Goal: Task Accomplishment & Management: Manage account settings

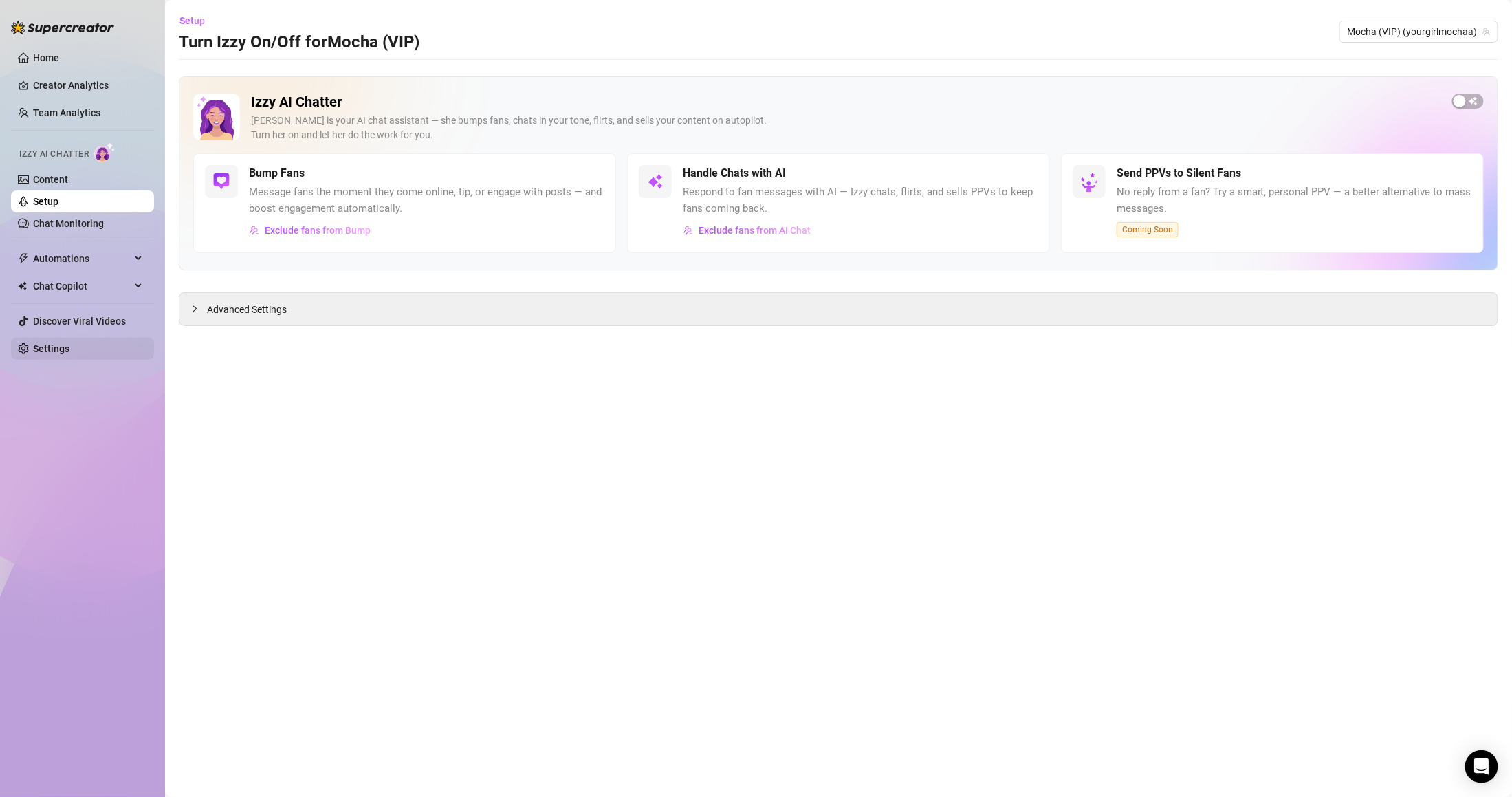
click at [69, 349] on link "Settings" at bounding box center [51, 349] width 36 height 11
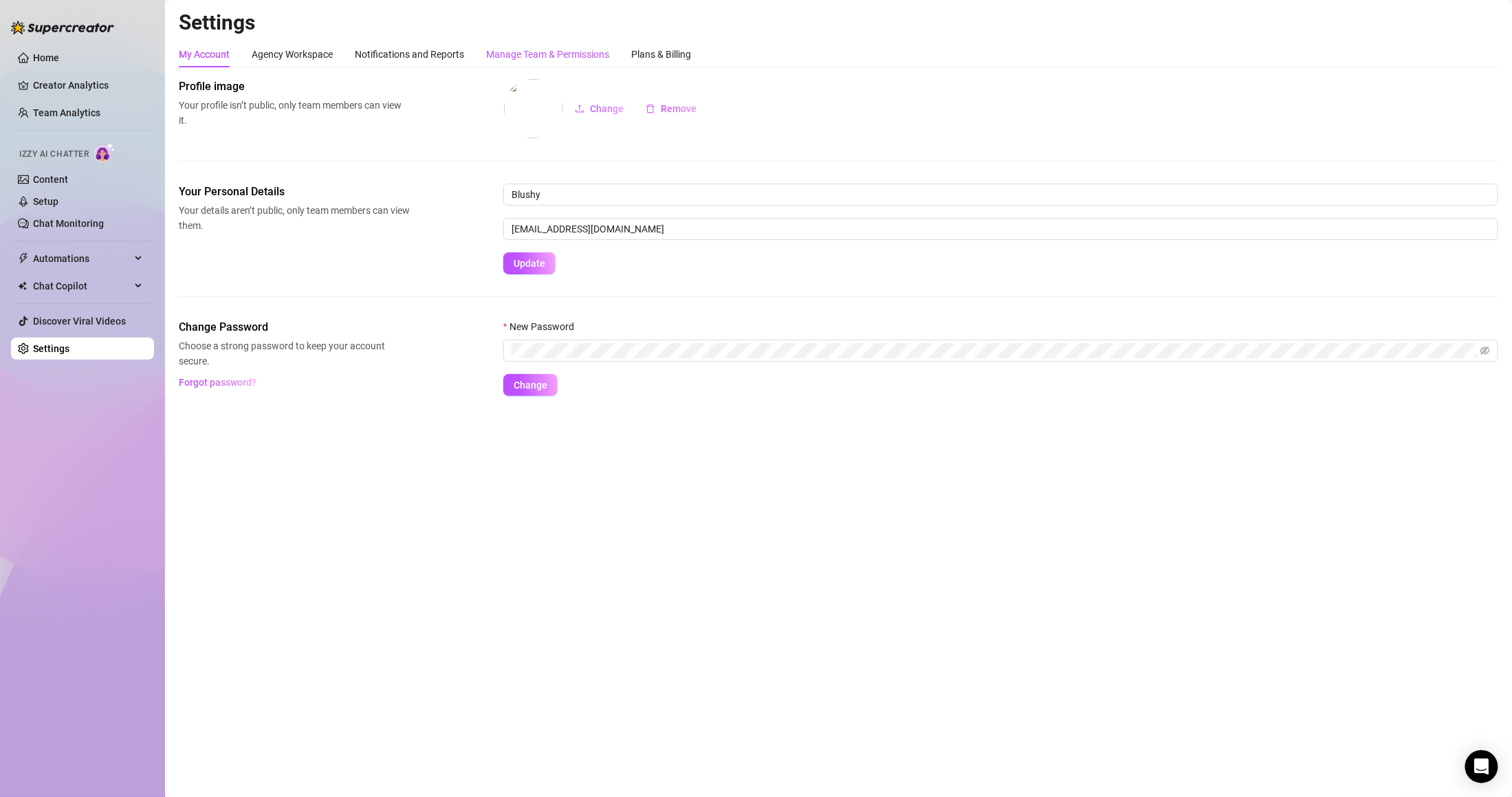
click at [518, 54] on div "Manage Team & Permissions" at bounding box center [547, 54] width 123 height 15
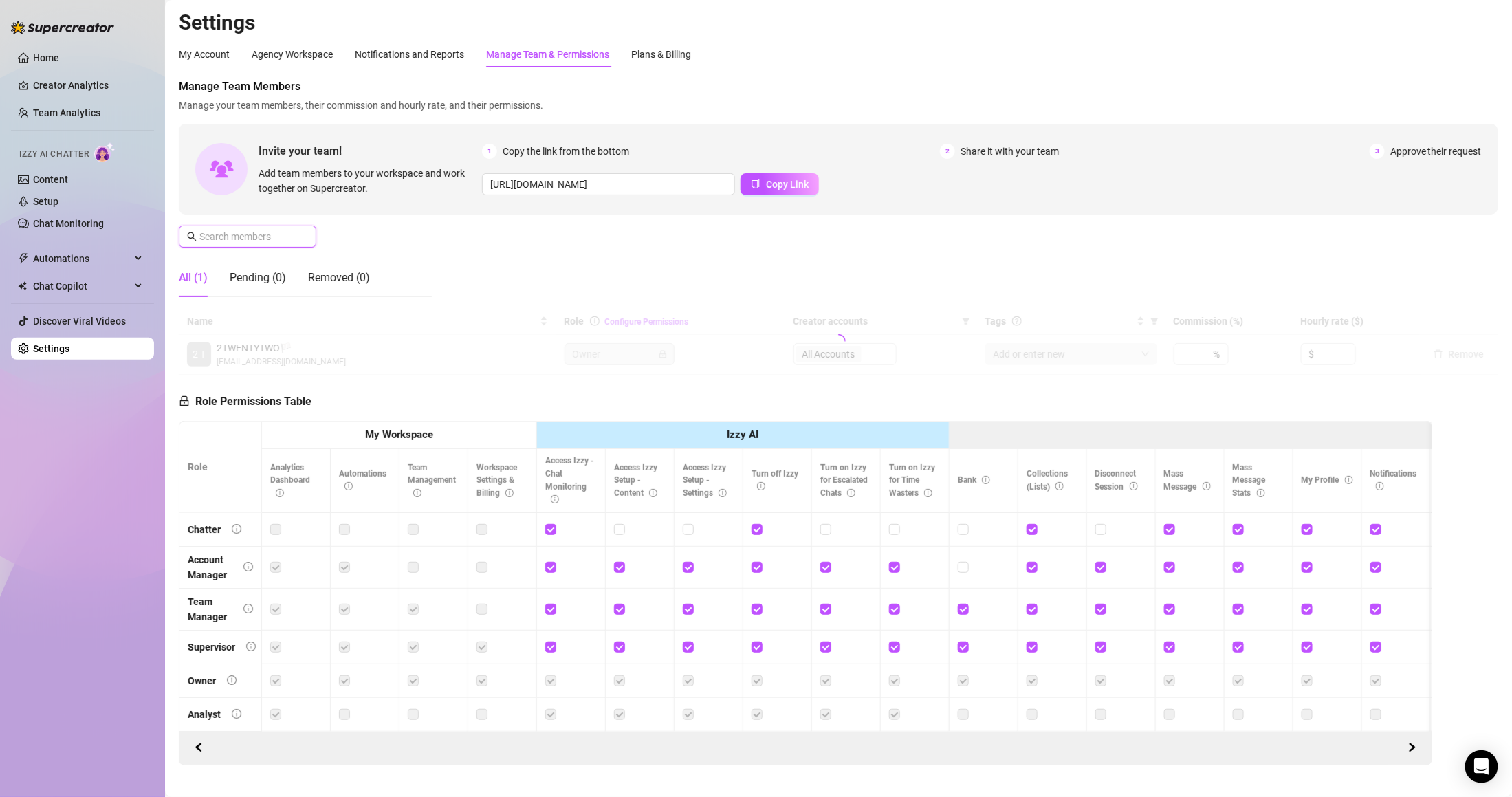
click at [275, 242] on input "text" at bounding box center [248, 236] width 97 height 15
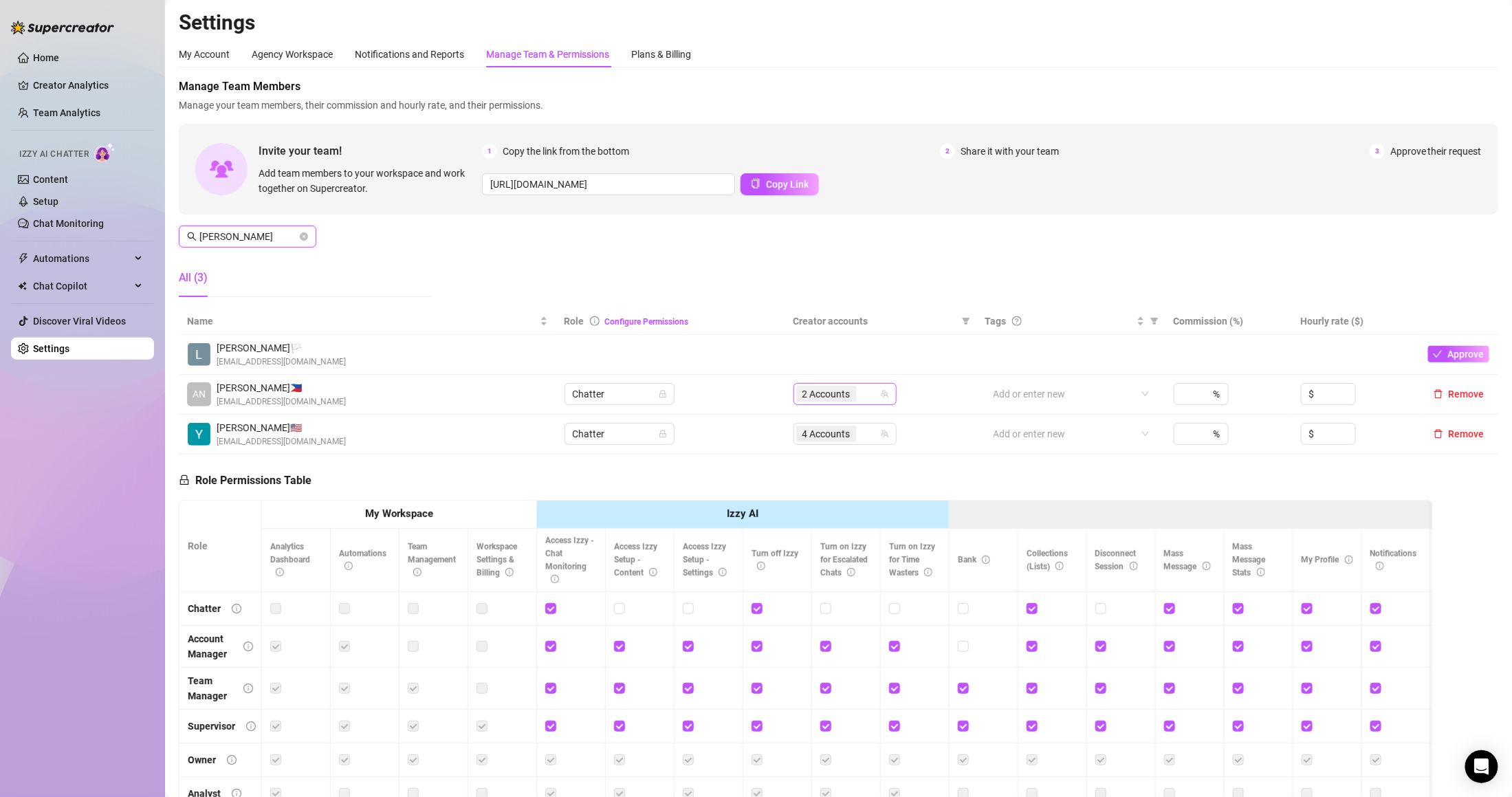
click at [870, 394] on div "2 Accounts" at bounding box center [837, 394] width 83 height 19
type input "[PERSON_NAME]"
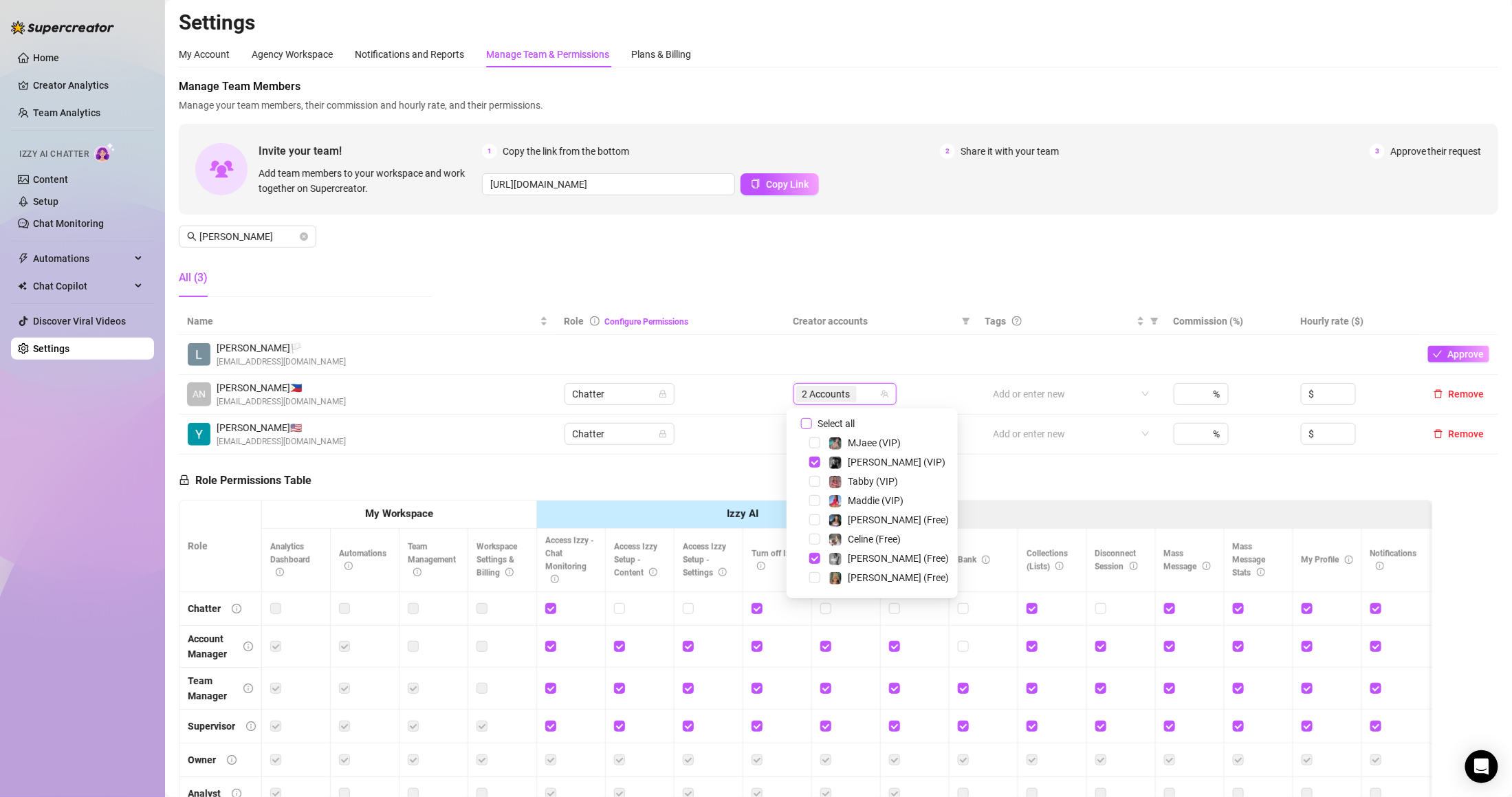
click at [845, 423] on span "Select all" at bounding box center [837, 423] width 48 height 15
click at [812, 423] on input "Select all" at bounding box center [807, 423] width 11 height 11
click at [845, 423] on span "Select all" at bounding box center [837, 423] width 48 height 15
click at [812, 423] on input "Select all" at bounding box center [807, 423] width 11 height 11
checkbox input "false"
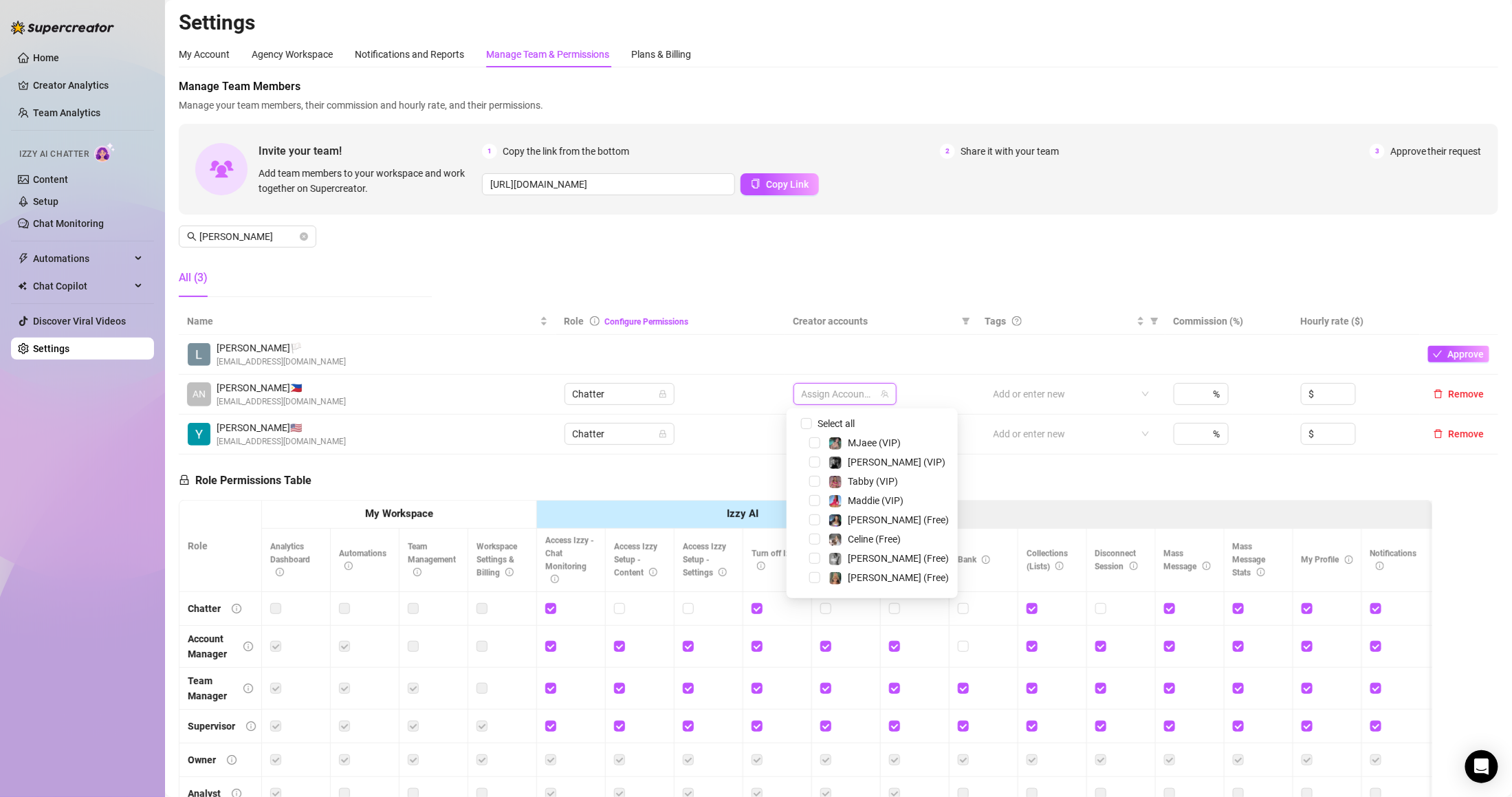
click at [839, 398] on div at bounding box center [837, 394] width 83 height 19
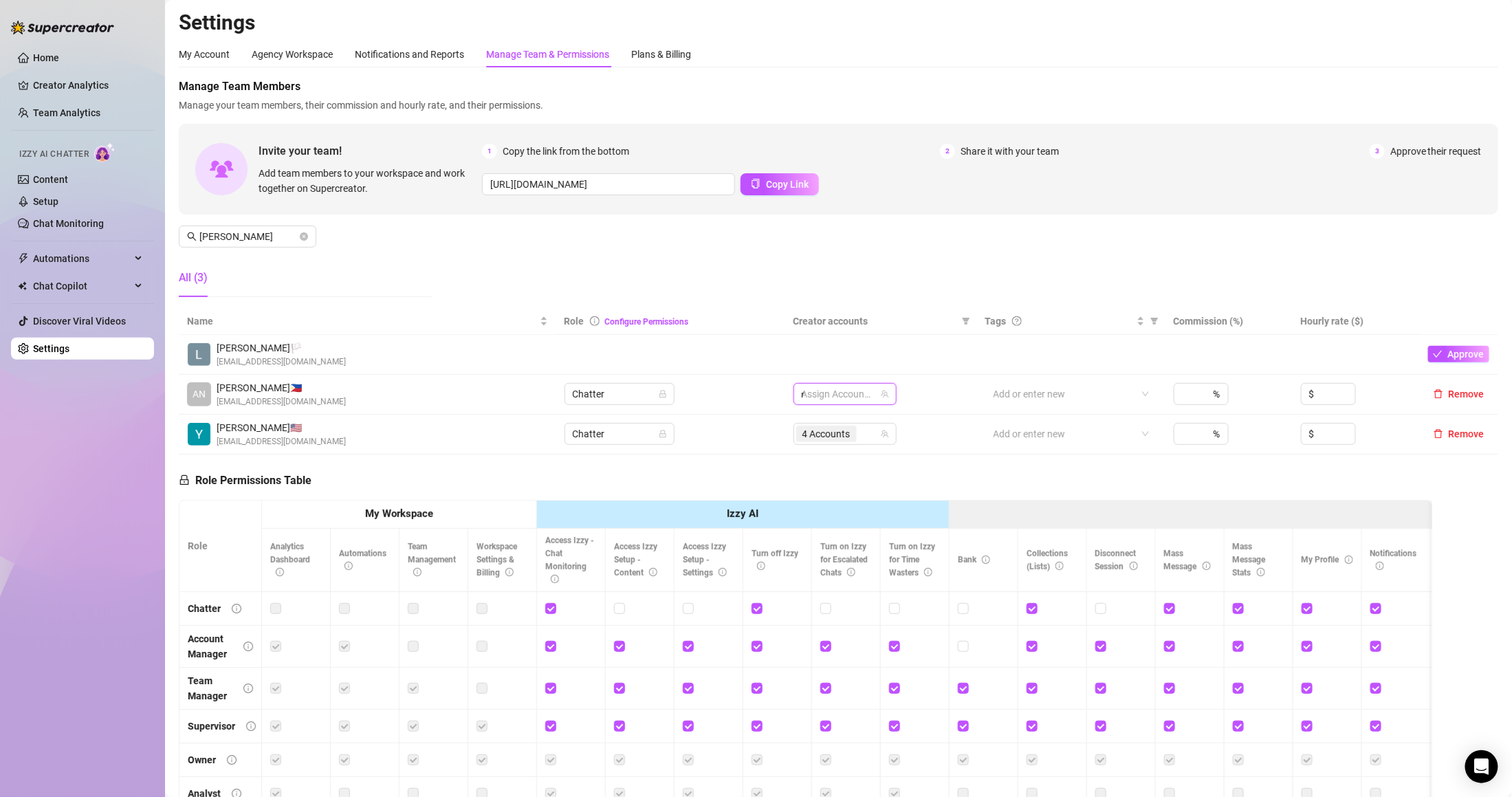
type input "mj"
click at [846, 415] on div "MJaee (VIP)" at bounding box center [865, 423] width 73 height 16
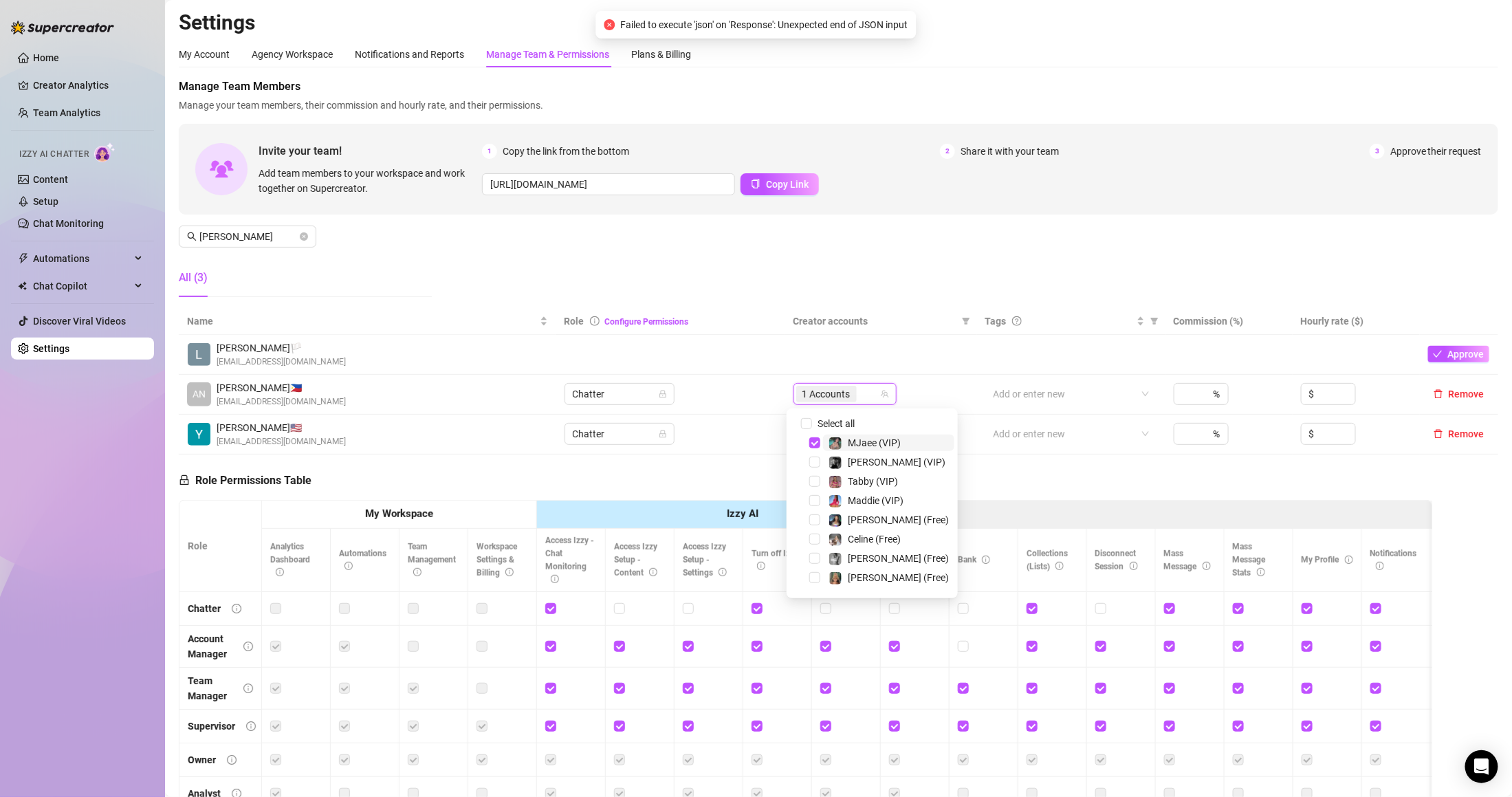
click at [885, 312] on th "Creator accounts" at bounding box center [881, 321] width 192 height 27
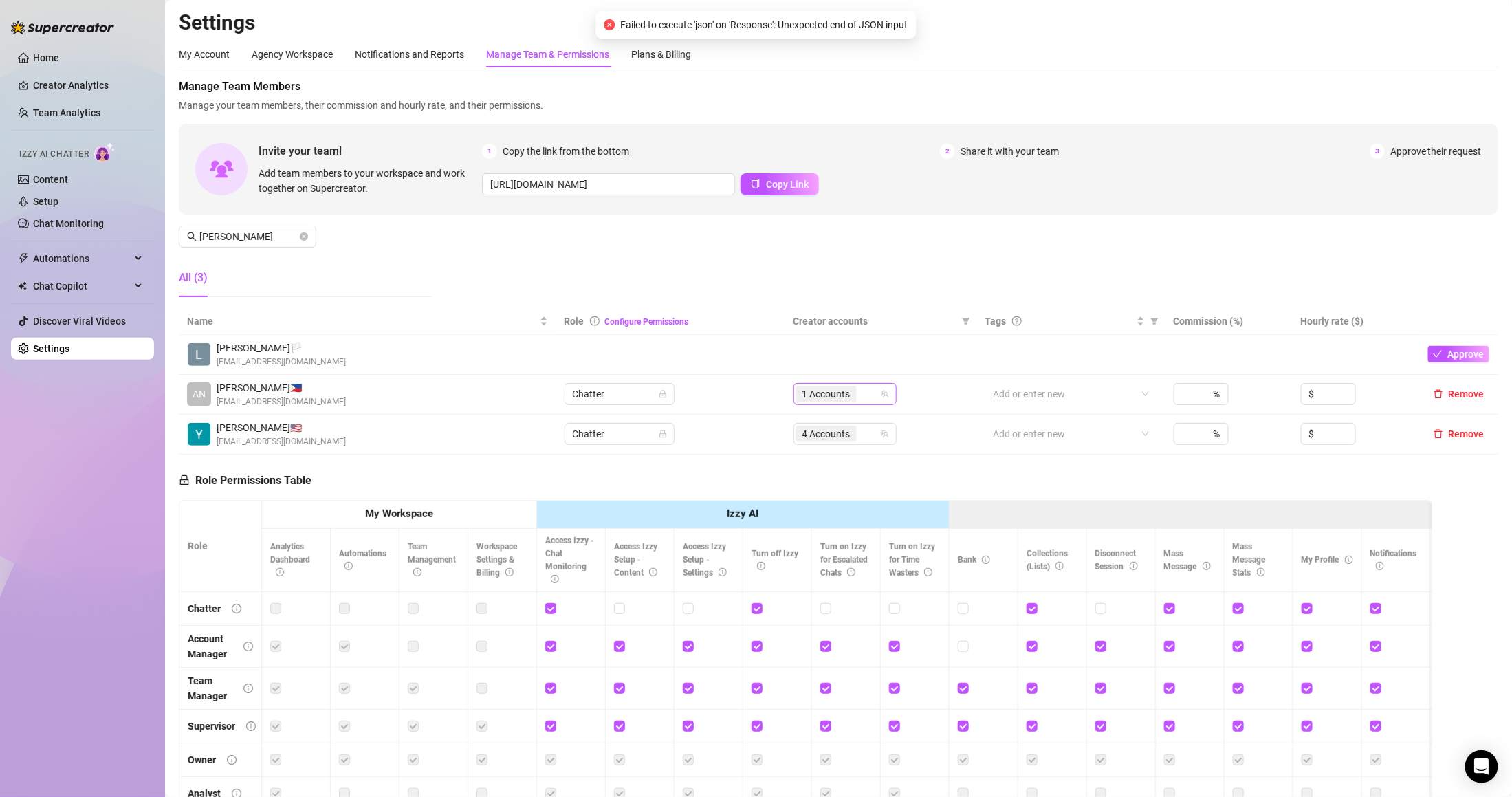
click at [881, 393] on icon "team" at bounding box center [885, 394] width 8 height 8
click at [873, 385] on div "1 Accounts" at bounding box center [845, 394] width 103 height 22
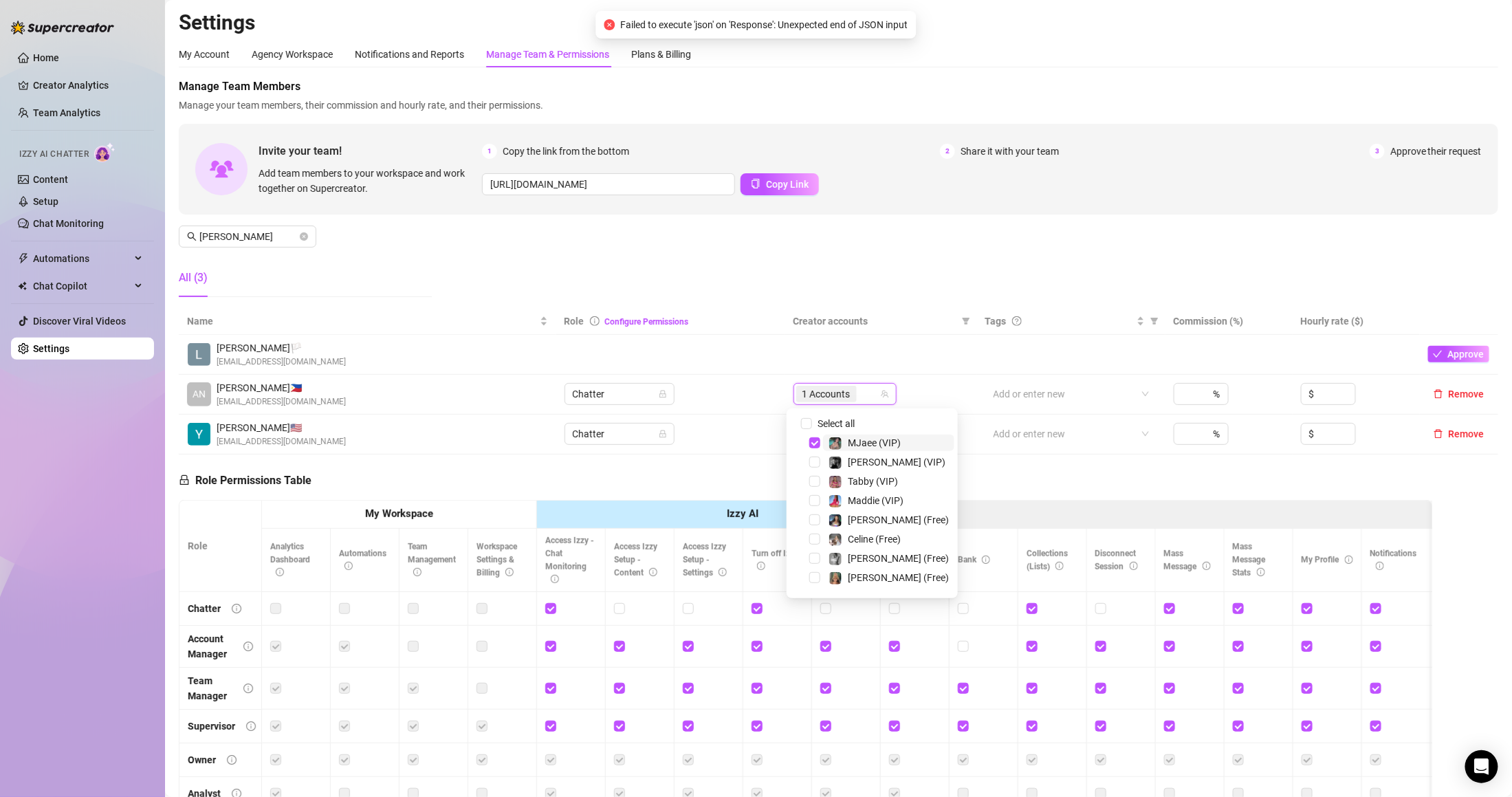
click at [898, 322] on span "Creator accounts" at bounding box center [875, 320] width 163 height 15
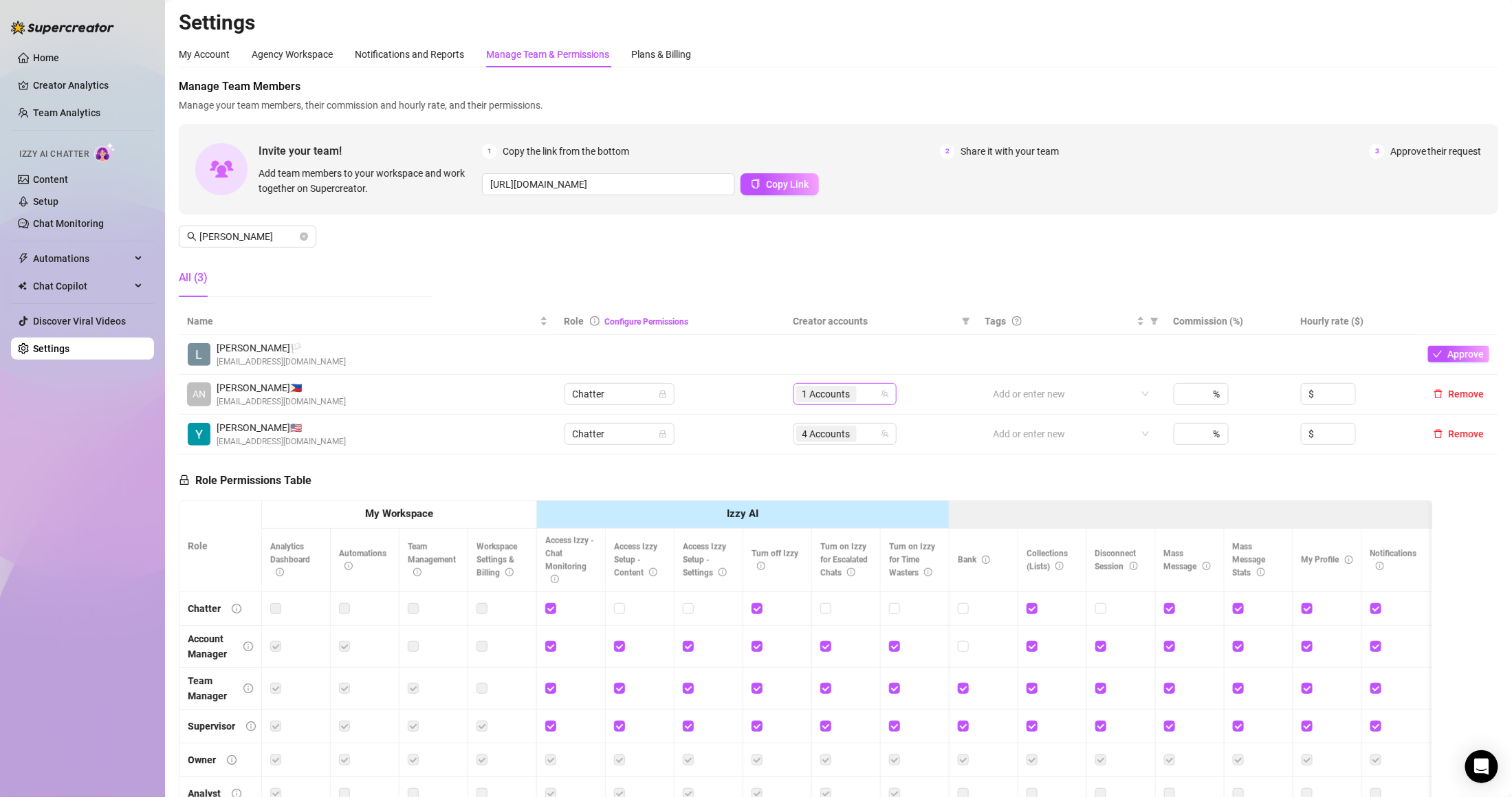
click at [864, 401] on div "1 Accounts" at bounding box center [837, 394] width 83 height 19
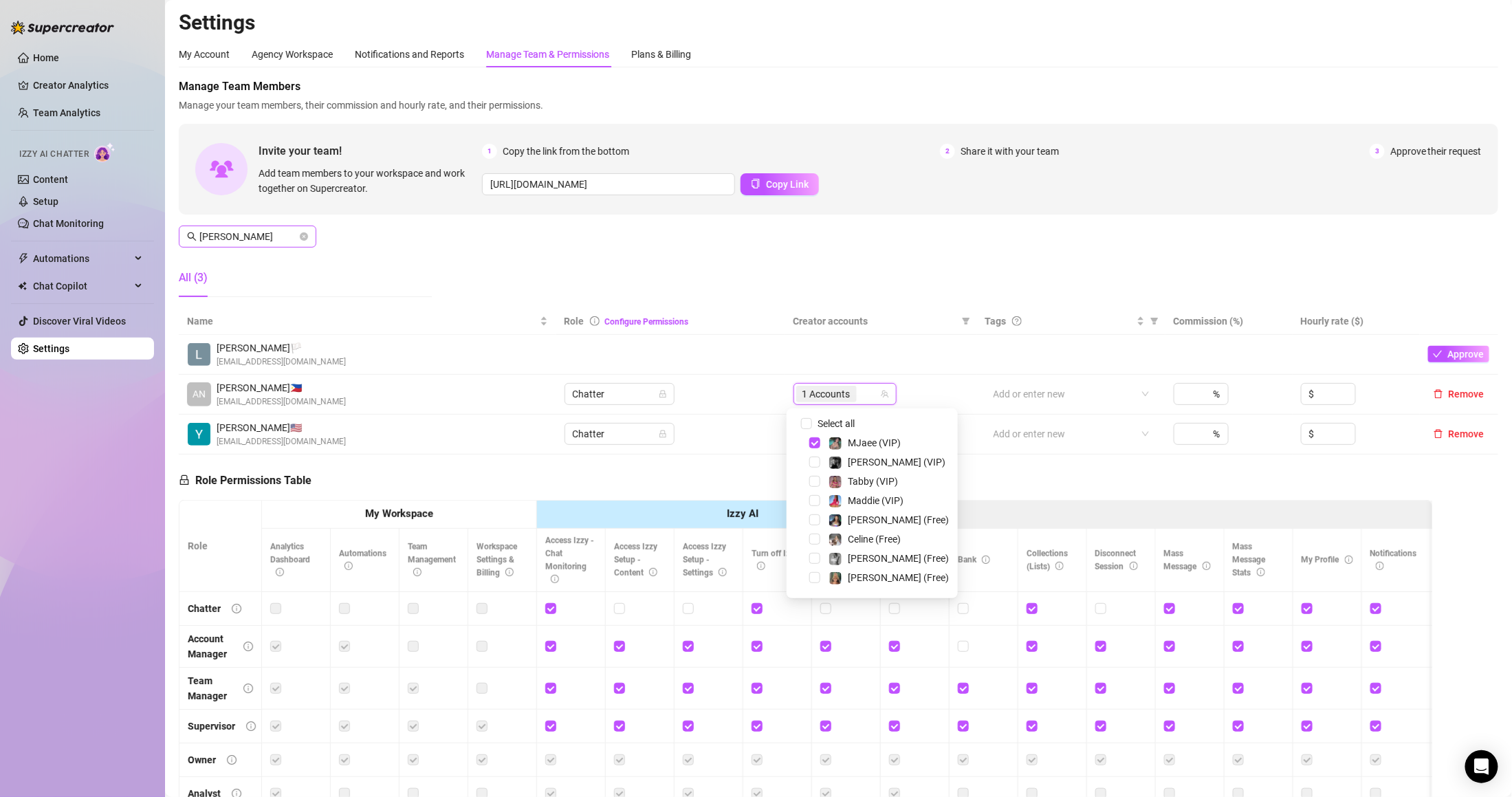
click at [305, 233] on icon "close-circle" at bounding box center [304, 237] width 8 height 8
click at [277, 232] on input "[PERSON_NAME]" at bounding box center [248, 236] width 97 height 15
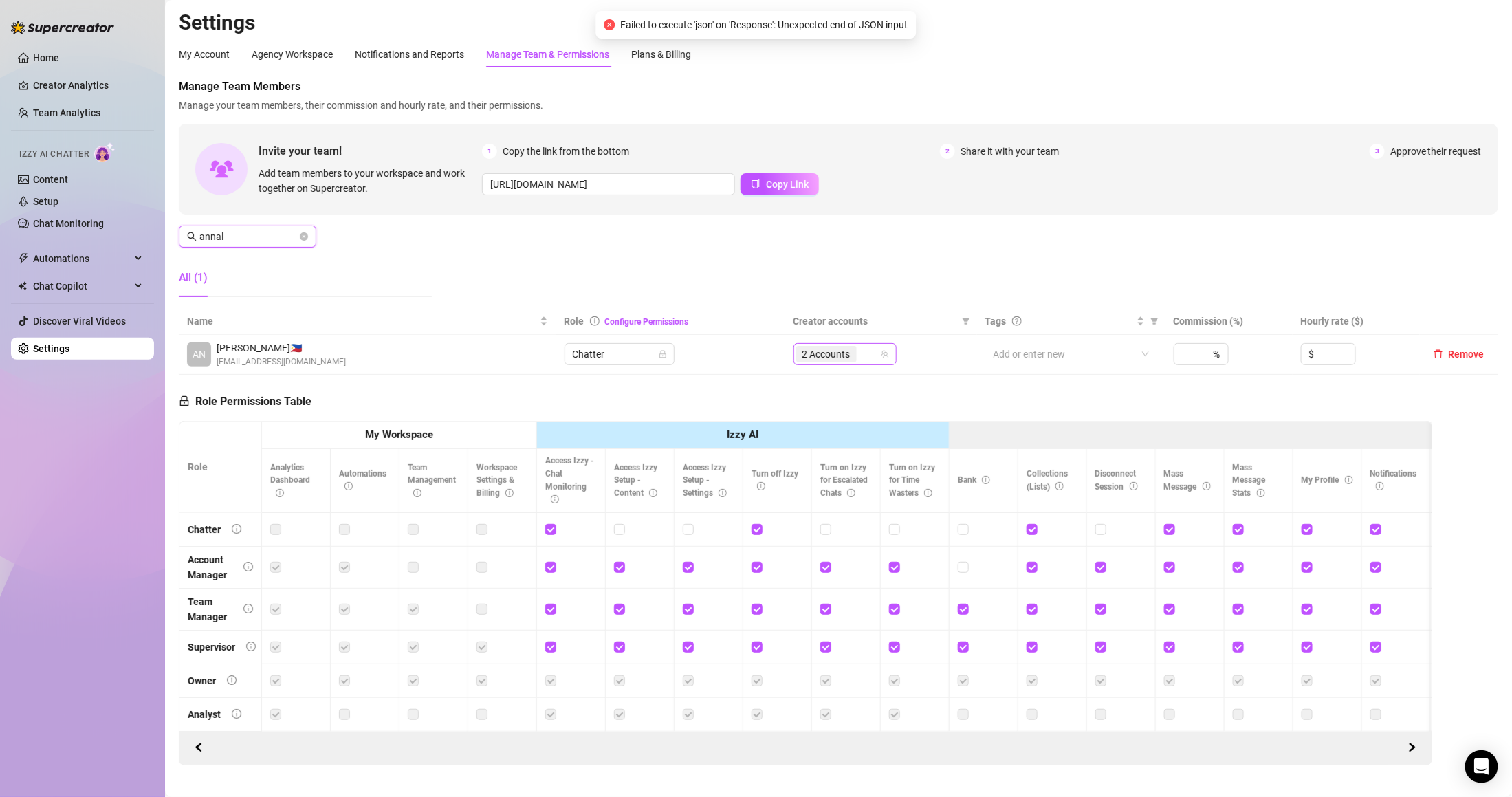
click at [808, 365] on div "2 Accounts" at bounding box center [845, 353] width 103 height 22
type input "annal"
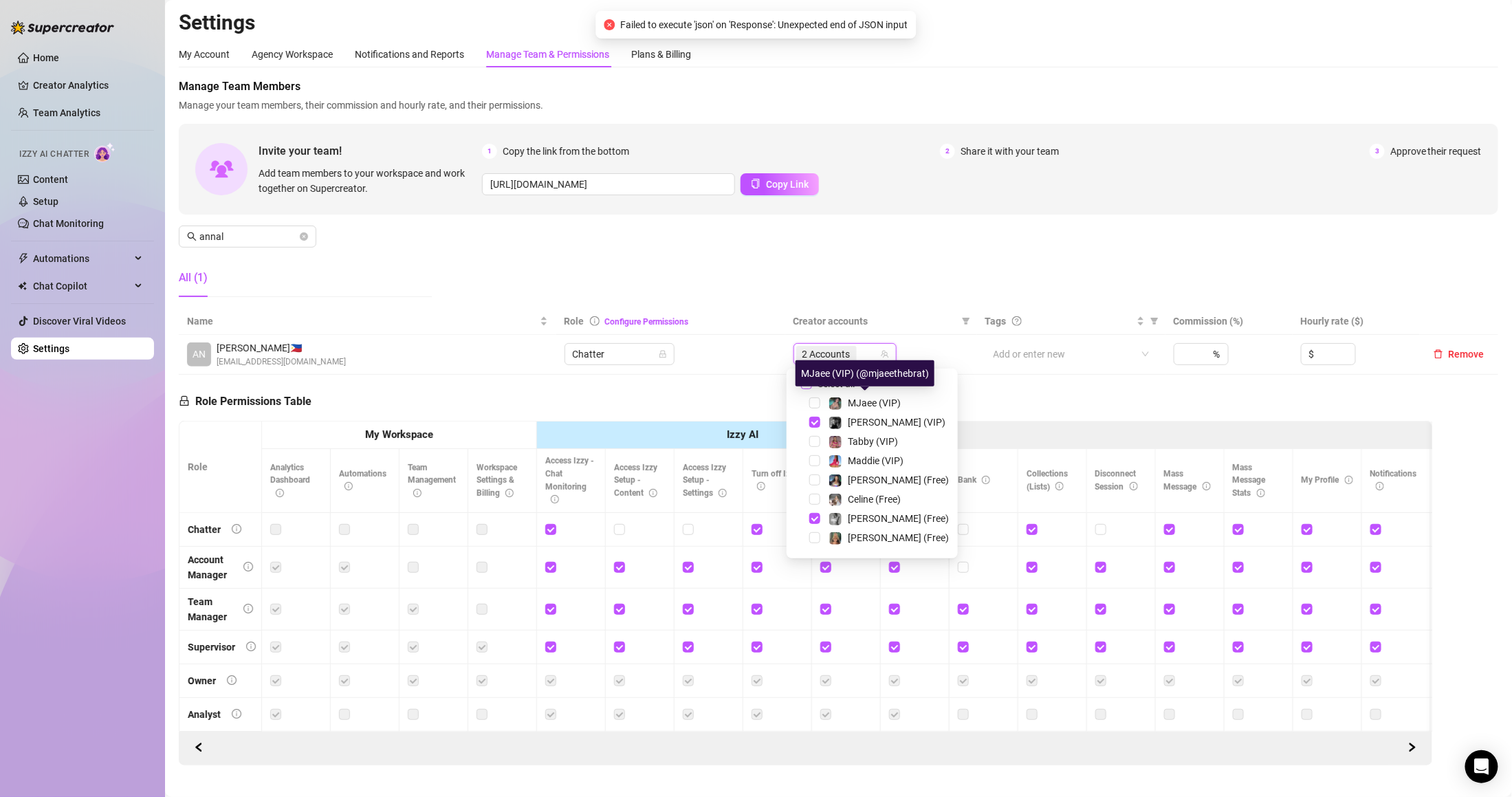
click at [835, 389] on span "Select all" at bounding box center [837, 383] width 48 height 15
click at [812, 389] on input "Select all" at bounding box center [807, 384] width 11 height 11
click at [835, 389] on span "Select all" at bounding box center [837, 383] width 48 height 15
click at [812, 389] on input "Select all" at bounding box center [807, 384] width 11 height 11
checkbox input "false"
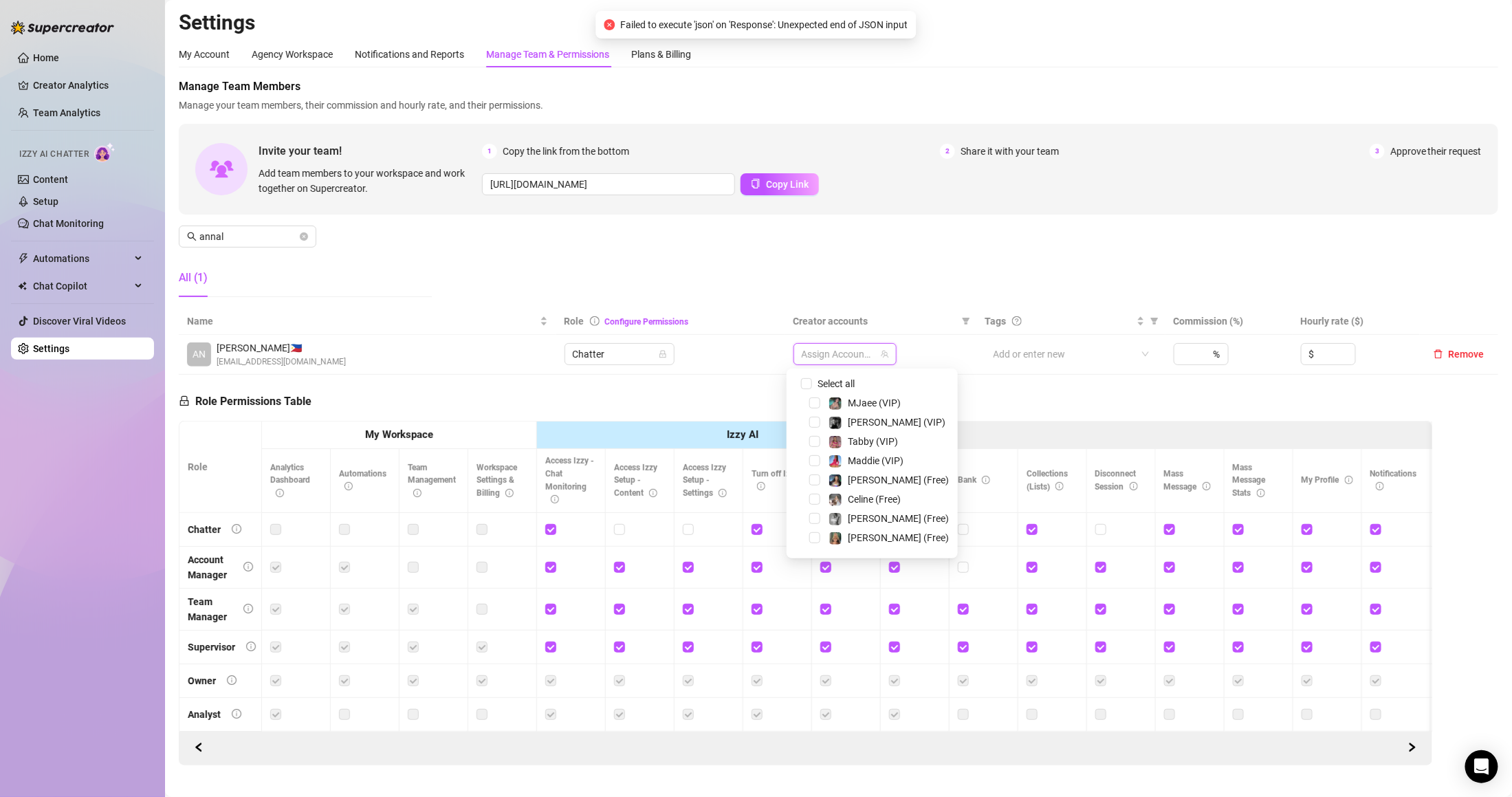
click at [831, 351] on div at bounding box center [837, 354] width 83 height 19
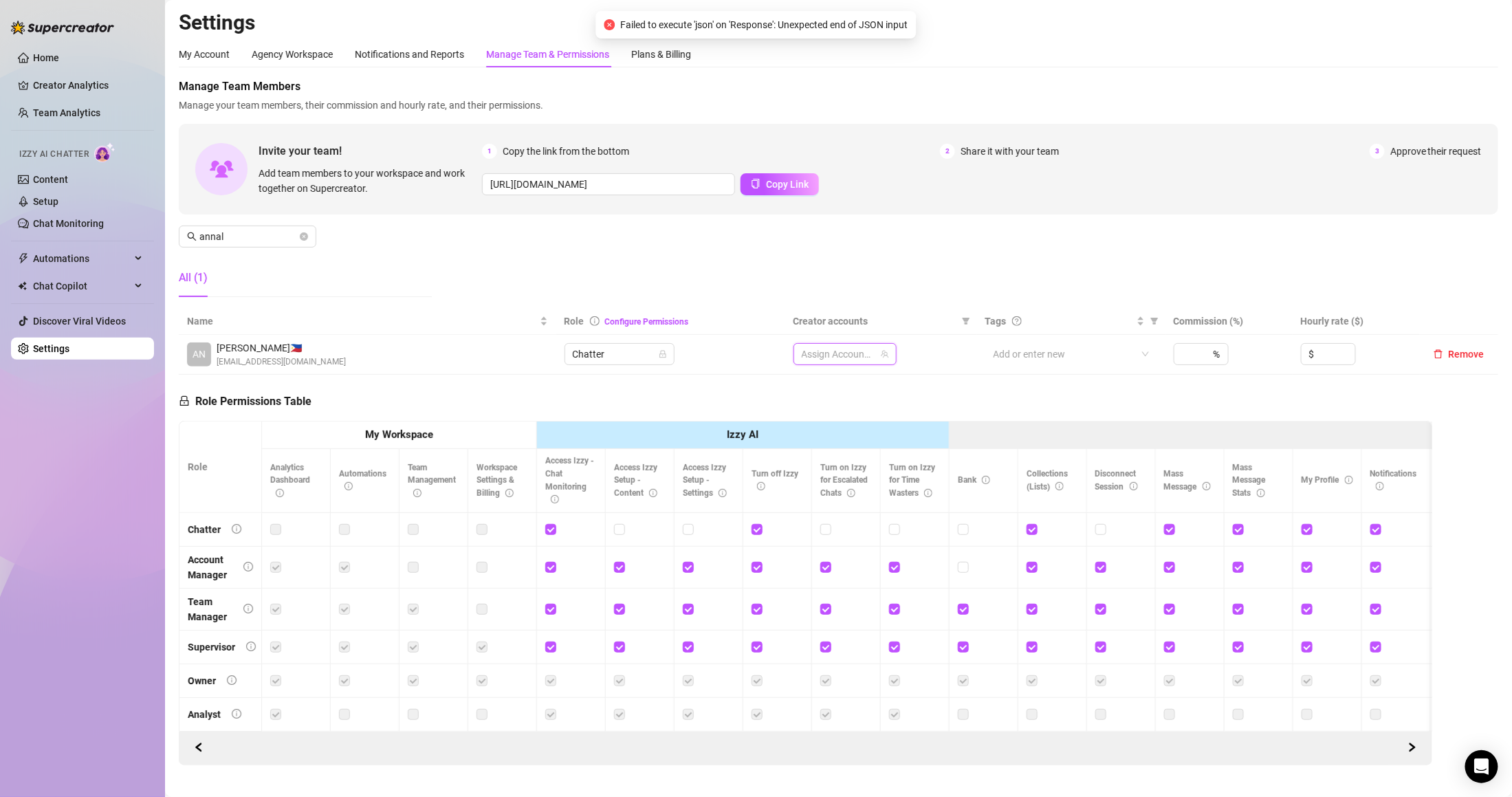
type input "m"
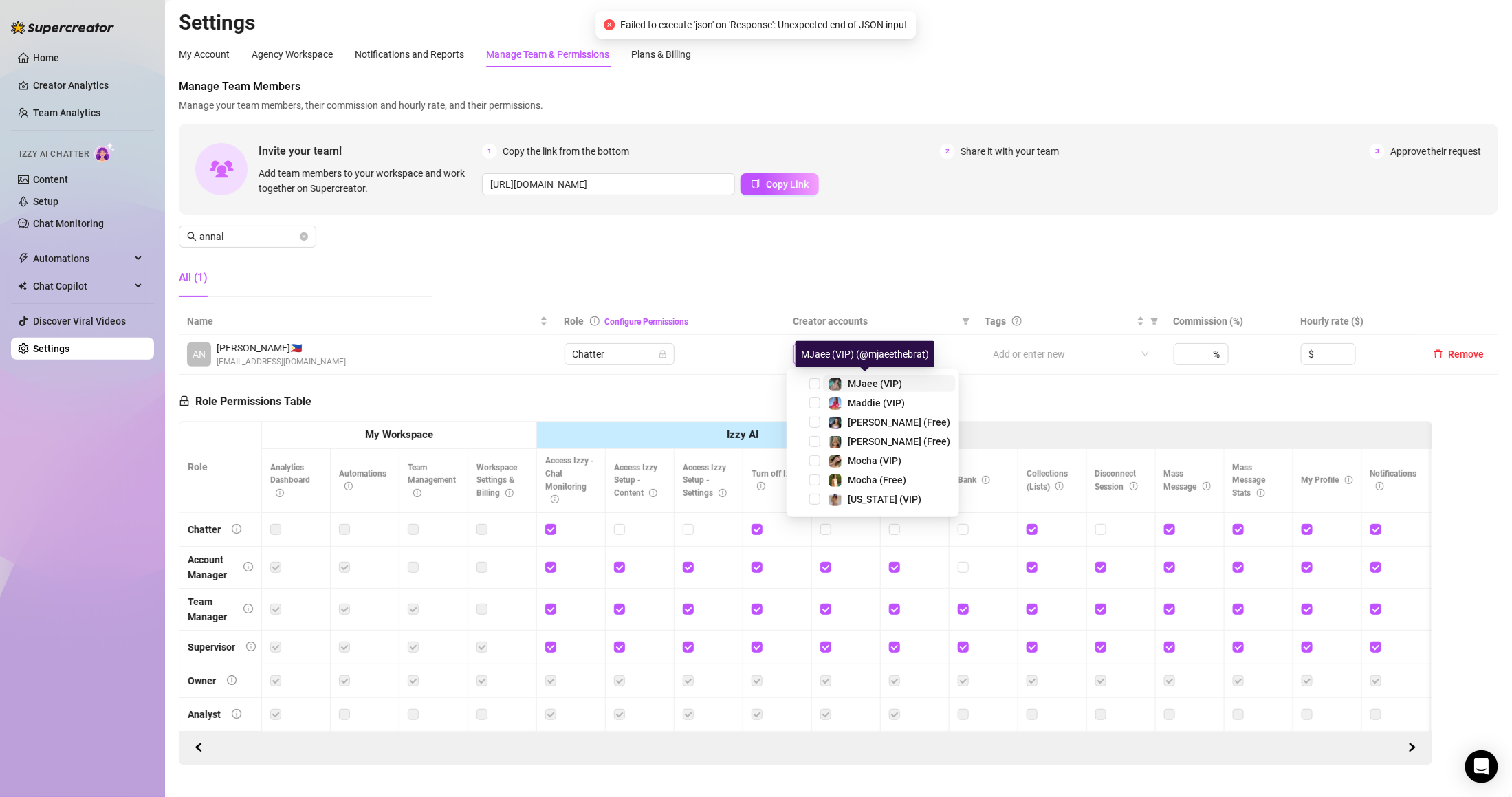
click at [852, 376] on div "MJaee (VIP)" at bounding box center [874, 383] width 54 height 16
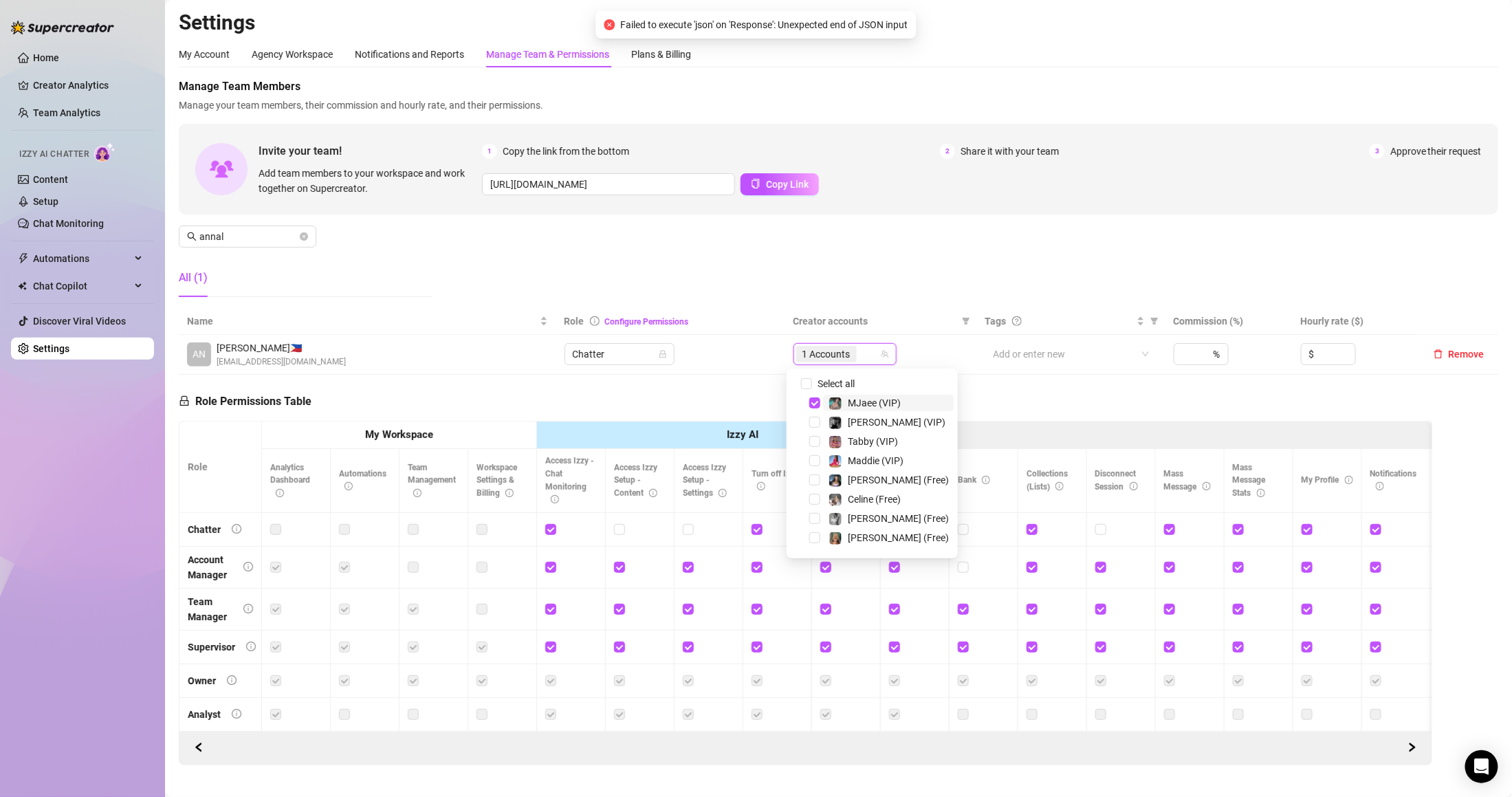
click at [853, 278] on div "Manage Team Members Manage your team members, their commission and hourly rate,…" at bounding box center [838, 192] width 1320 height 229
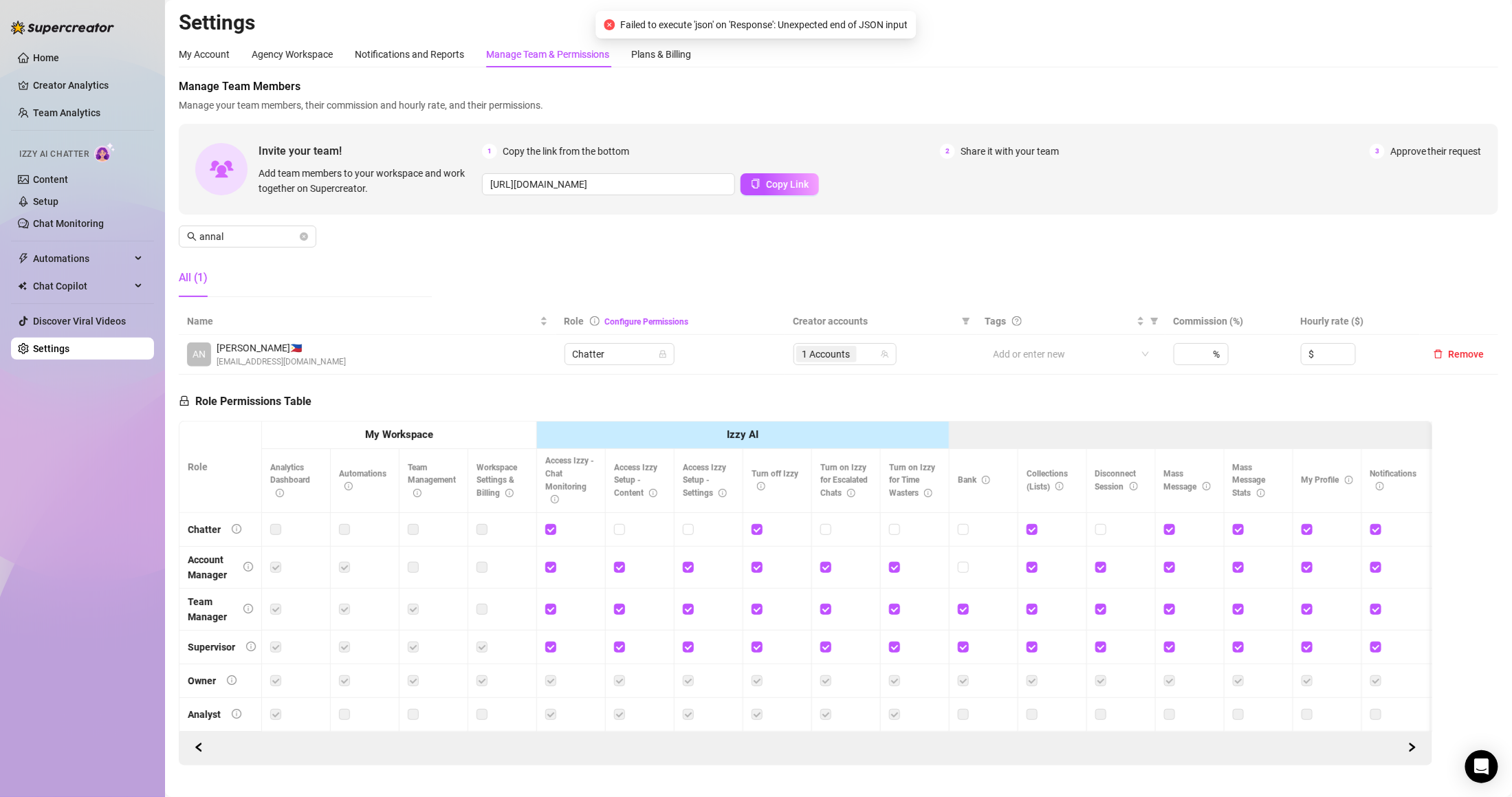
click at [853, 278] on div "Manage Team Members Manage your team members, their commission and hourly rate,…" at bounding box center [838, 192] width 1320 height 229
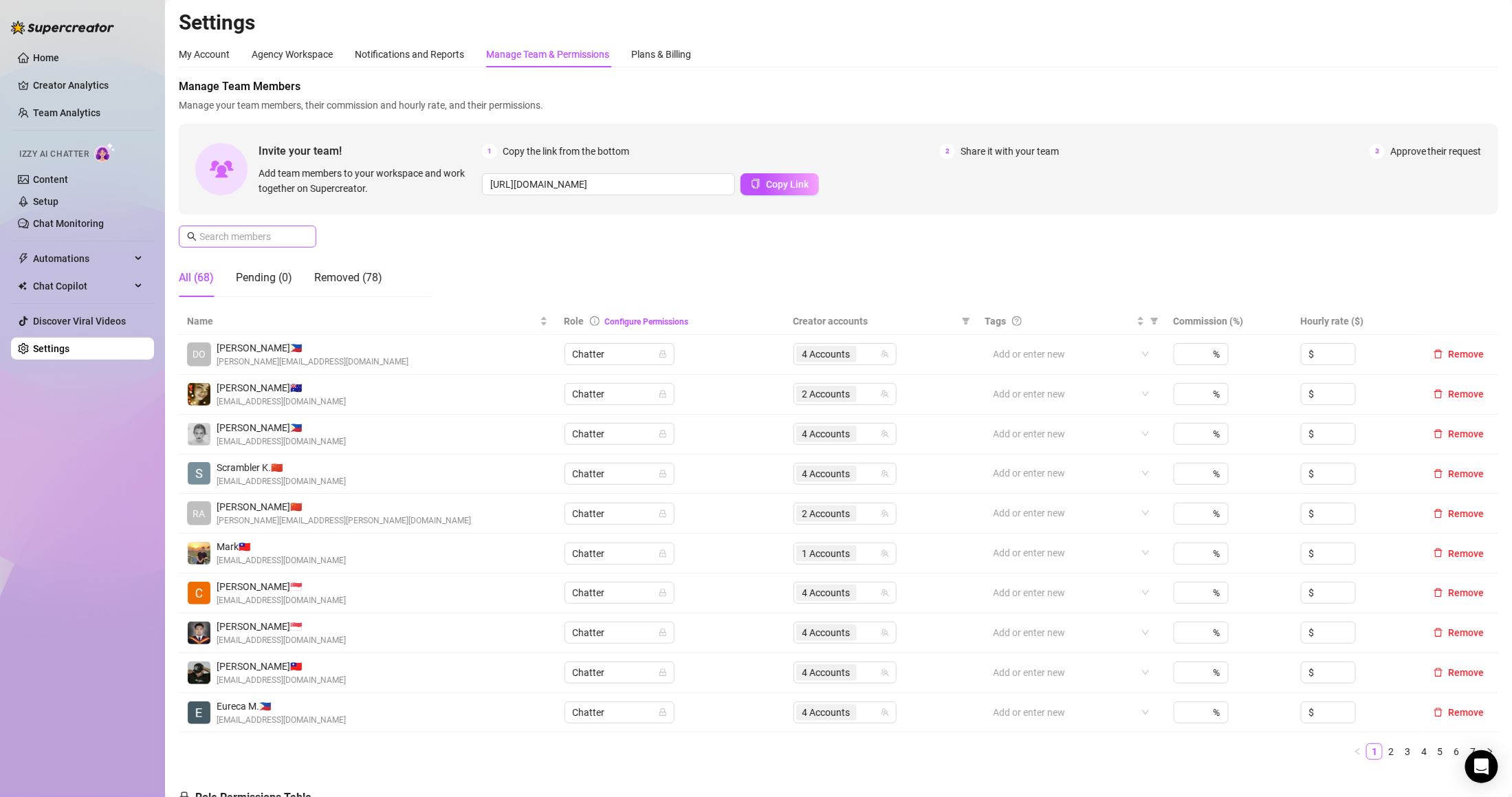
click at [310, 242] on span at bounding box center [247, 236] width 138 height 22
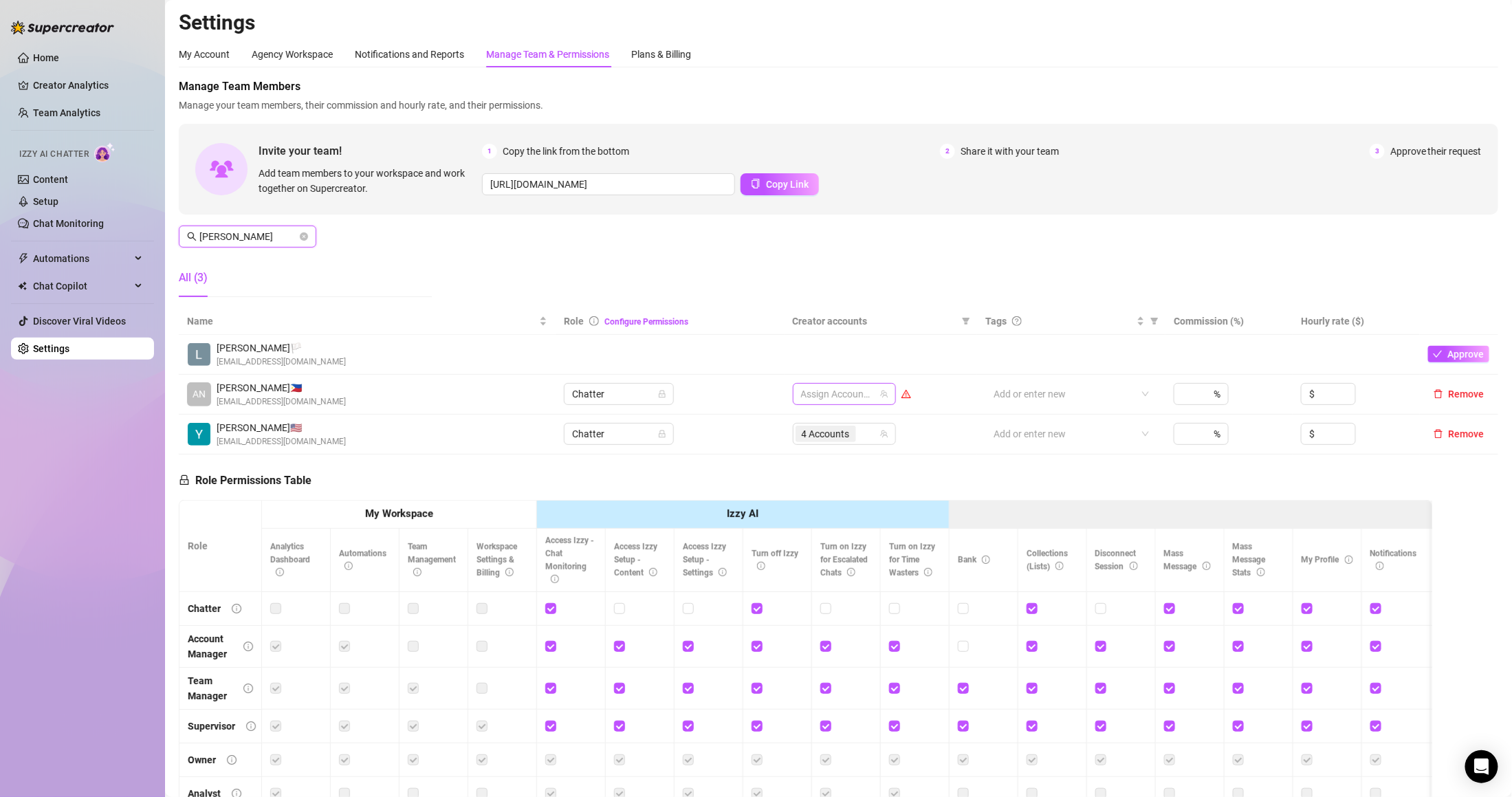
click at [822, 386] on div at bounding box center [837, 394] width 83 height 19
type input "[PERSON_NAME]"
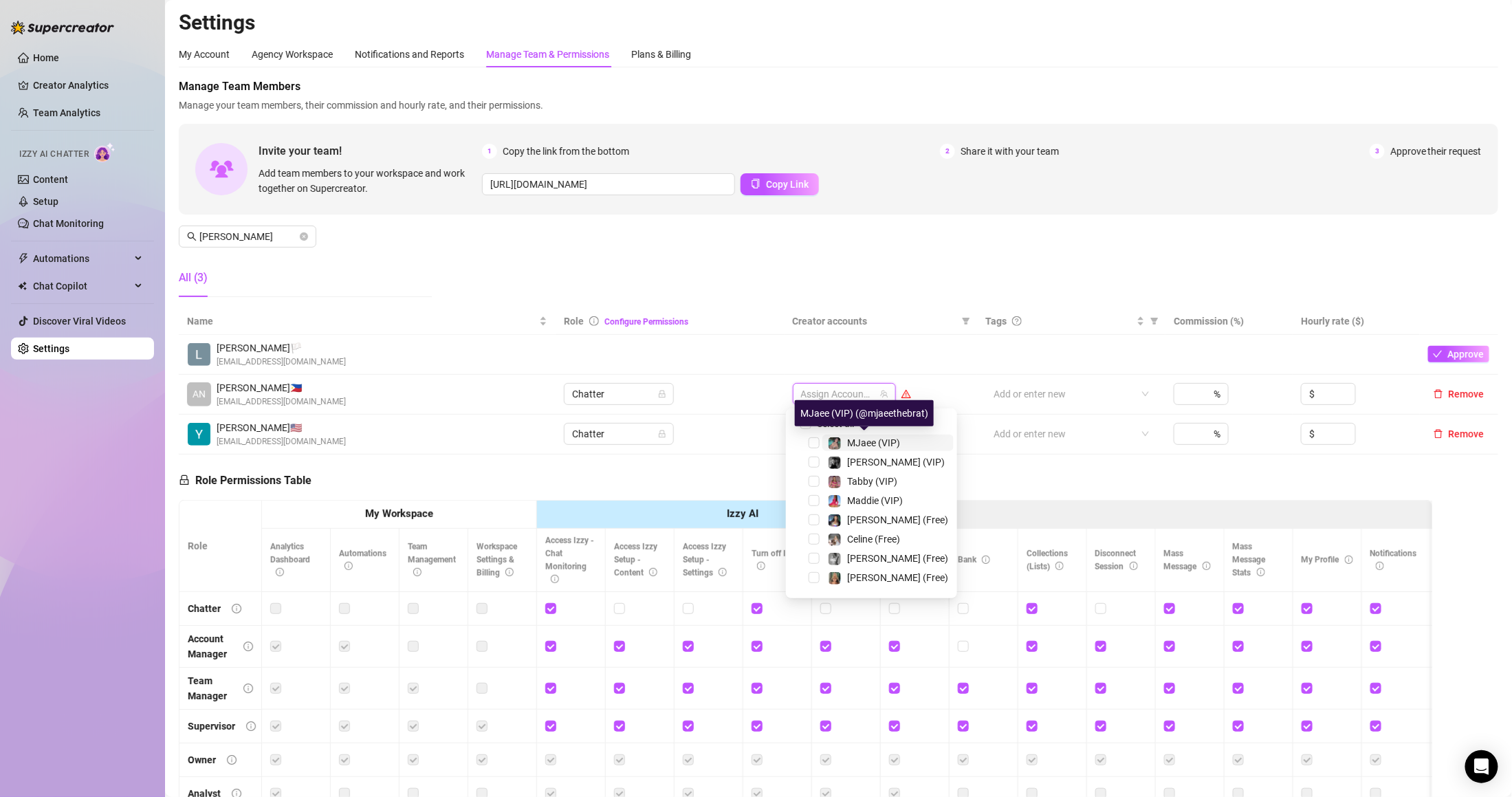
click at [836, 440] on img at bounding box center [834, 443] width 12 height 12
drag, startPoint x: 807, startPoint y: 299, endPoint x: 806, endPoint y: 308, distance: 9.1
click at [806, 308] on div "Manage Team Members Manage your team members, their commission and hourly rate,…" at bounding box center [838, 460] width 1320 height 766
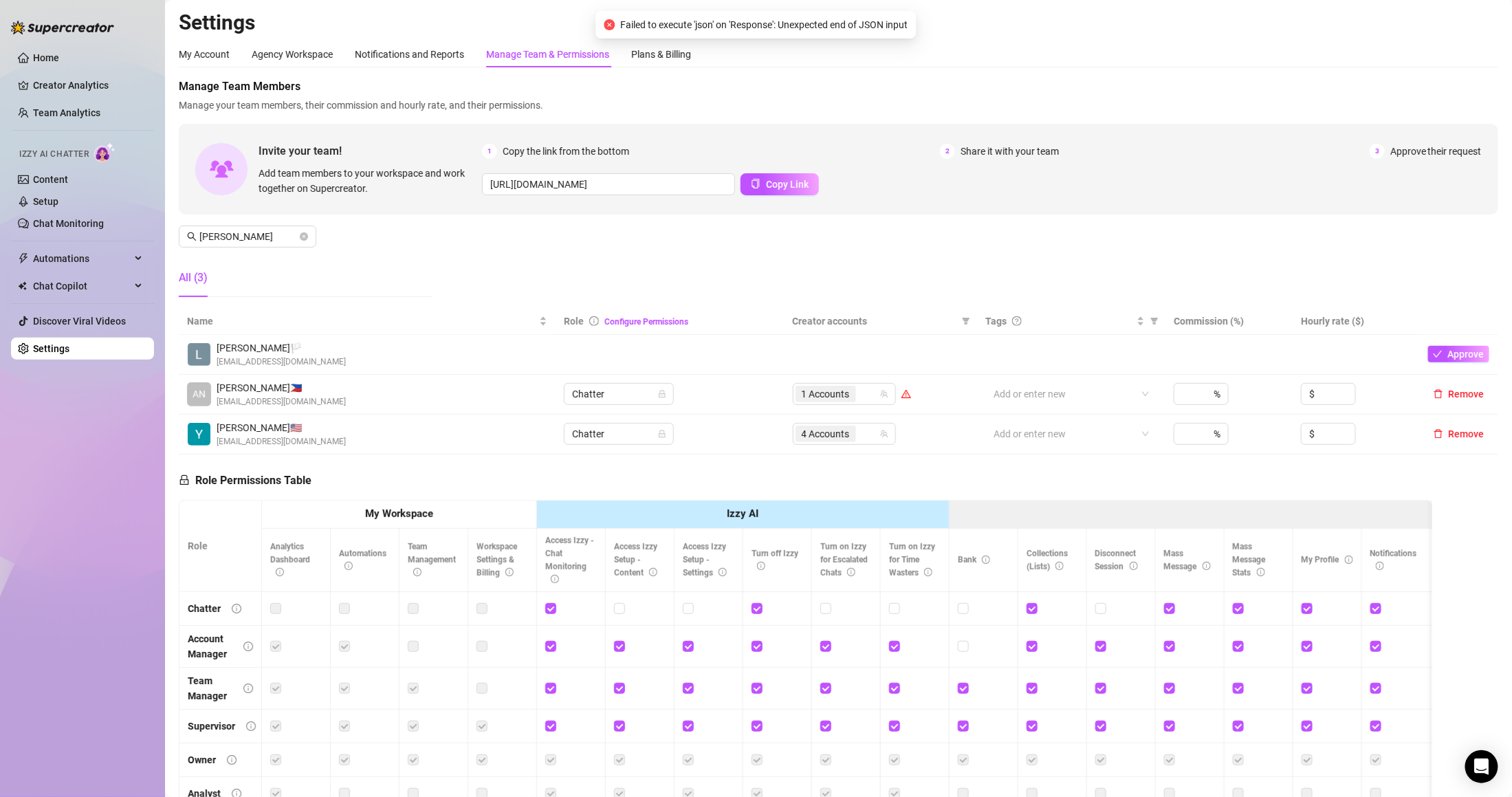
click at [809, 295] on div "Manage Team Members Manage your team members, their commission and hourly rate,…" at bounding box center [838, 192] width 1320 height 229
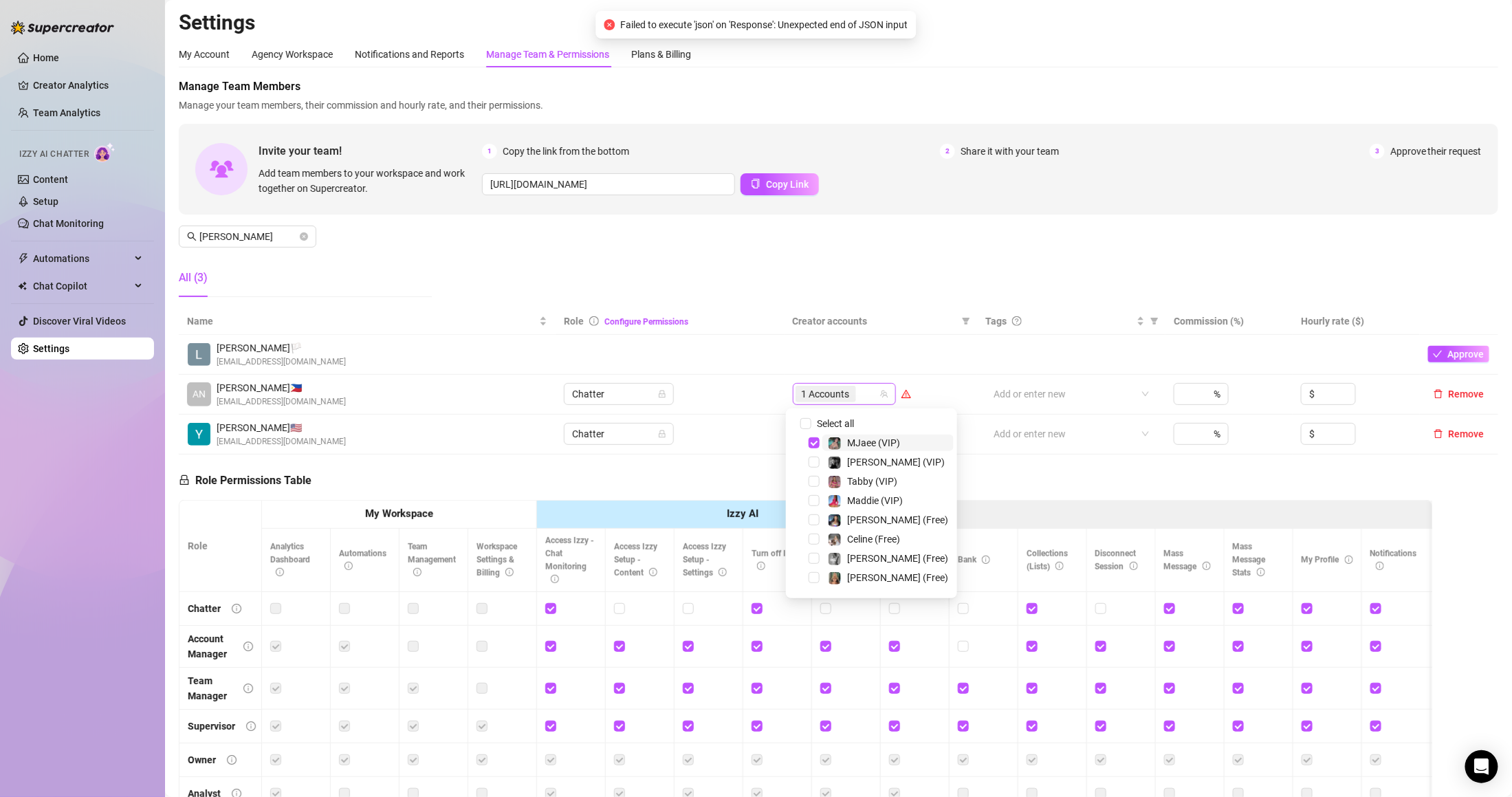
click at [865, 386] on div "1 Accounts" at bounding box center [837, 394] width 83 height 19
type input "m"
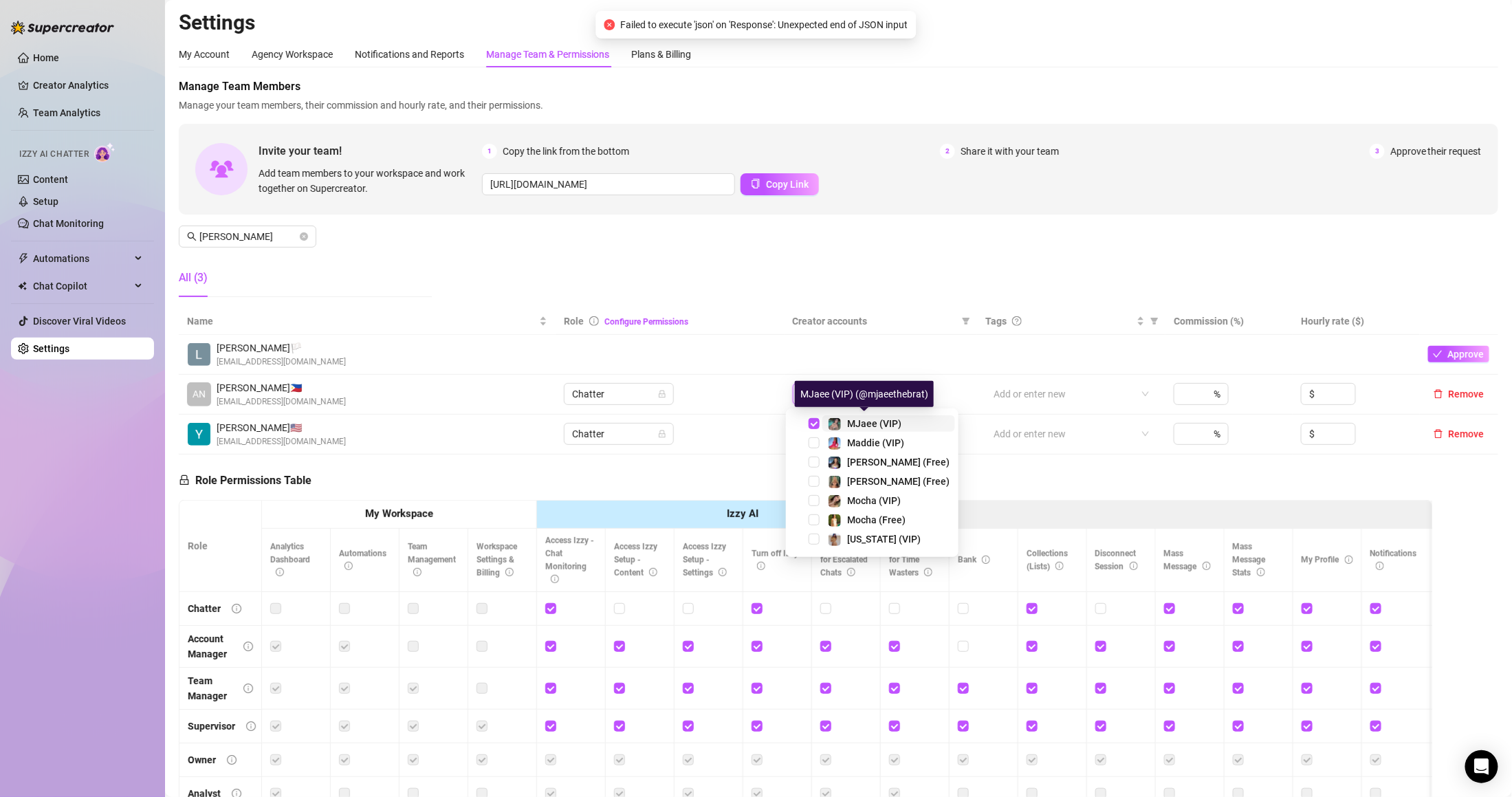
click at [858, 425] on span "MJaee (VIP)" at bounding box center [874, 423] width 54 height 11
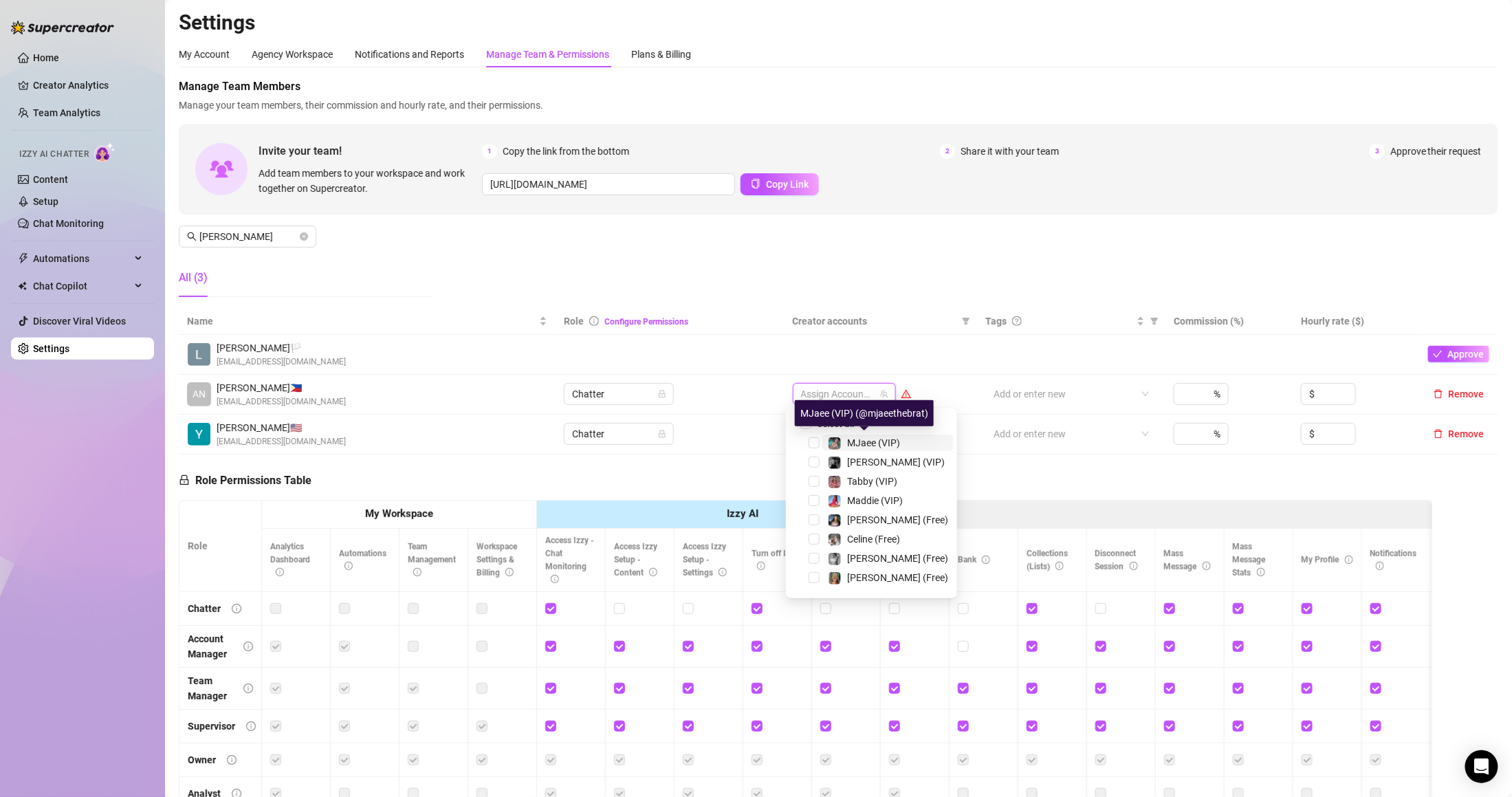
click at [858, 425] on div "MJaee (VIP) (@mjaeethebrat)" at bounding box center [864, 413] width 139 height 26
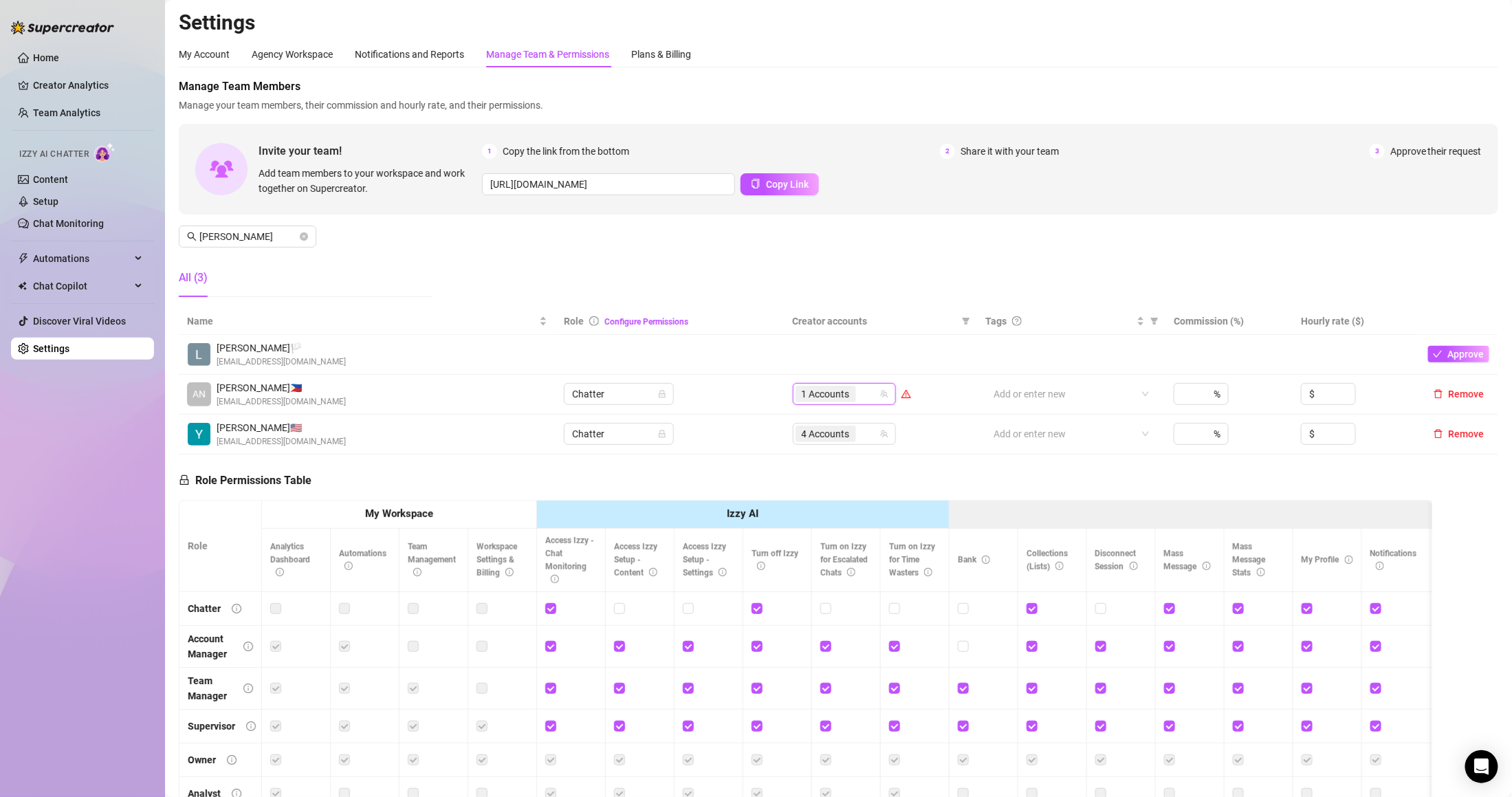
click at [868, 346] on td at bounding box center [881, 355] width 193 height 40
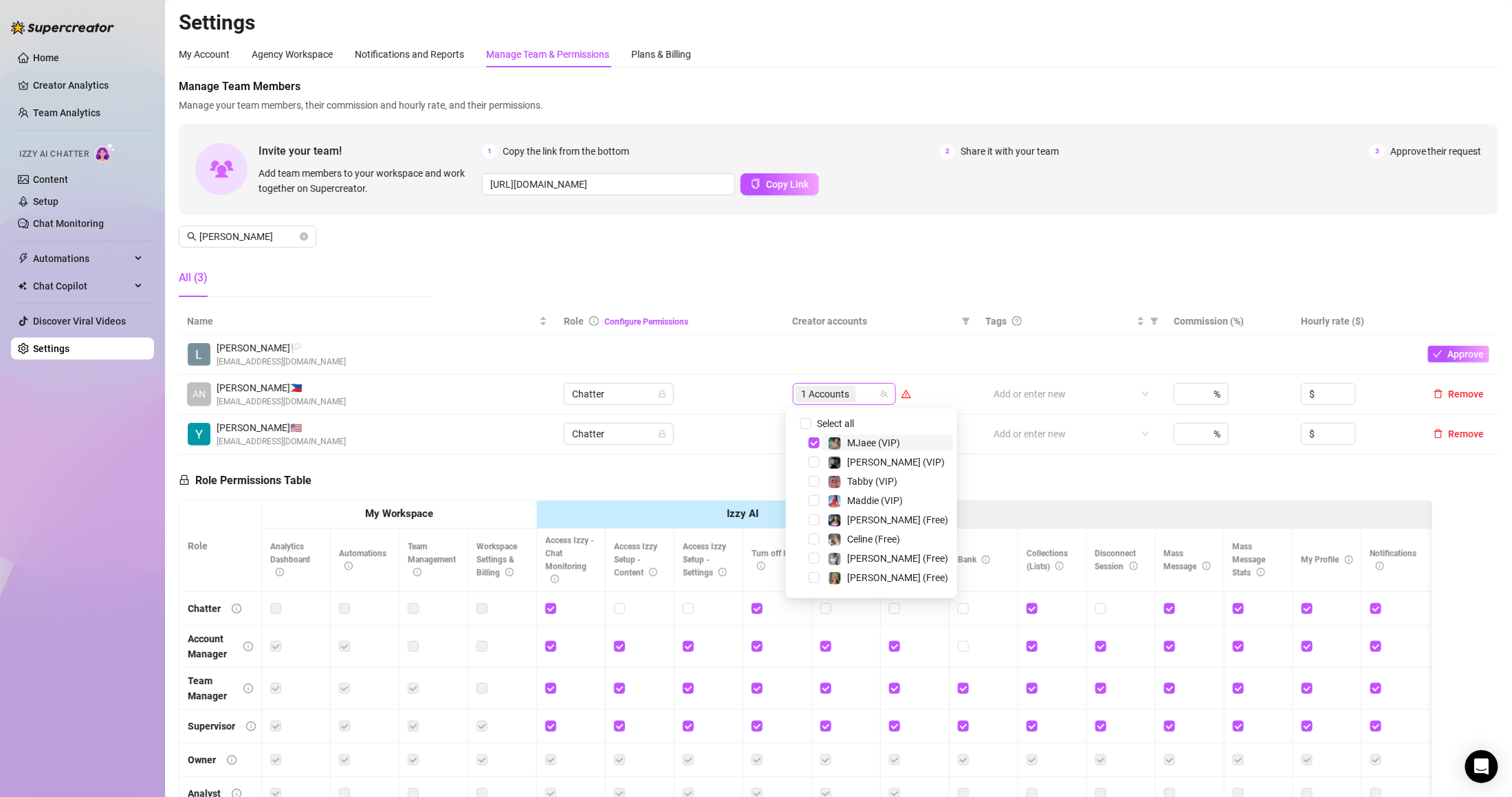
click at [874, 389] on div "1 Accounts" at bounding box center [845, 394] width 103 height 22
click at [840, 417] on span "Select all" at bounding box center [836, 423] width 48 height 15
click at [812, 418] on input "Select all" at bounding box center [806, 423] width 11 height 11
click at [840, 417] on span "Select all" at bounding box center [836, 423] width 48 height 15
click at [812, 418] on input "Select all" at bounding box center [806, 423] width 11 height 11
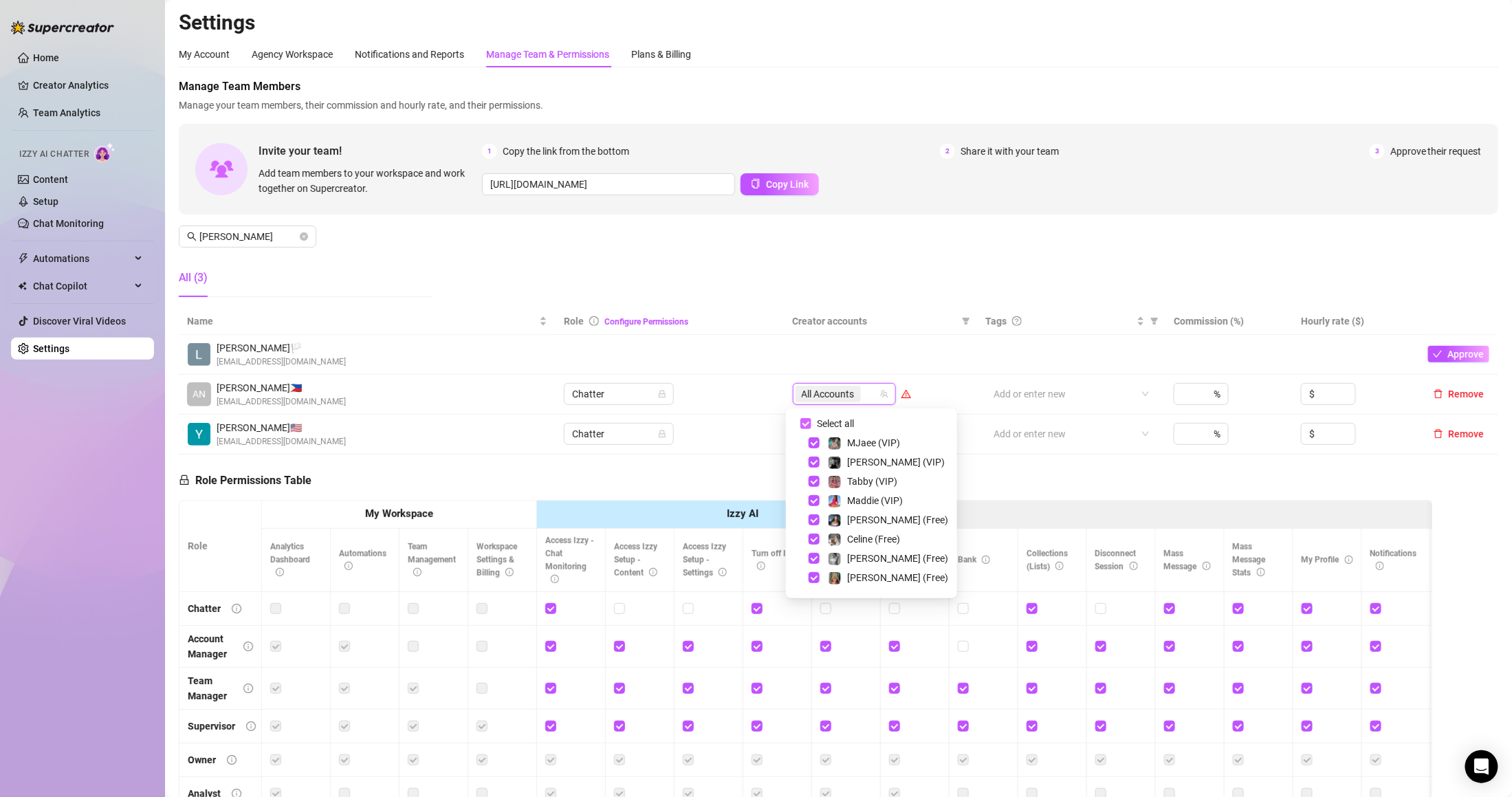
checkbox input "false"
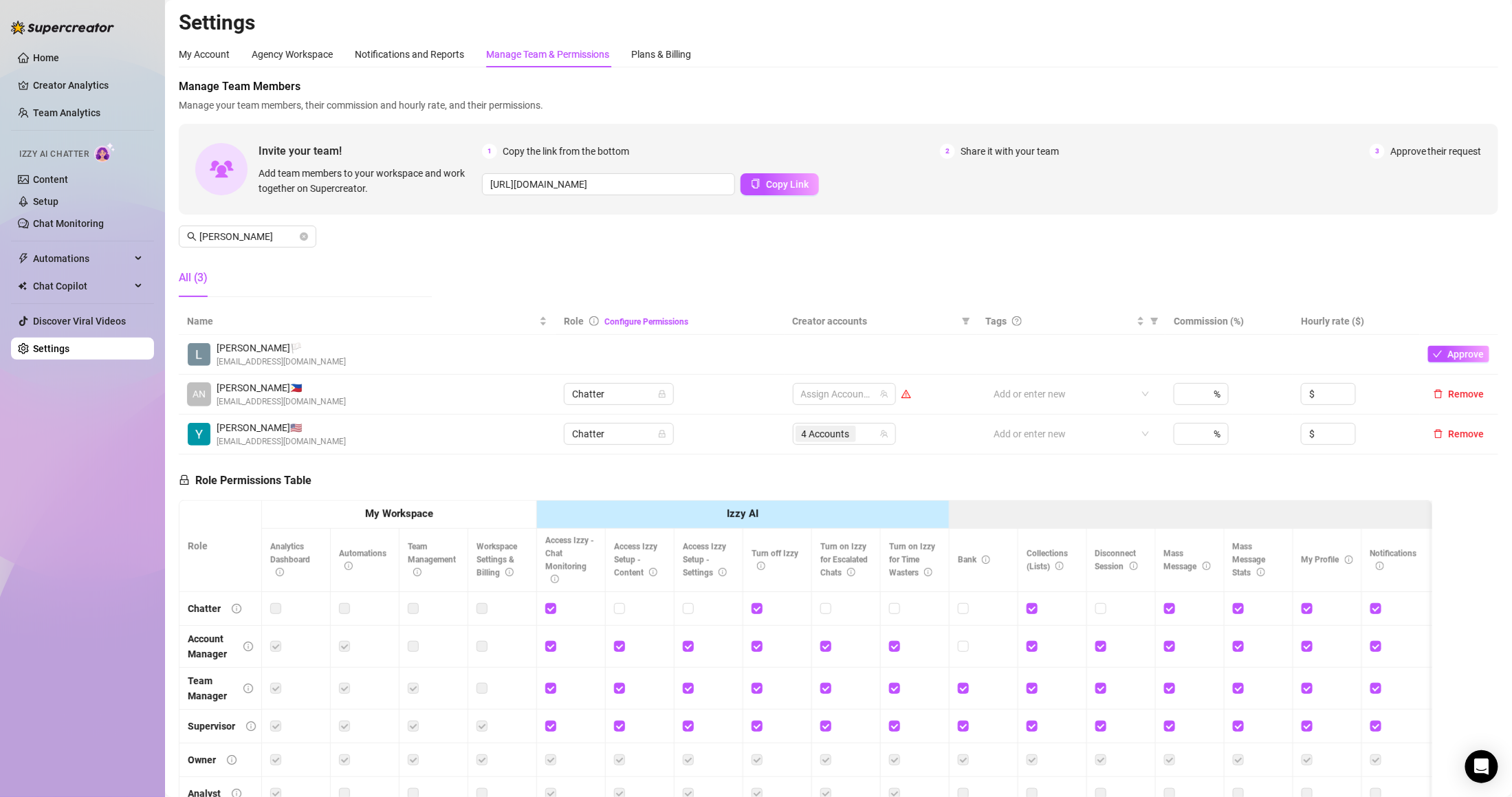
click at [899, 257] on div "Manage Team Members Manage your team members, their commission and hourly rate,…" at bounding box center [838, 192] width 1320 height 229
click at [864, 396] on div at bounding box center [837, 394] width 83 height 19
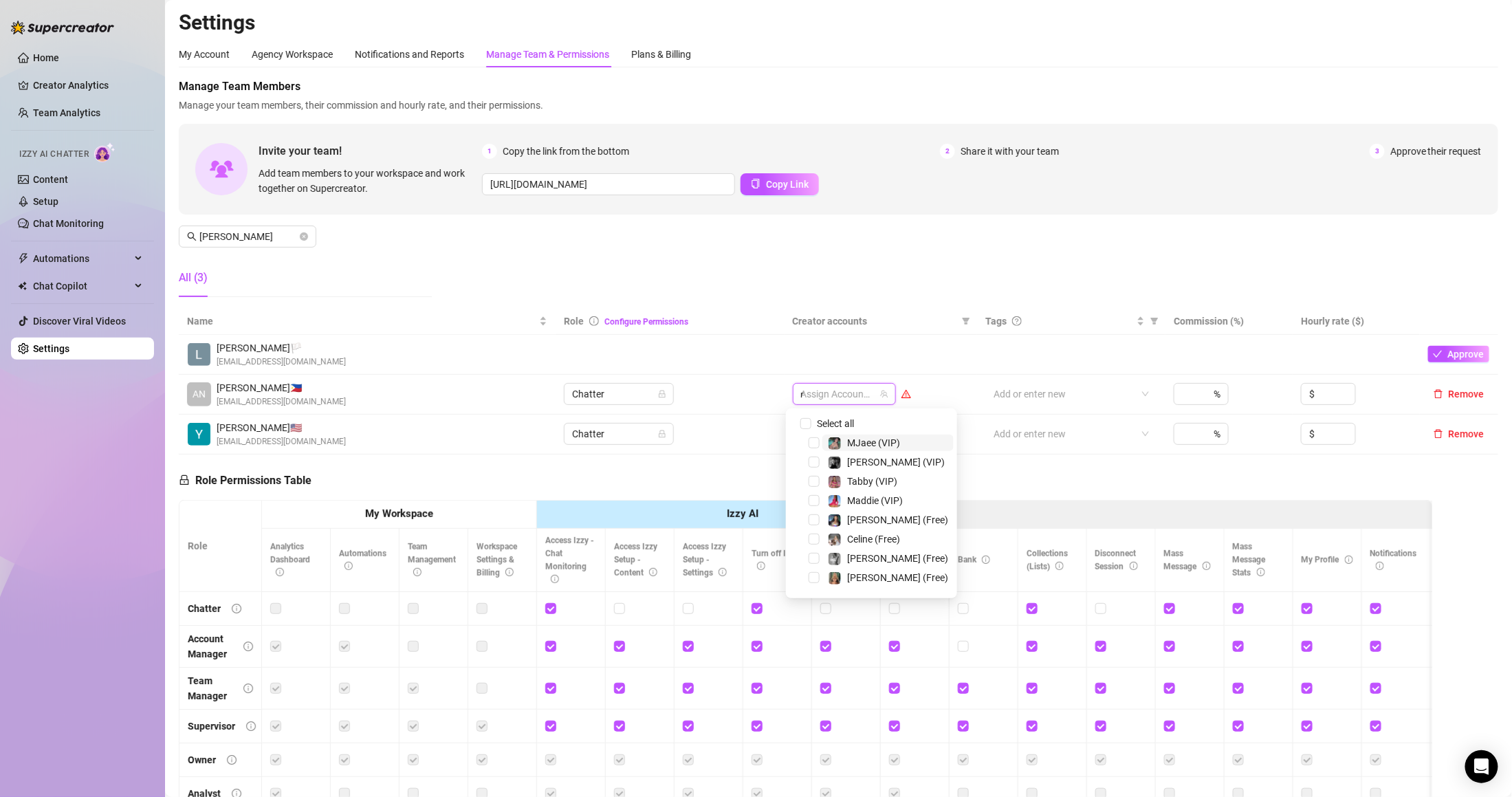
type input "mj"
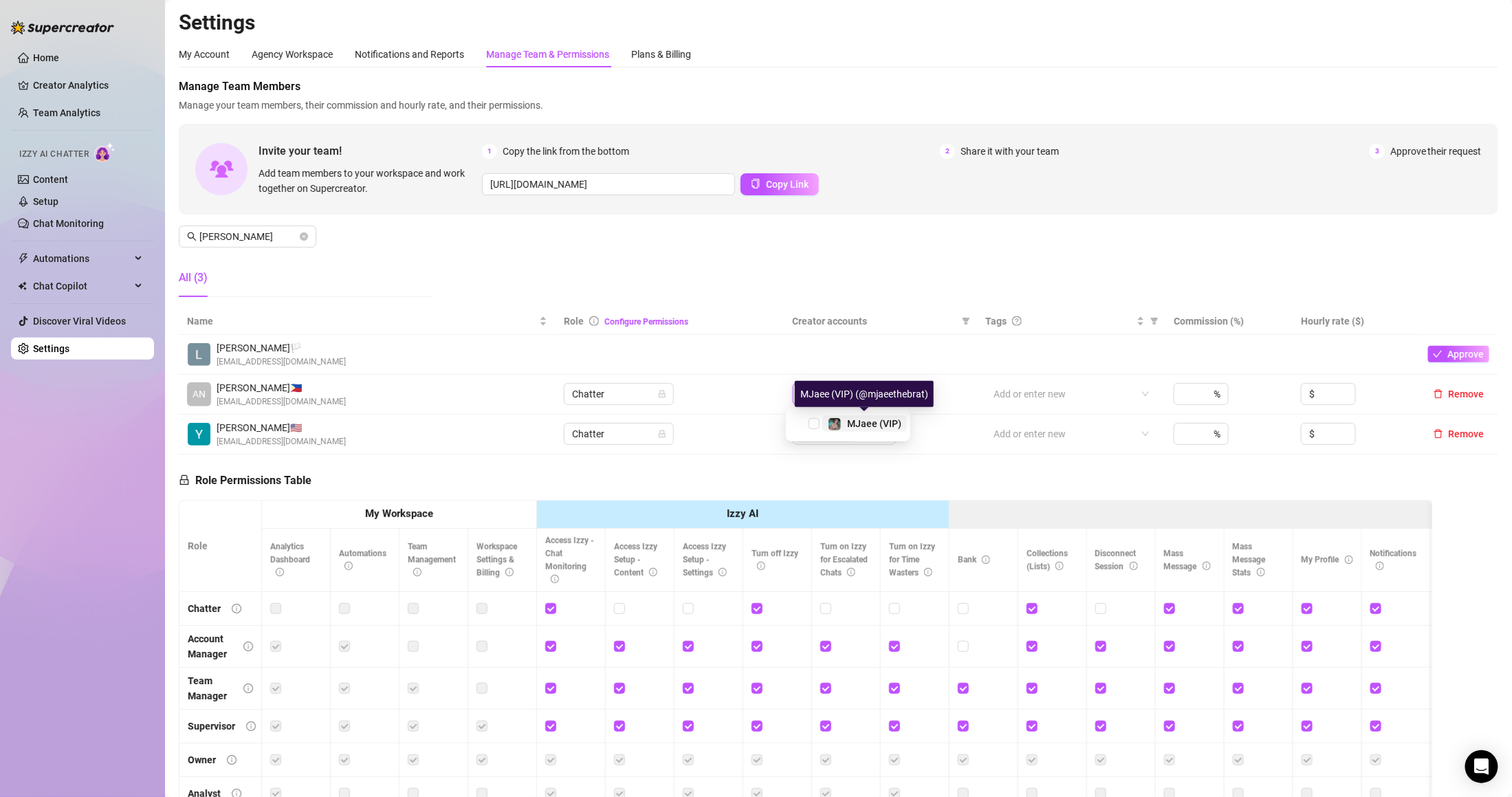
click at [853, 423] on span "MJaee (VIP)" at bounding box center [874, 423] width 54 height 11
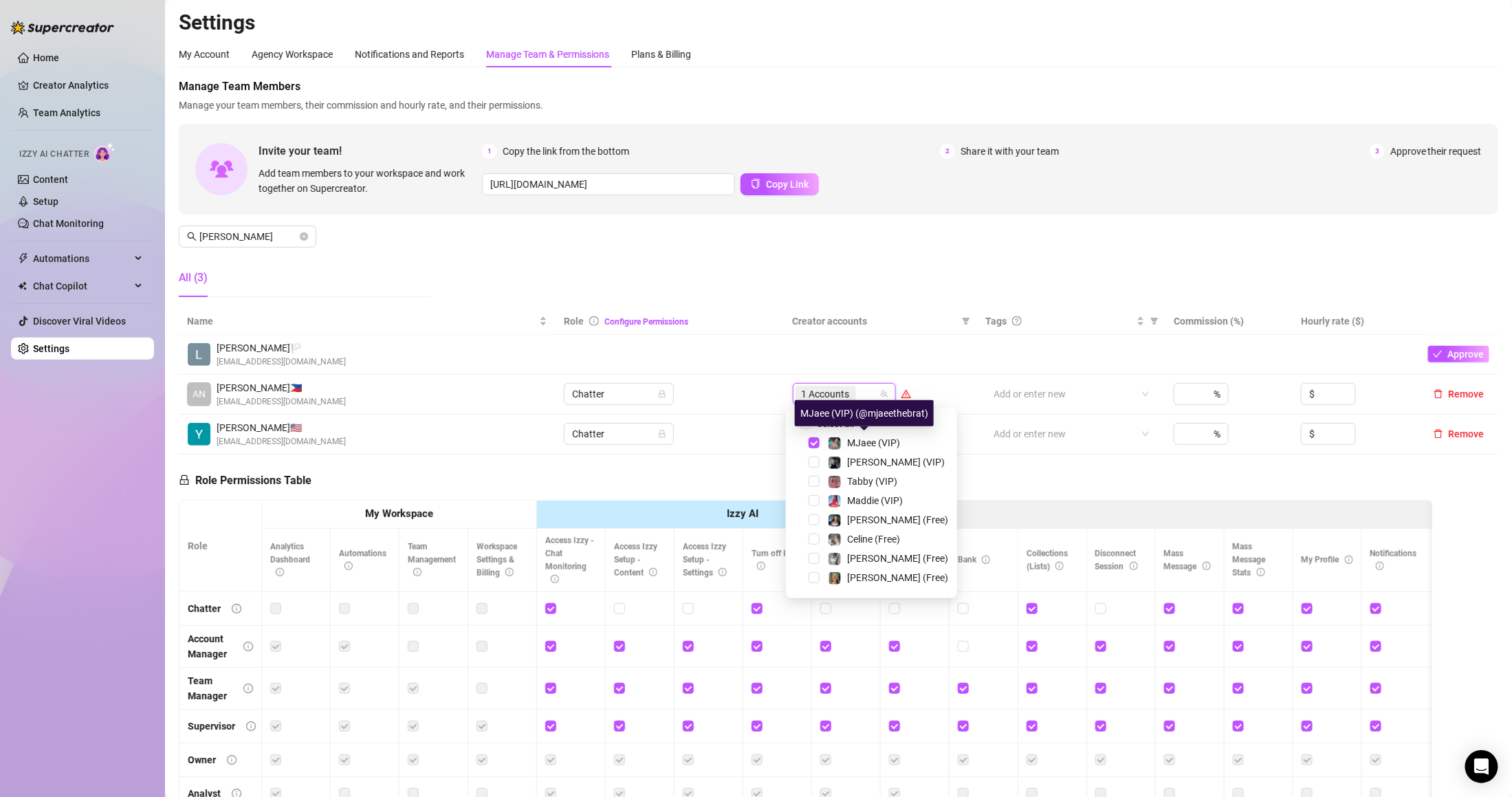
click at [771, 334] on th "Role Configure Permissions" at bounding box center [670, 321] width 229 height 27
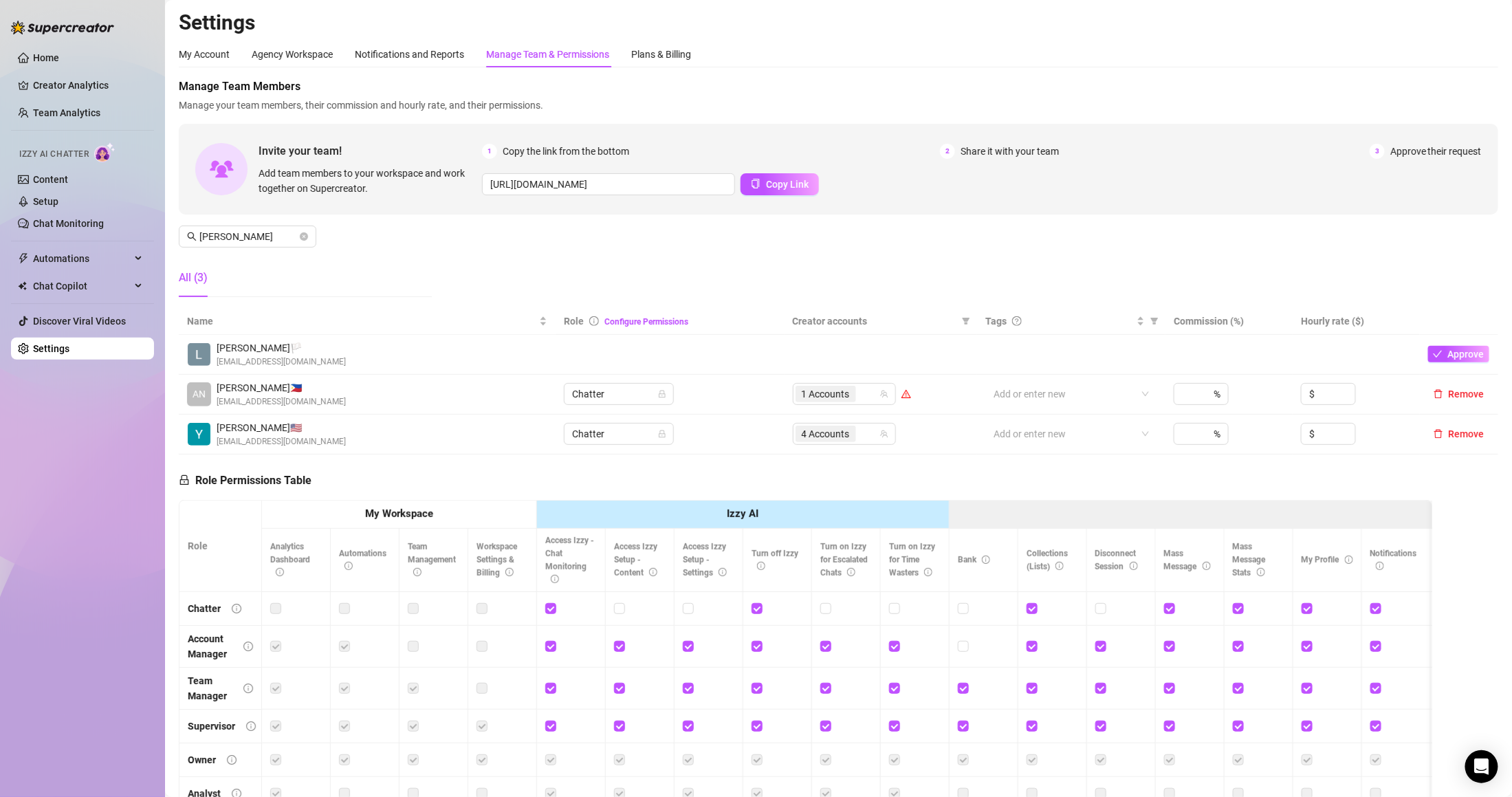
click at [767, 320] on th "Role Configure Permissions" at bounding box center [670, 321] width 229 height 27
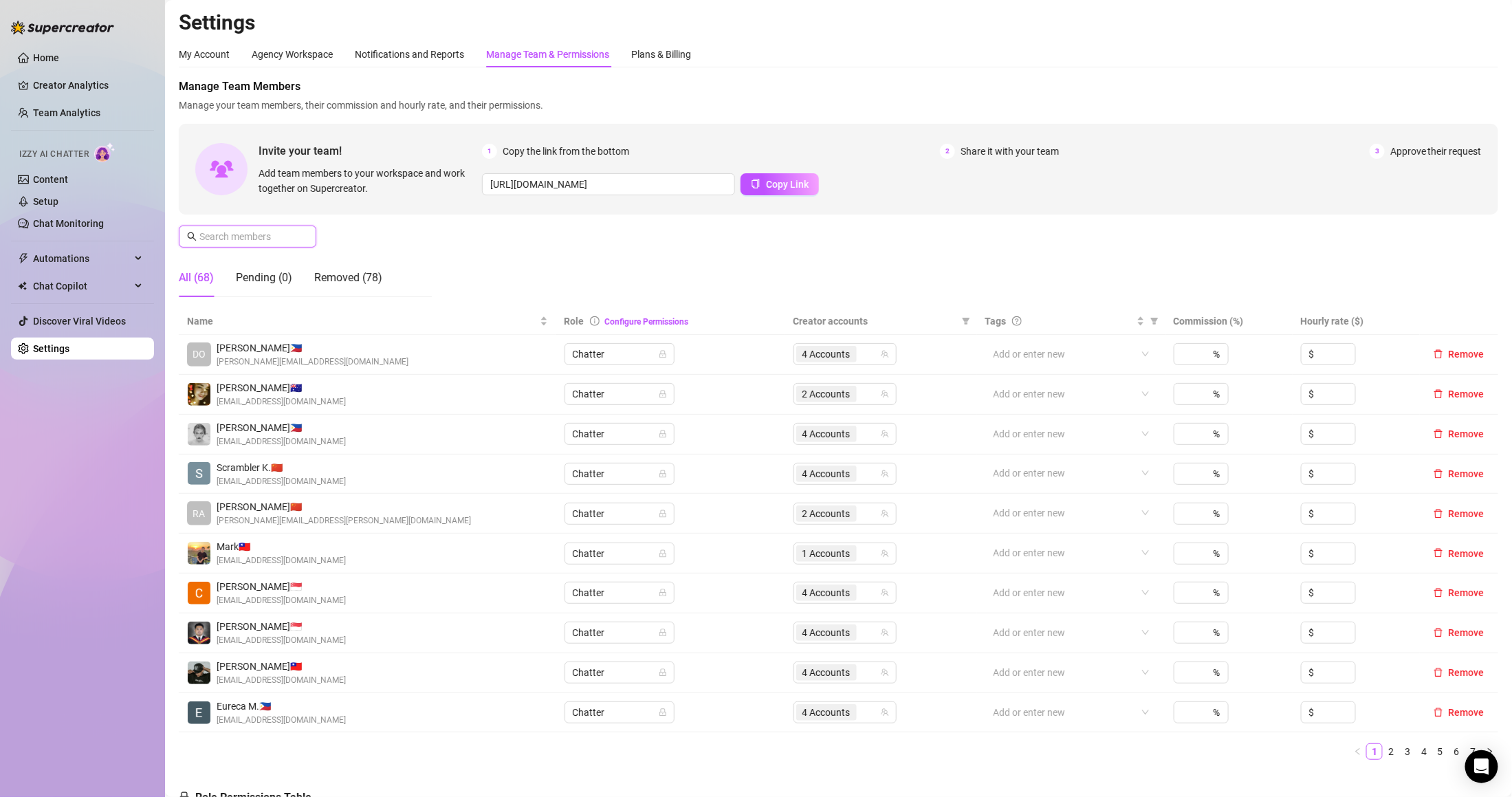
click at [295, 235] on input "text" at bounding box center [248, 236] width 97 height 15
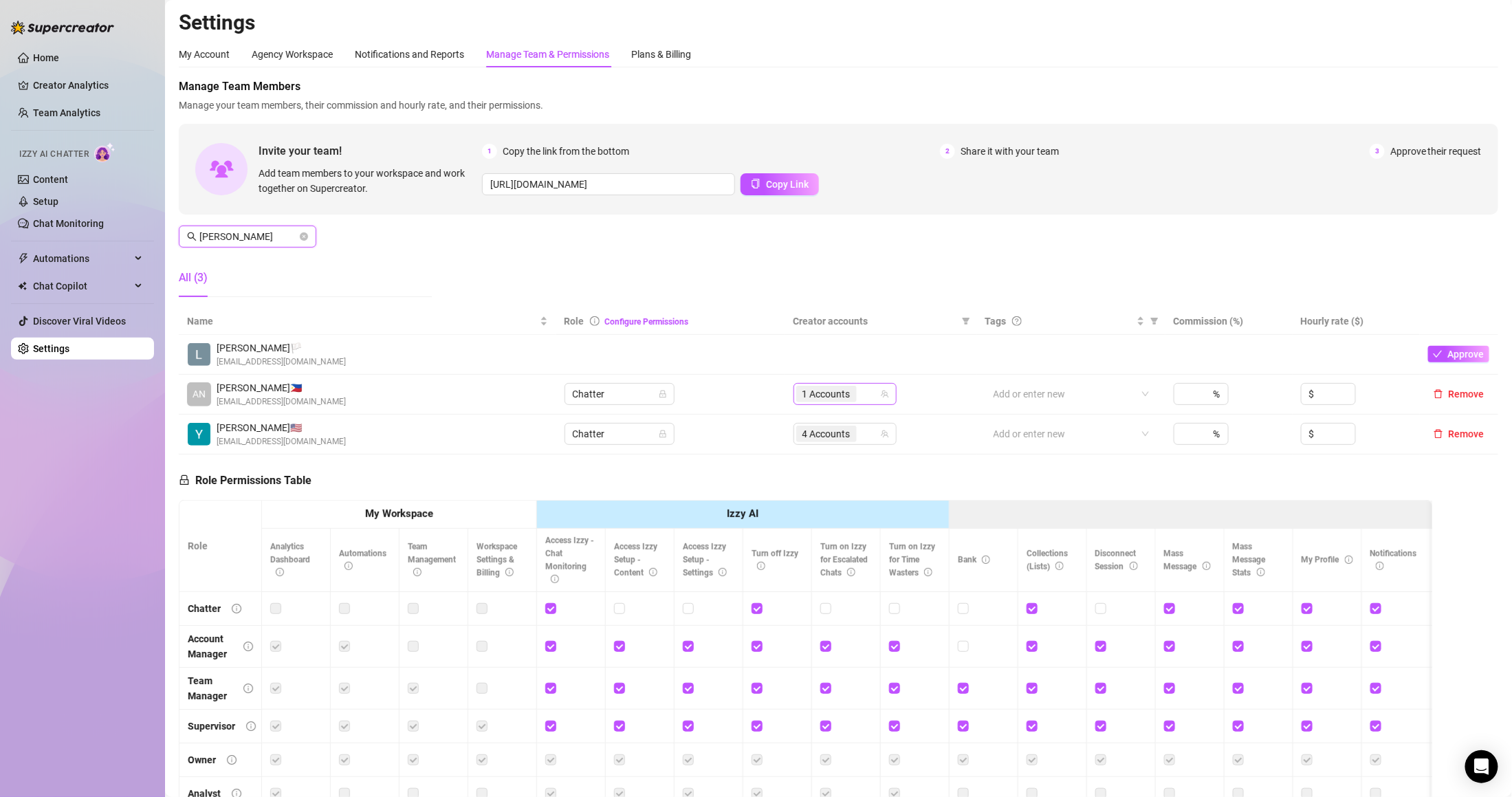
click at [852, 394] on div "1 Accounts" at bounding box center [828, 394] width 64 height 19
type input "[PERSON_NAME]"
click at [823, 304] on div "Manage Team Members Manage your team members, their commission and hourly rate,…" at bounding box center [838, 192] width 1320 height 229
click at [203, 60] on div "My Account" at bounding box center [204, 54] width 51 height 15
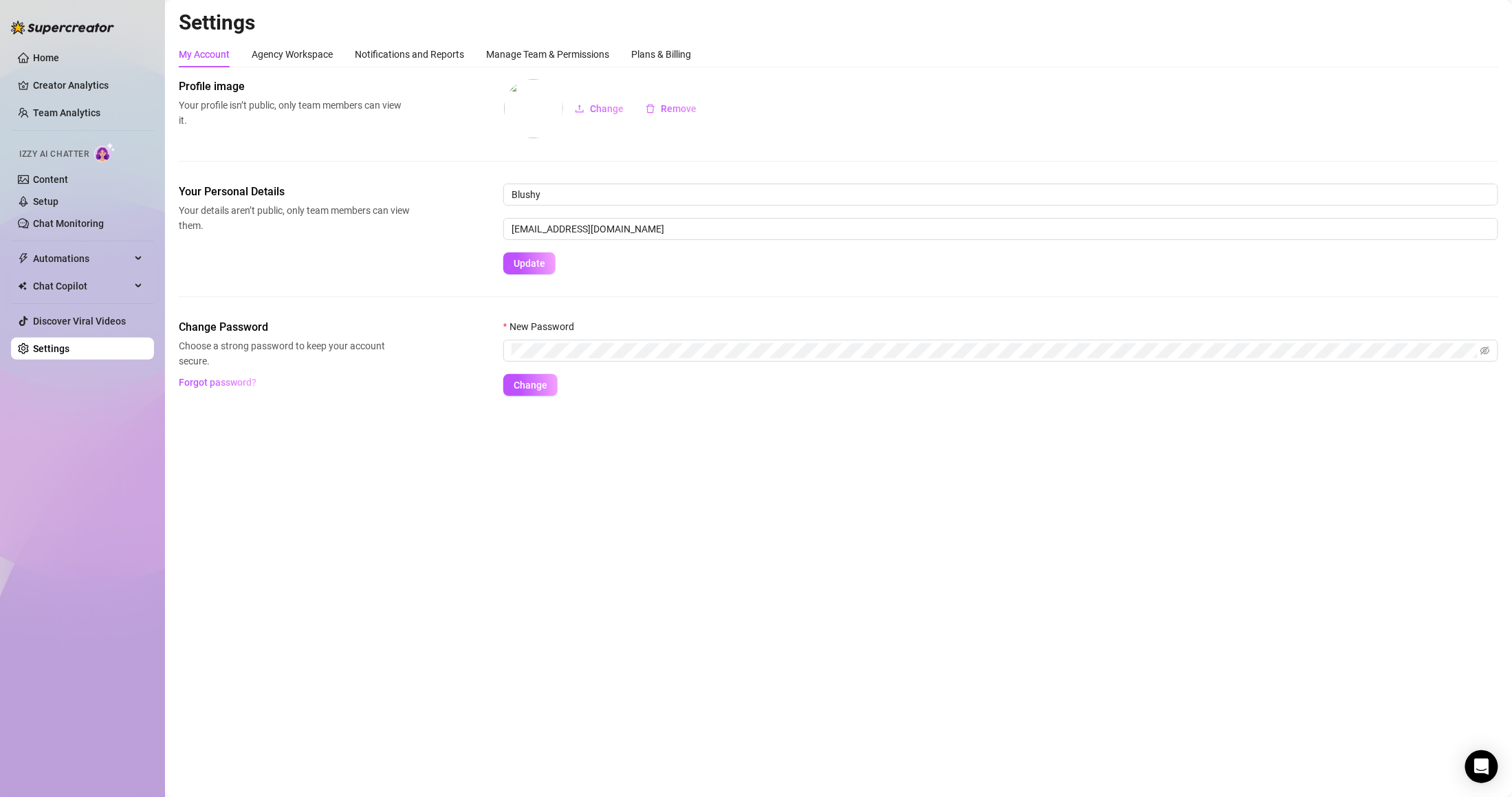
click at [541, 34] on h2 "Settings" at bounding box center [838, 23] width 1320 height 26
click at [540, 59] on div "Manage Team & Permissions" at bounding box center [547, 54] width 123 height 15
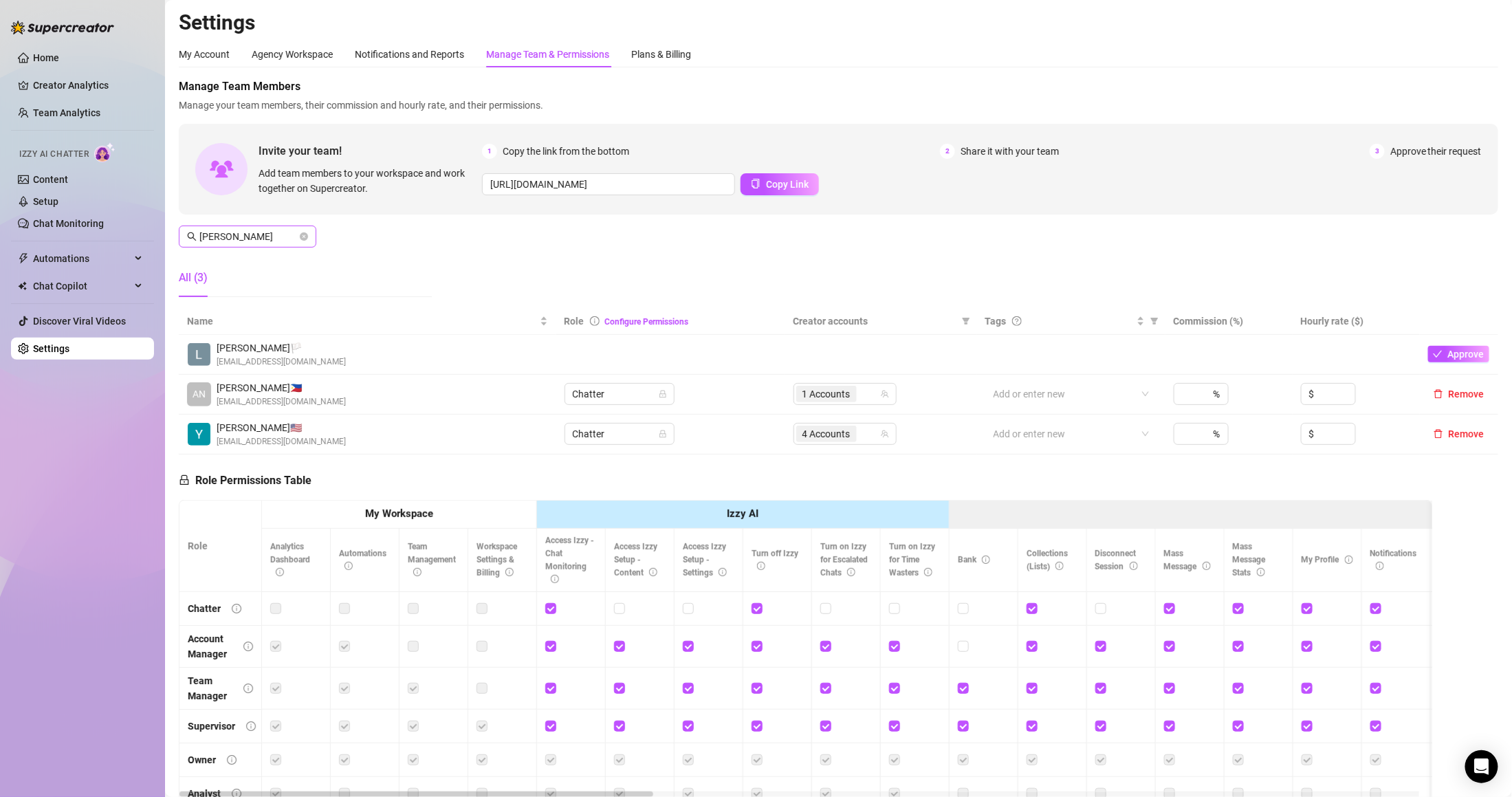
click at [308, 231] on span at bounding box center [304, 236] width 8 height 15
click at [295, 240] on input "[PERSON_NAME]" at bounding box center [248, 236] width 97 height 15
drag, startPoint x: 304, startPoint y: 237, endPoint x: 295, endPoint y: 232, distance: 10.3
click at [304, 235] on icon "close-circle" at bounding box center [304, 237] width 8 height 8
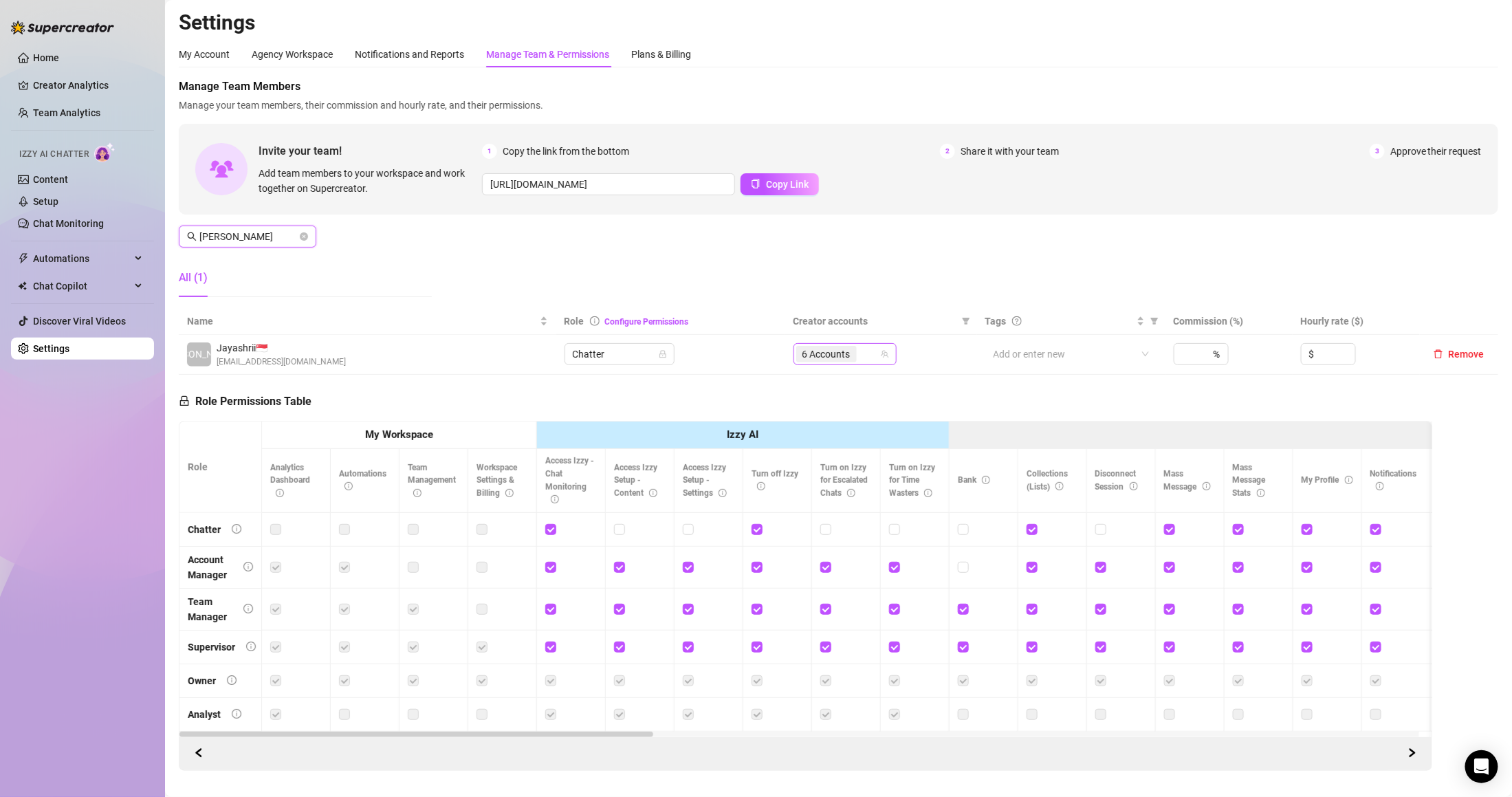
click at [838, 356] on span "6 Accounts" at bounding box center [827, 353] width 48 height 15
type input "[PERSON_NAME]"
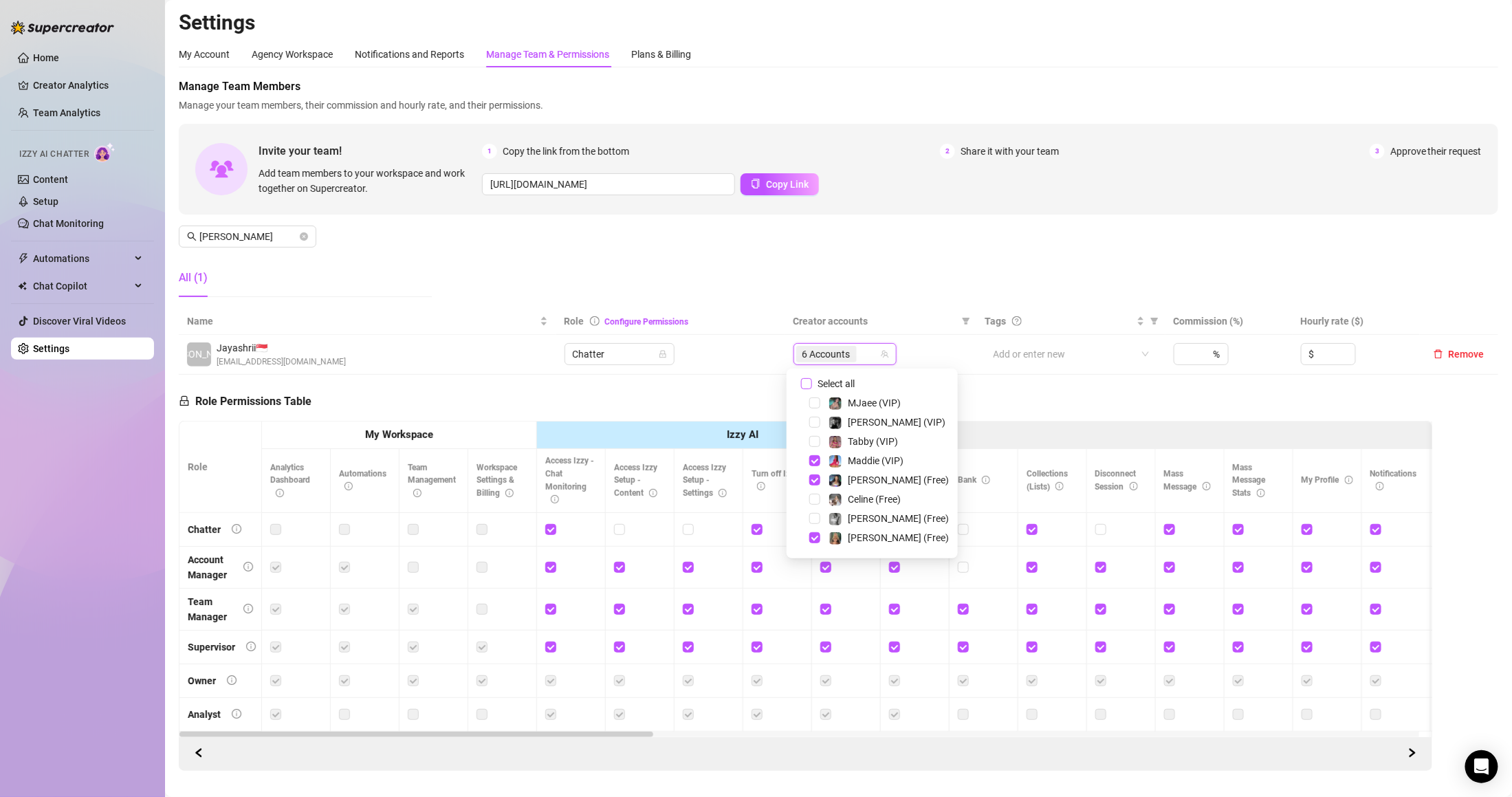
click at [833, 377] on span "Select all" at bounding box center [837, 383] width 48 height 15
click at [812, 378] on input "Select all" at bounding box center [807, 384] width 11 height 11
click at [833, 376] on span "Select all" at bounding box center [837, 383] width 48 height 15
click at [812, 378] on input "Select all" at bounding box center [807, 384] width 11 height 11
checkbox input "false"
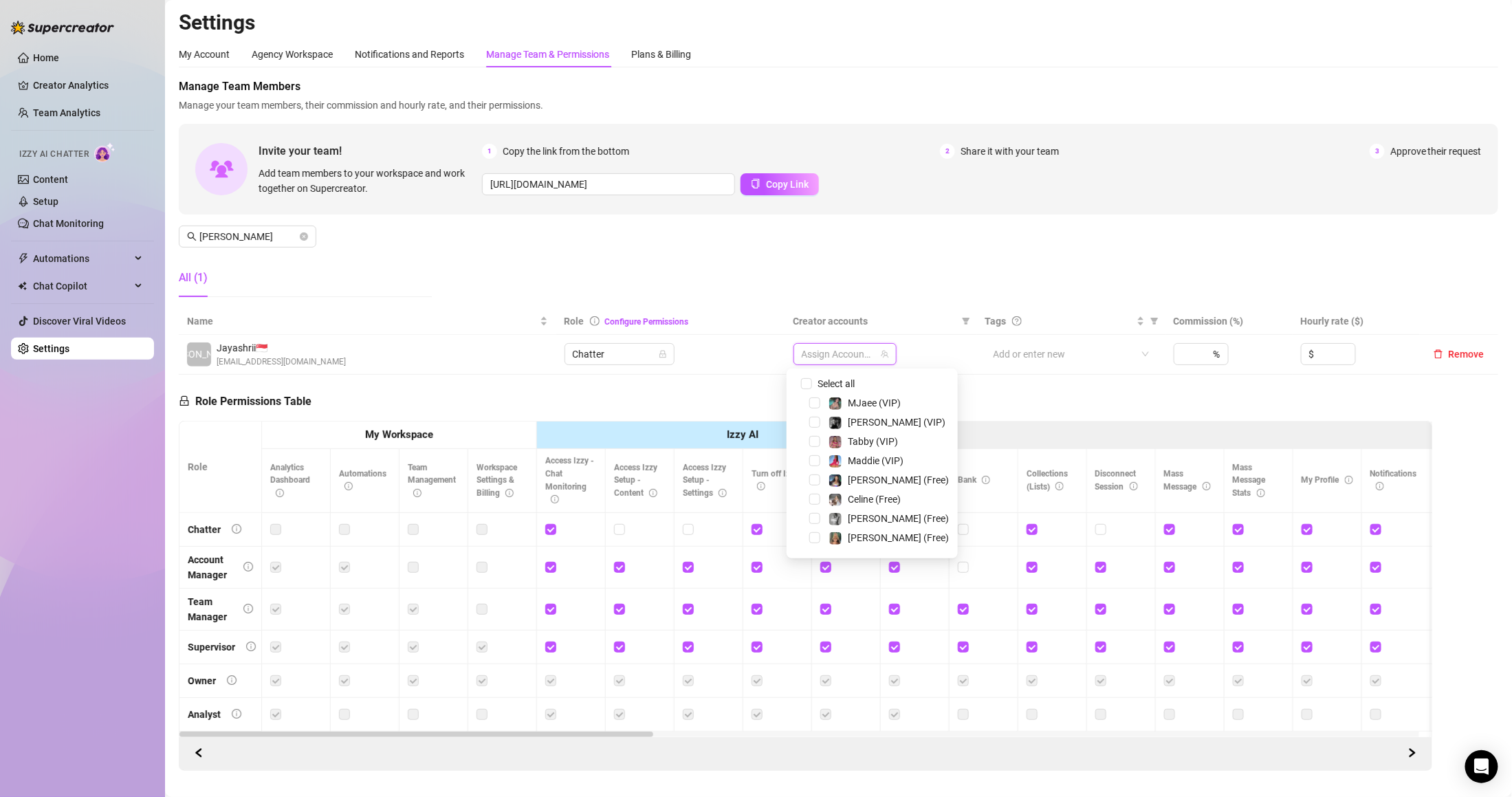
click at [821, 353] on div at bounding box center [837, 354] width 83 height 19
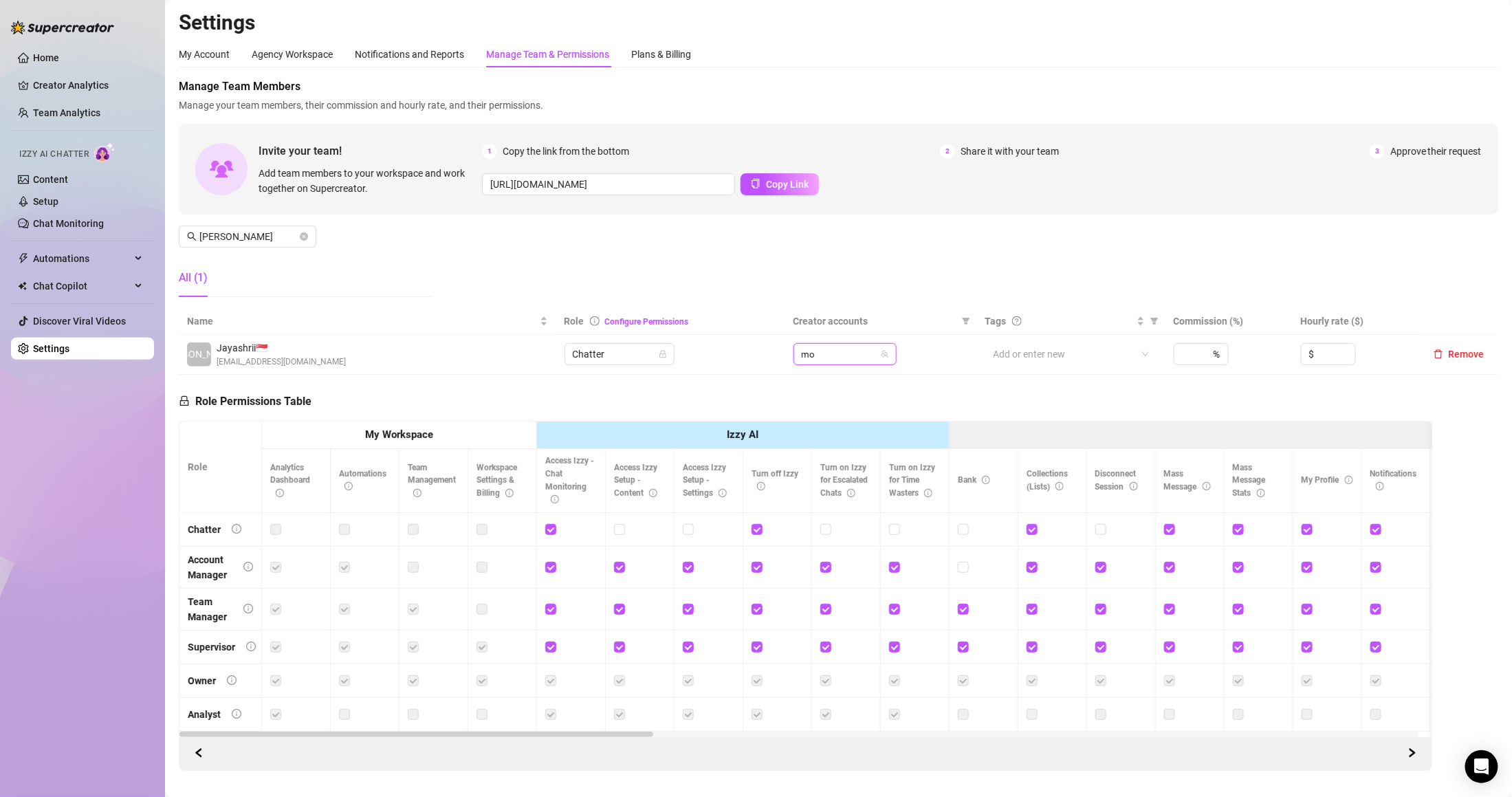
type input "moc"
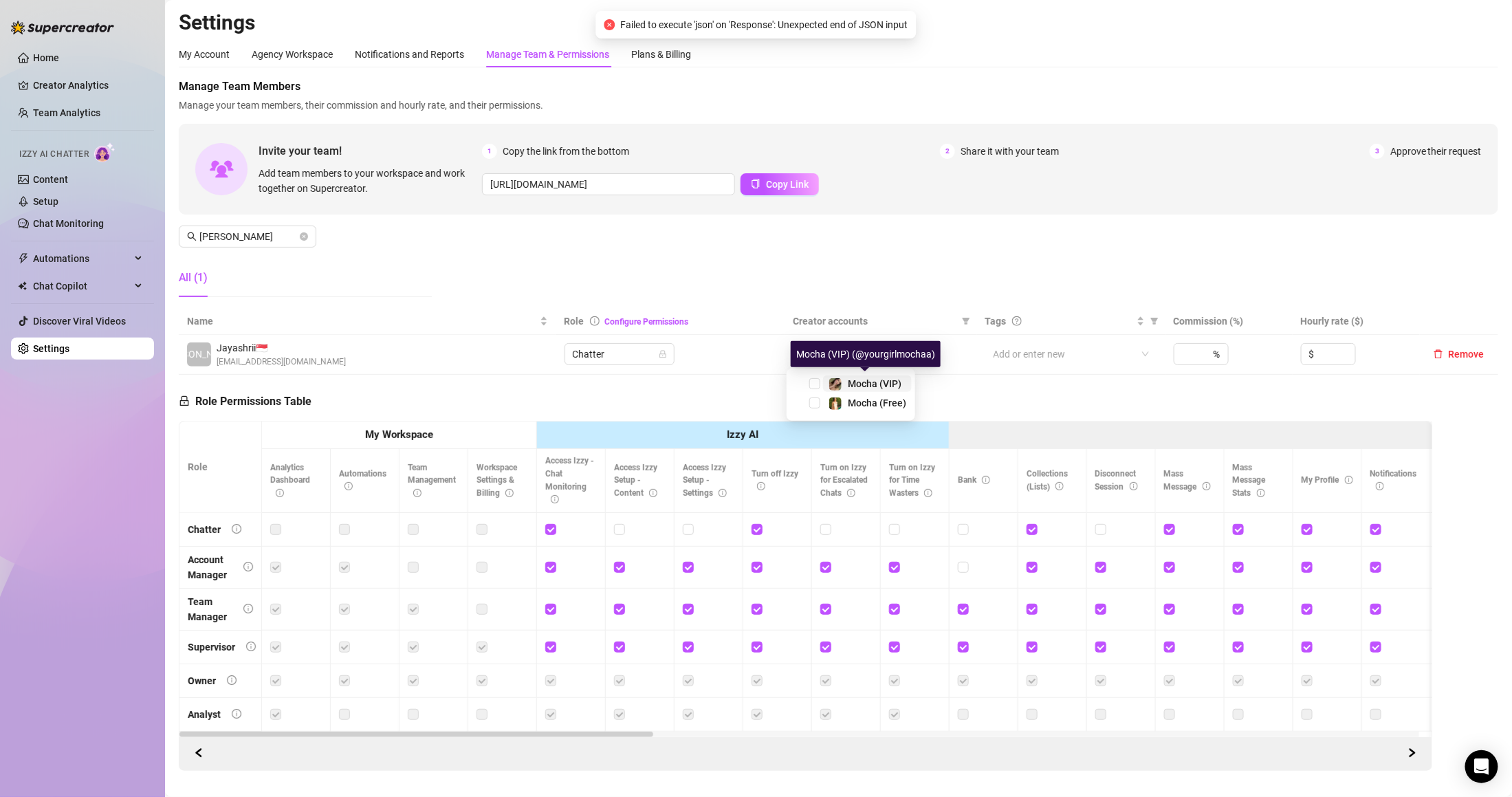
click at [837, 386] on img at bounding box center [835, 384] width 12 height 12
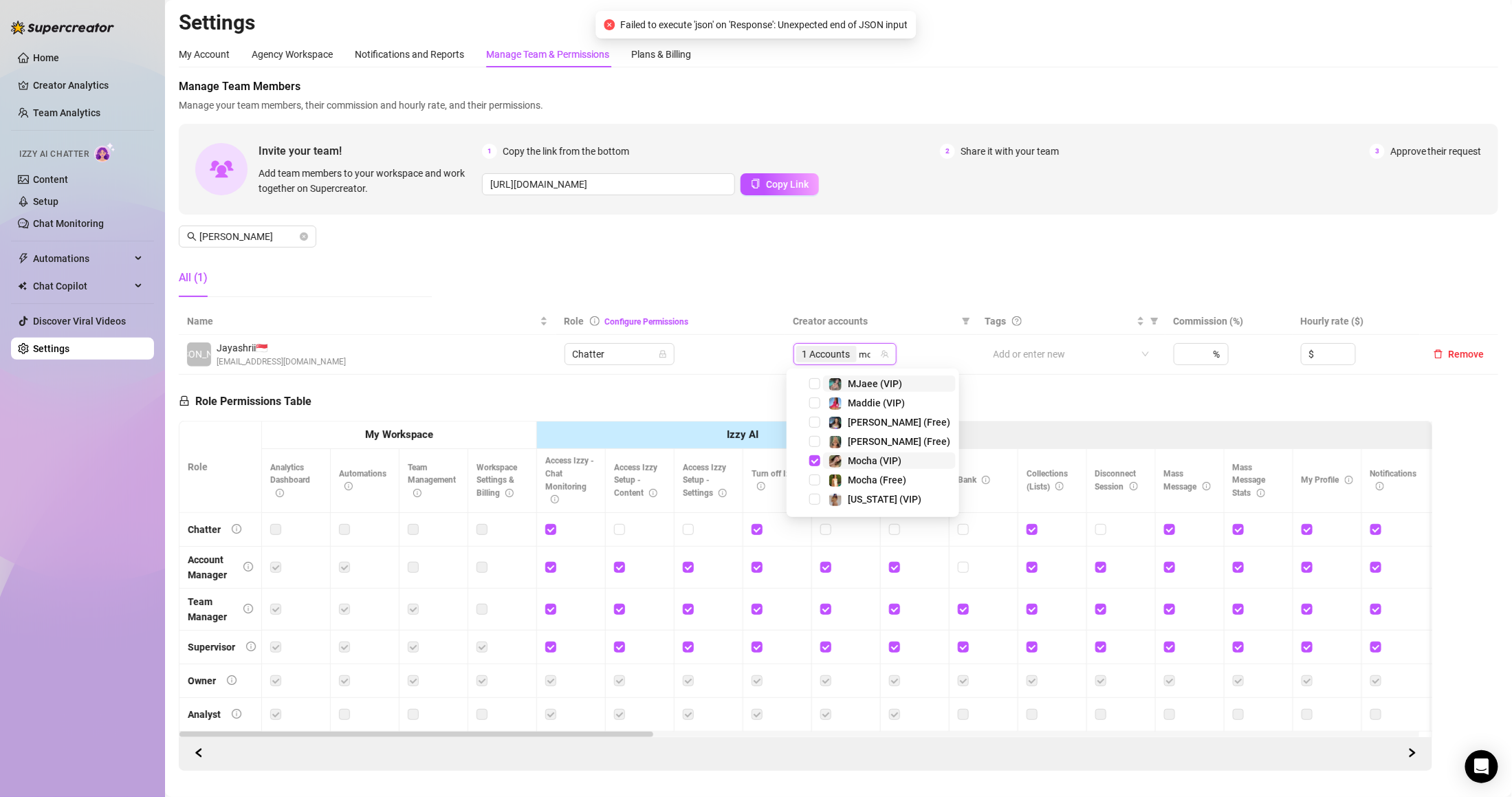
type input "moc"
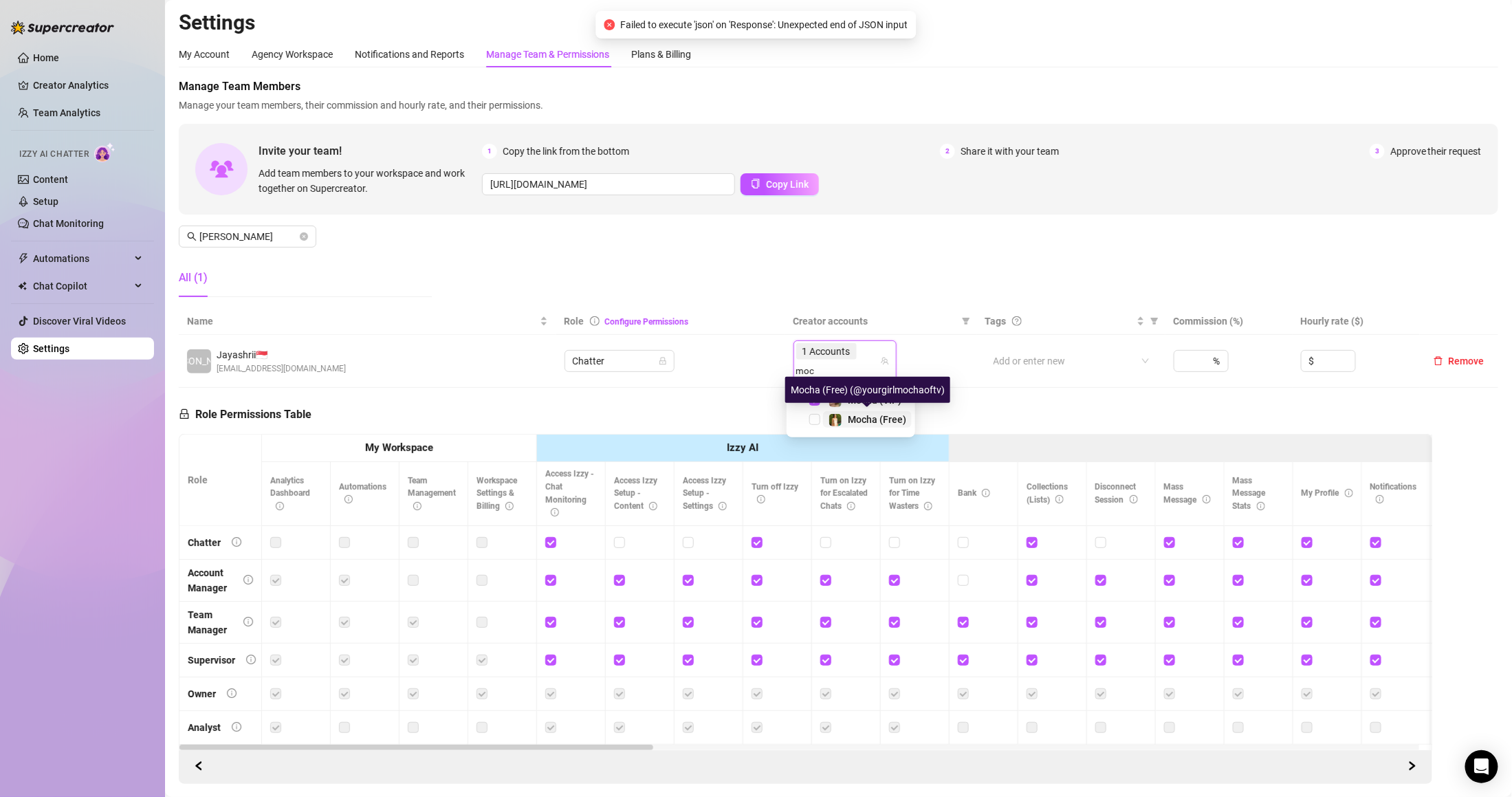
click at [870, 419] on span "Mocha (Free)" at bounding box center [877, 419] width 59 height 11
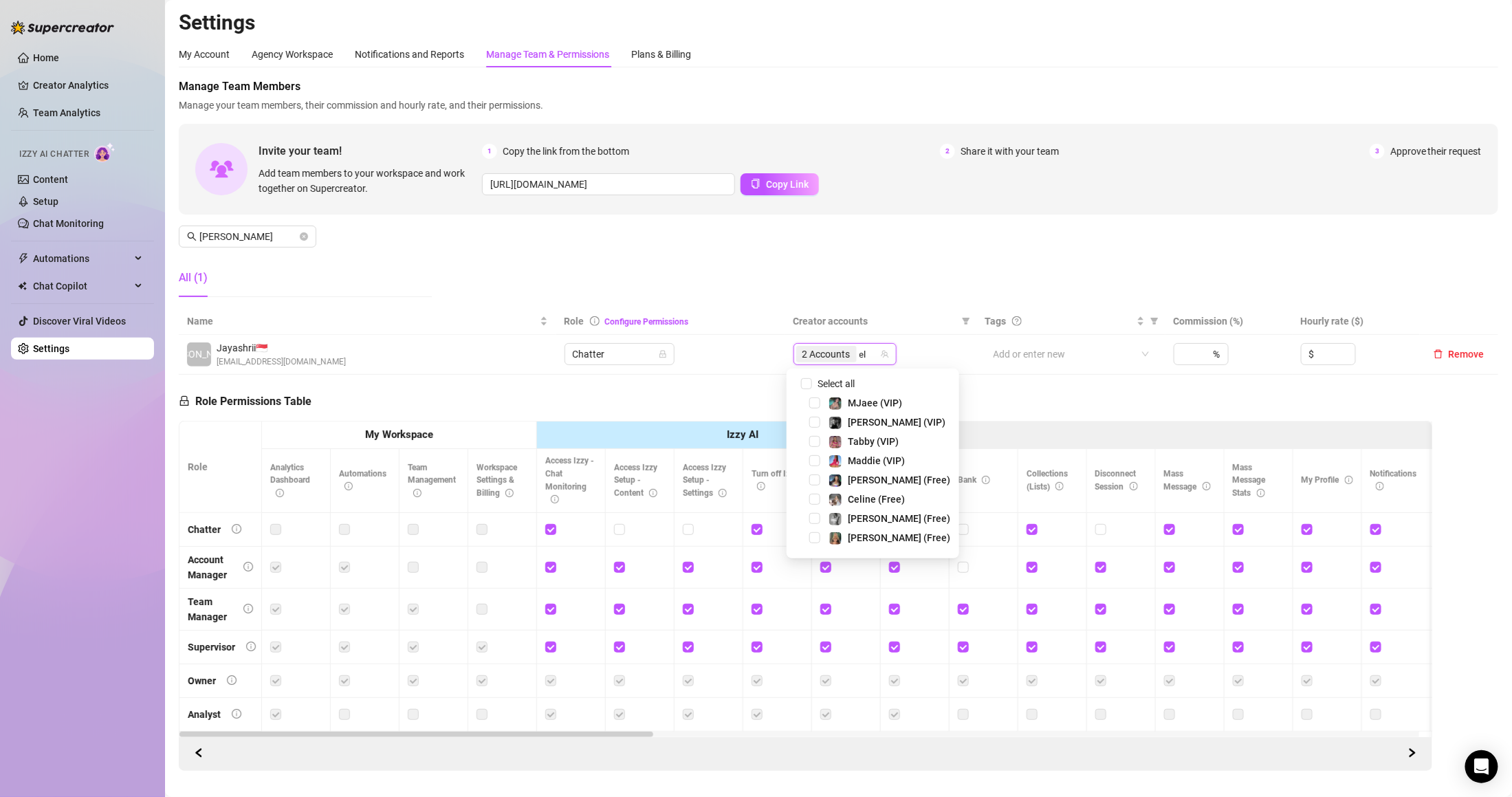
type input "ell"
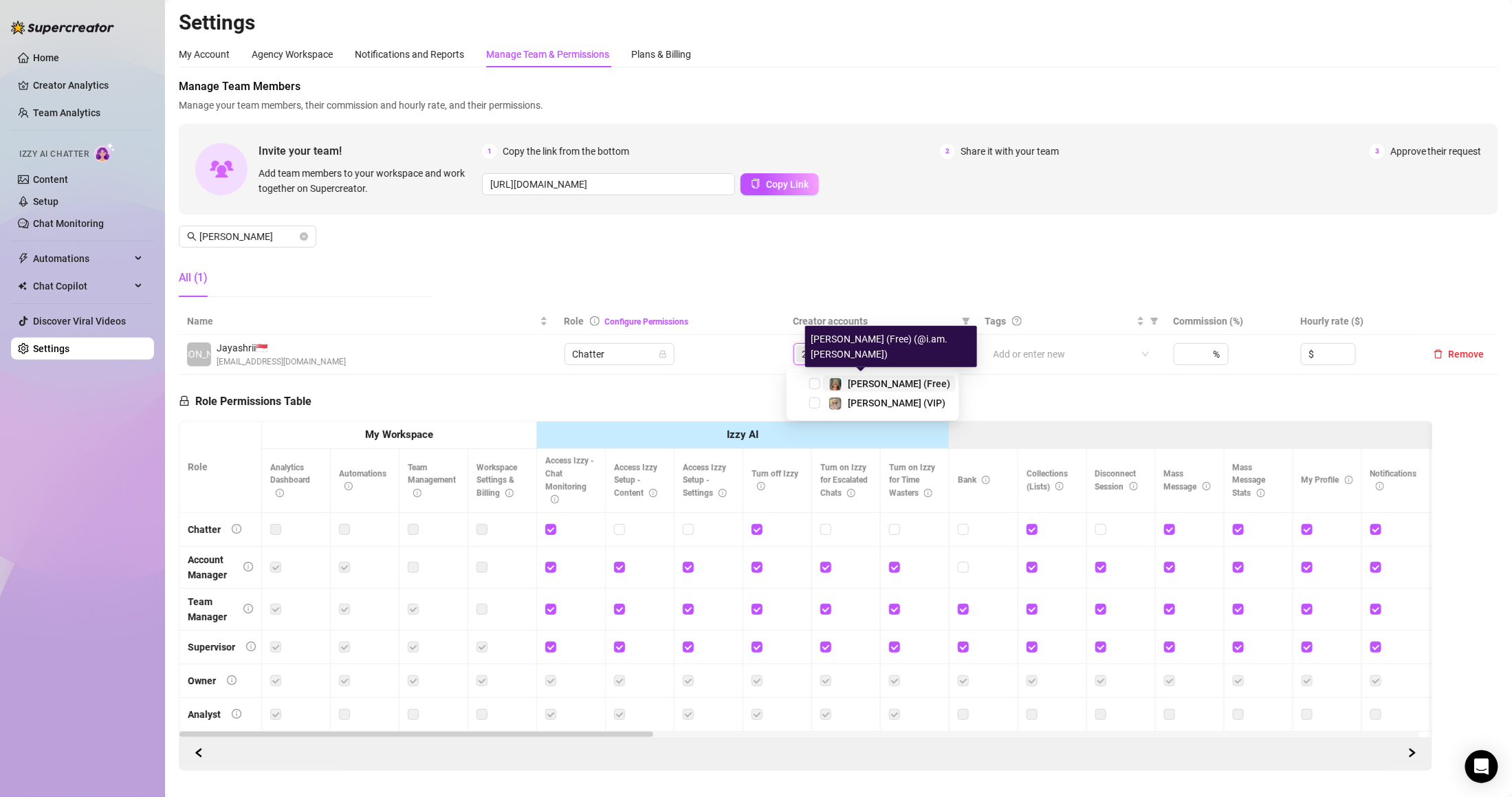
click at [878, 382] on span "[PERSON_NAME] (Free)" at bounding box center [899, 384] width 102 height 11
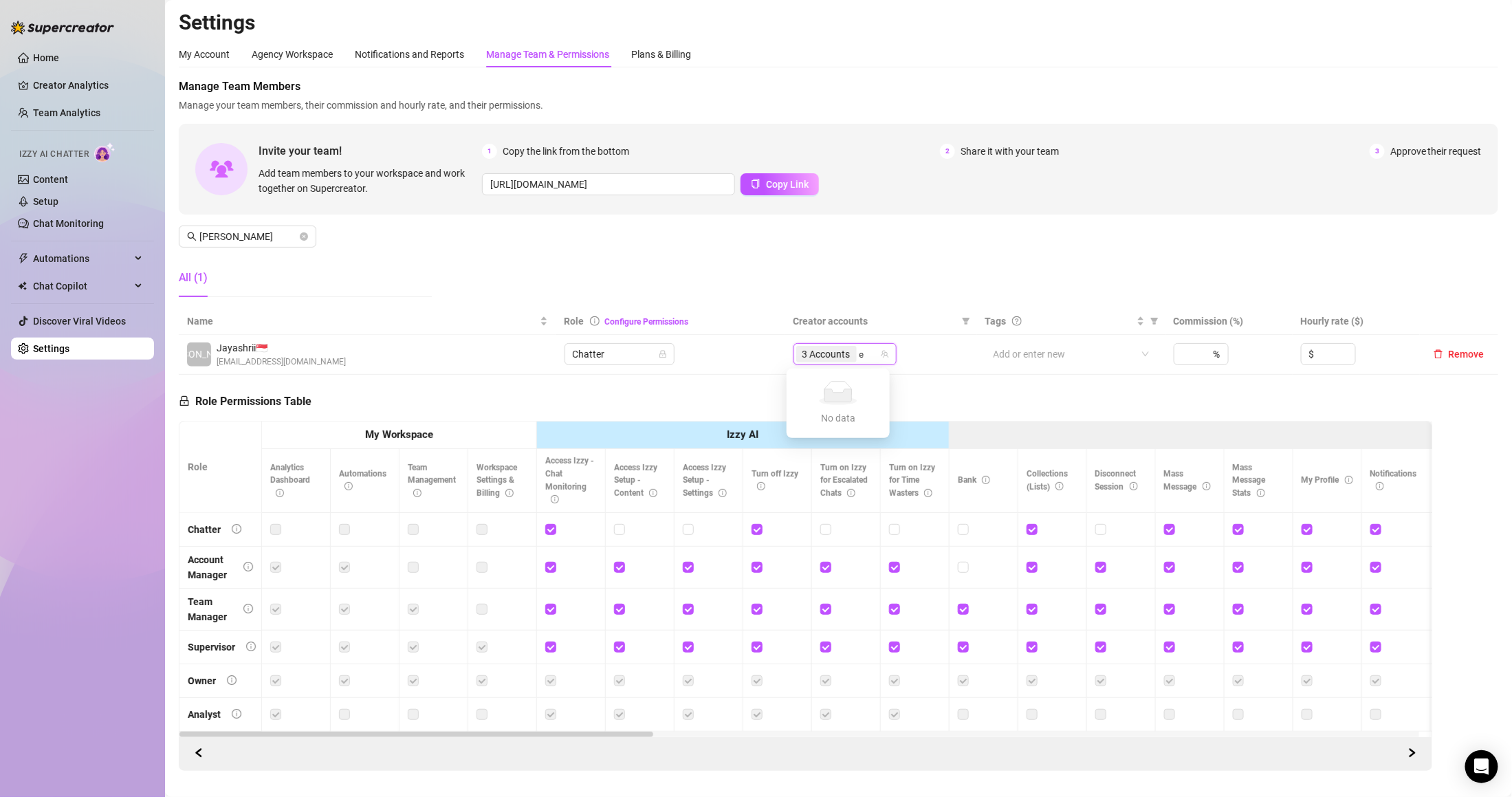
type input "el"
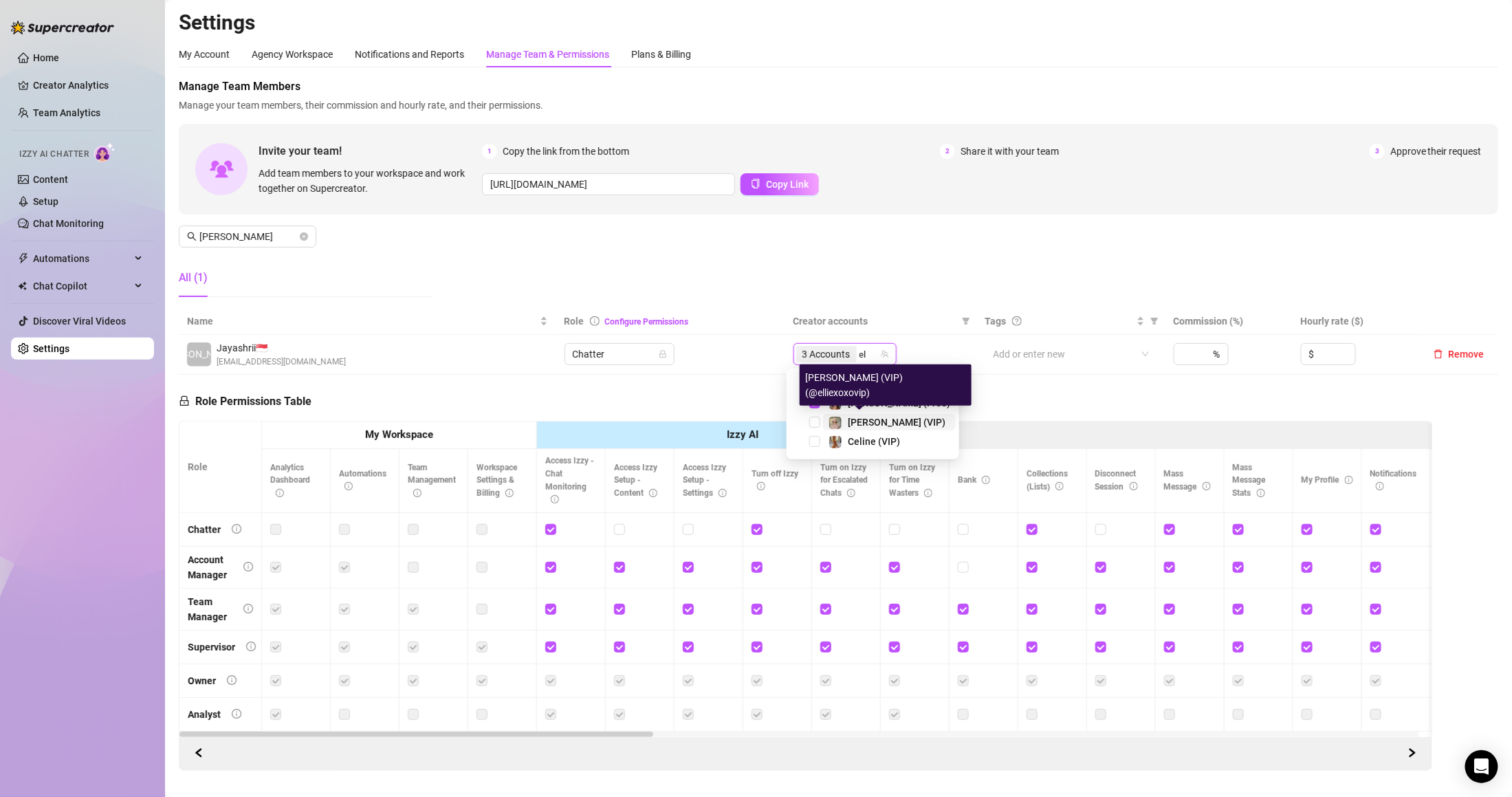
click at [865, 414] on div "[PERSON_NAME] (VIP)" at bounding box center [896, 422] width 97 height 16
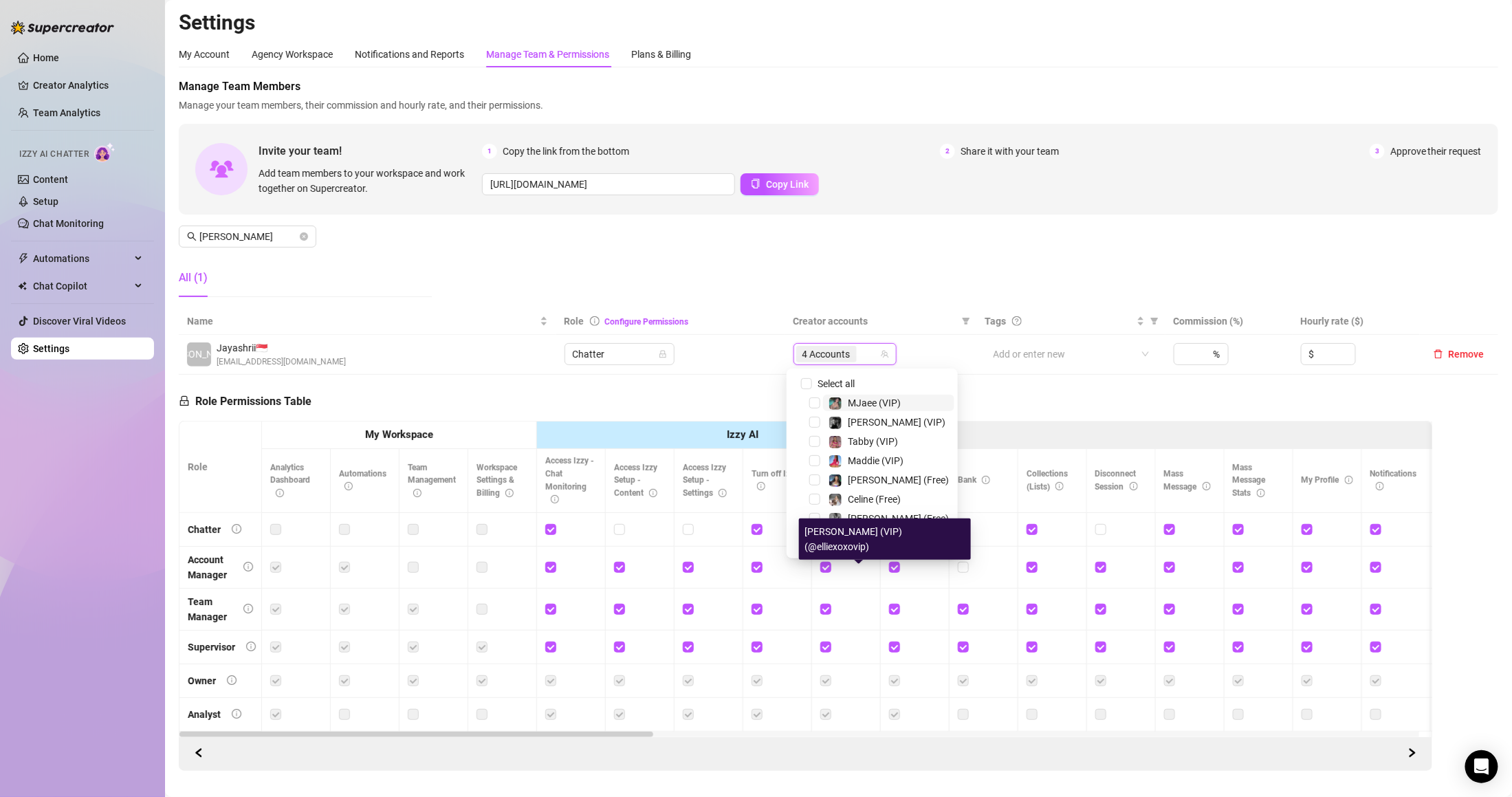
click at [872, 279] on div "Manage Team Members Manage your team members, their commission and hourly rate,…" at bounding box center [838, 192] width 1320 height 229
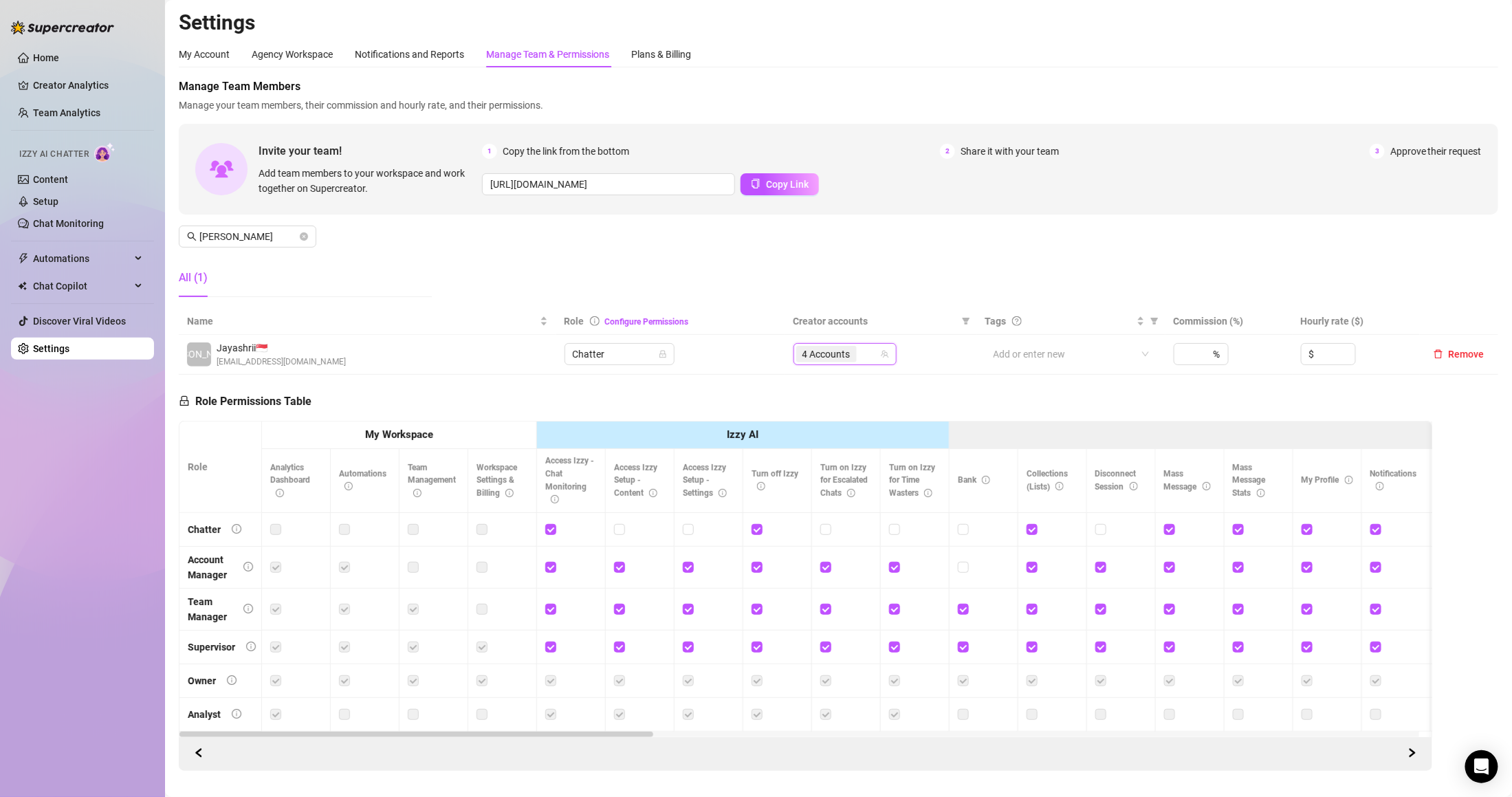
click at [872, 279] on div "Manage Team Members Manage your team members, their commission and hourly rate,…" at bounding box center [838, 192] width 1320 height 229
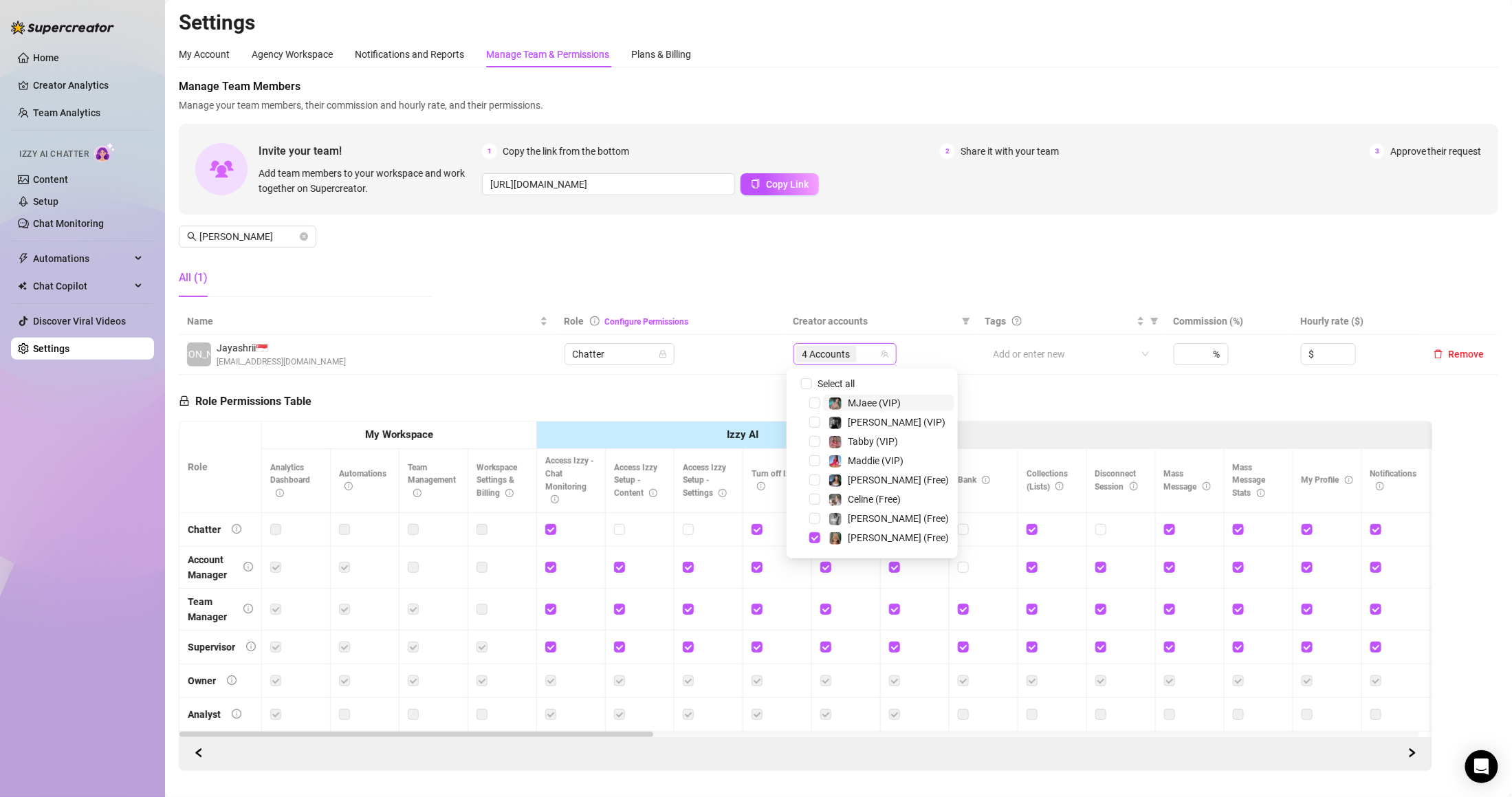
click at [830, 351] on span "4 Accounts" at bounding box center [827, 353] width 48 height 15
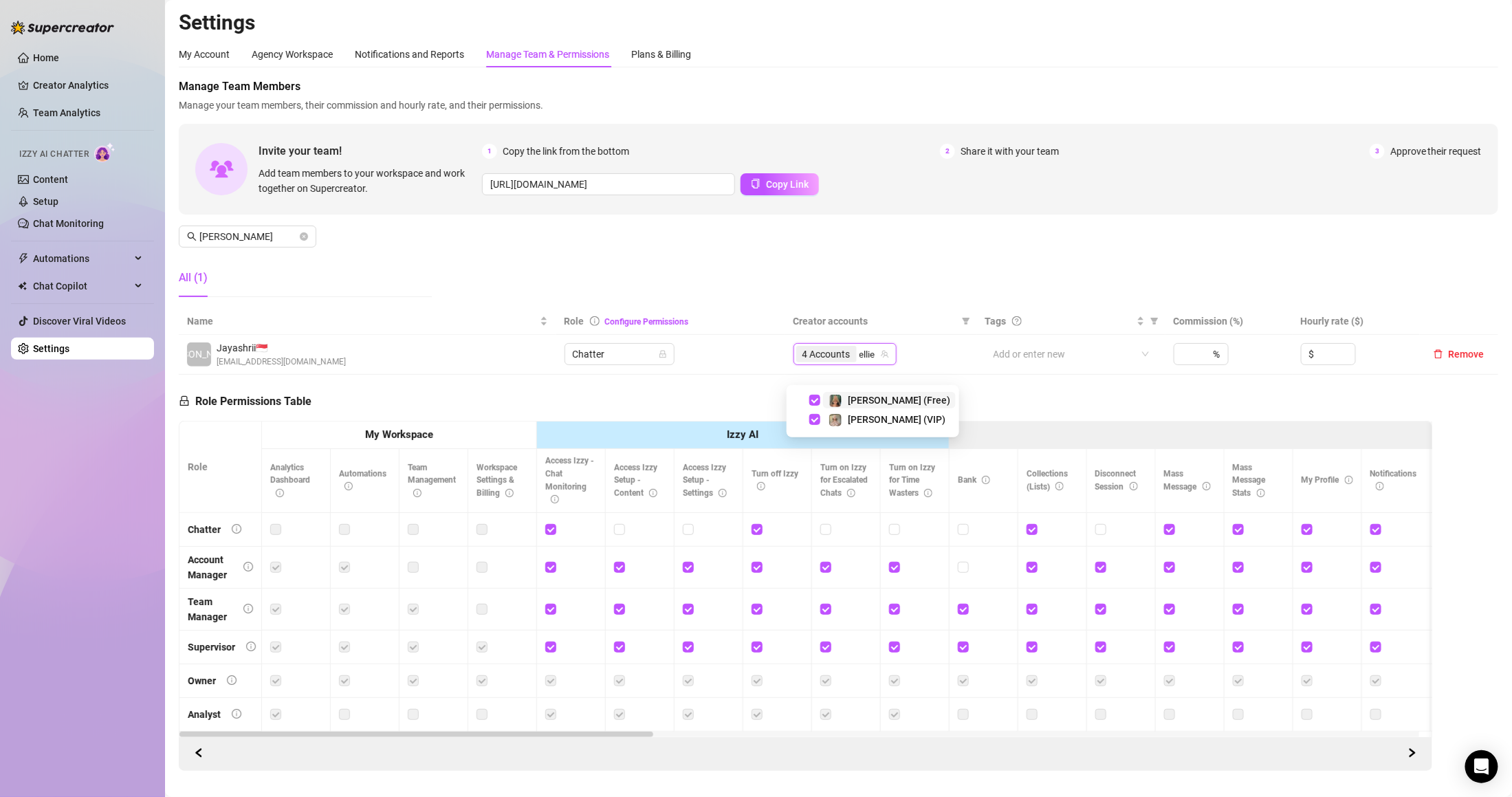
type input "ellie"
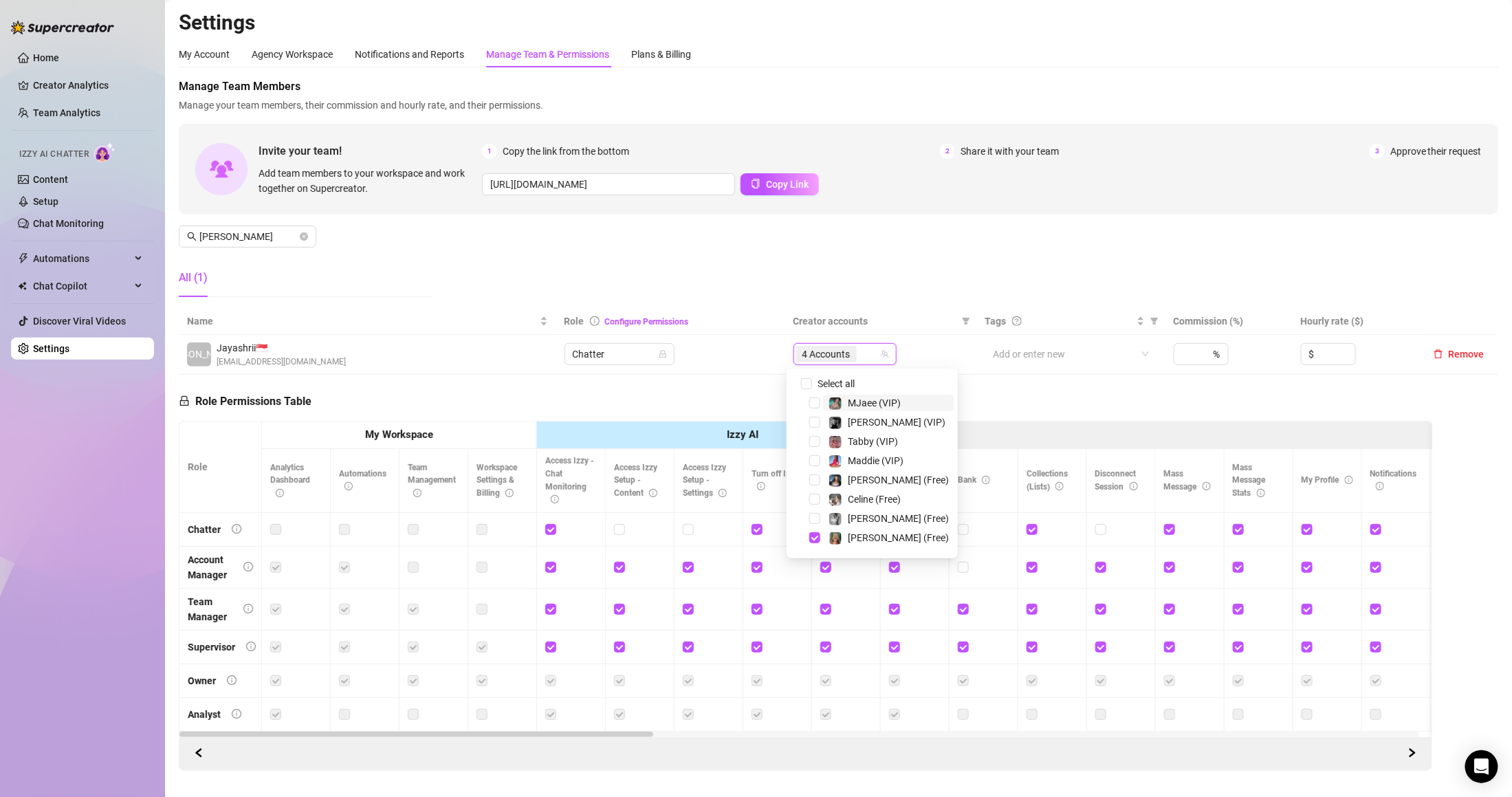
click at [815, 361] on span "4 Accounts" at bounding box center [826, 354] width 60 height 16
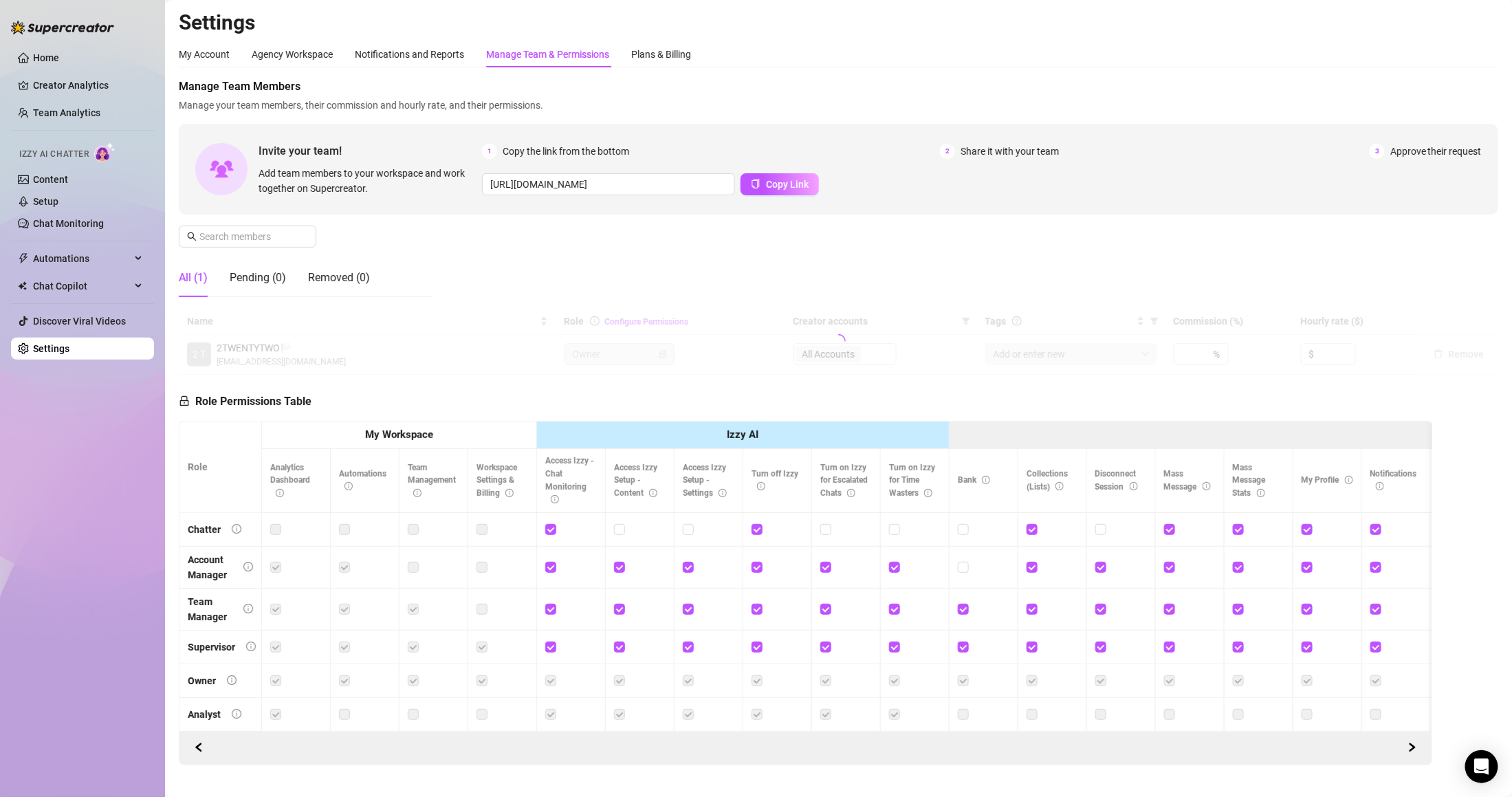
click at [572, 56] on div "Manage Team & Permissions" at bounding box center [547, 54] width 123 height 15
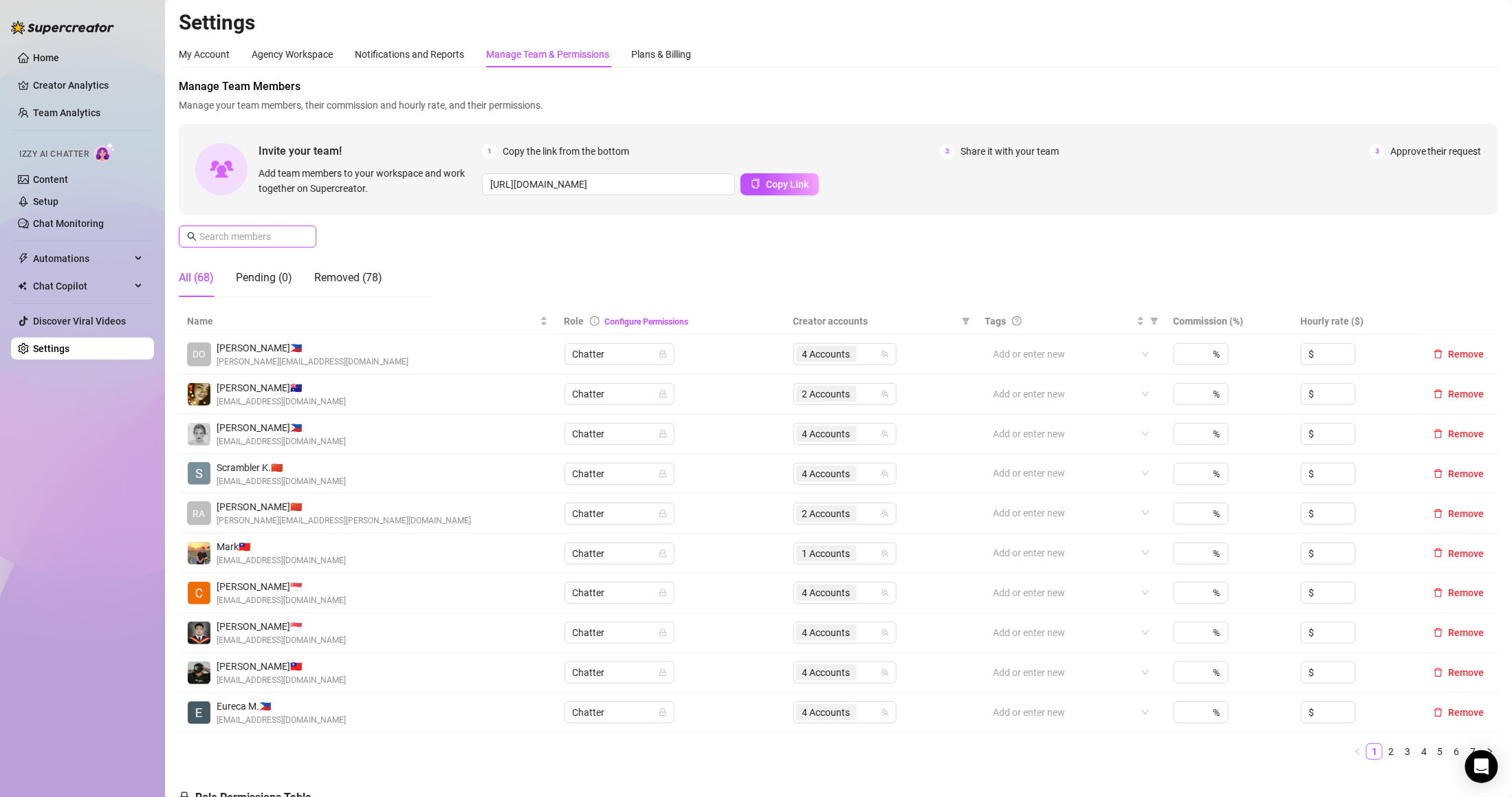
click at [274, 239] on input "text" at bounding box center [248, 236] width 97 height 15
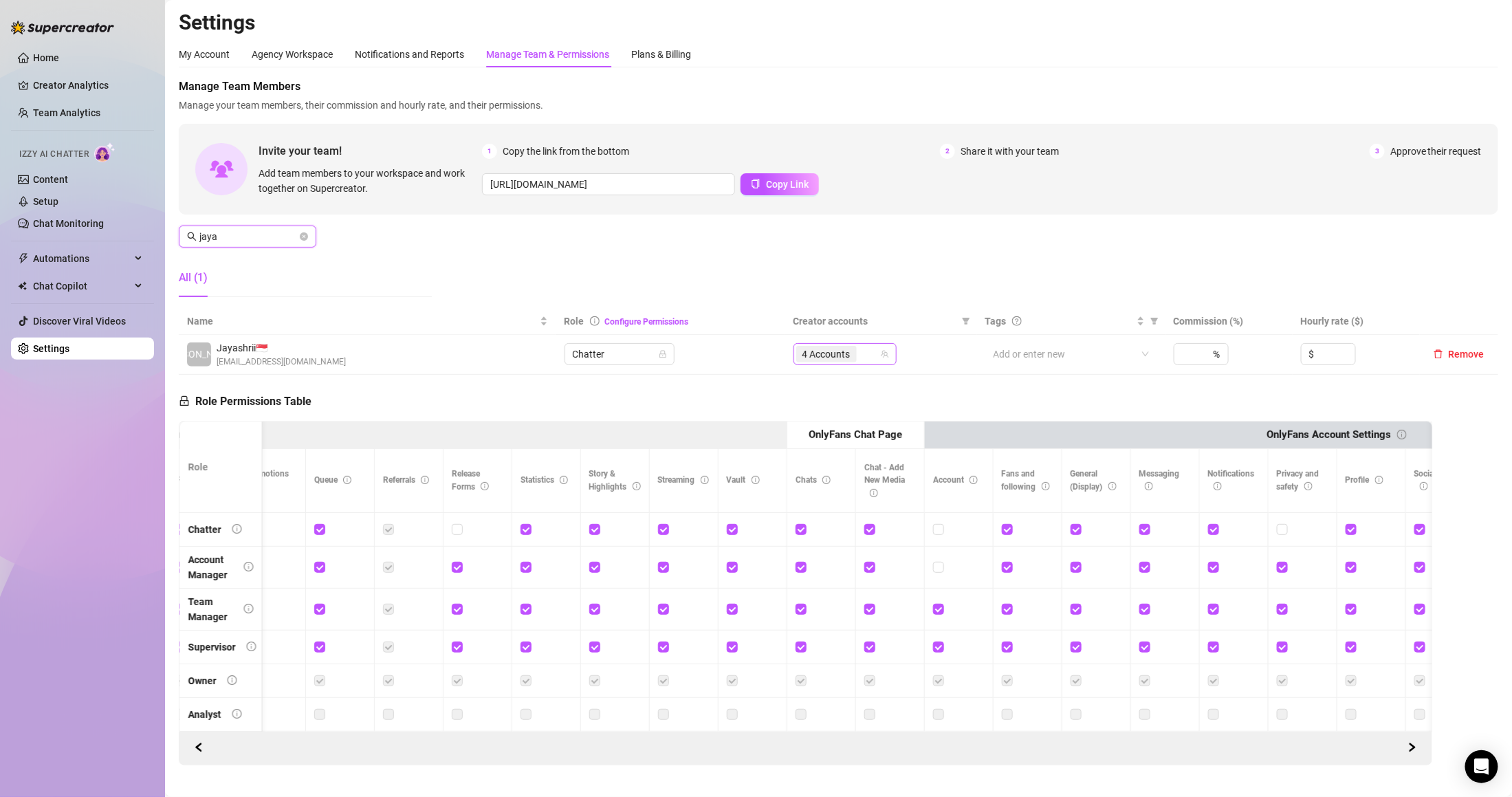
click at [860, 356] on div "4 Accounts" at bounding box center [837, 354] width 83 height 19
type input "jaya"
type input "el"
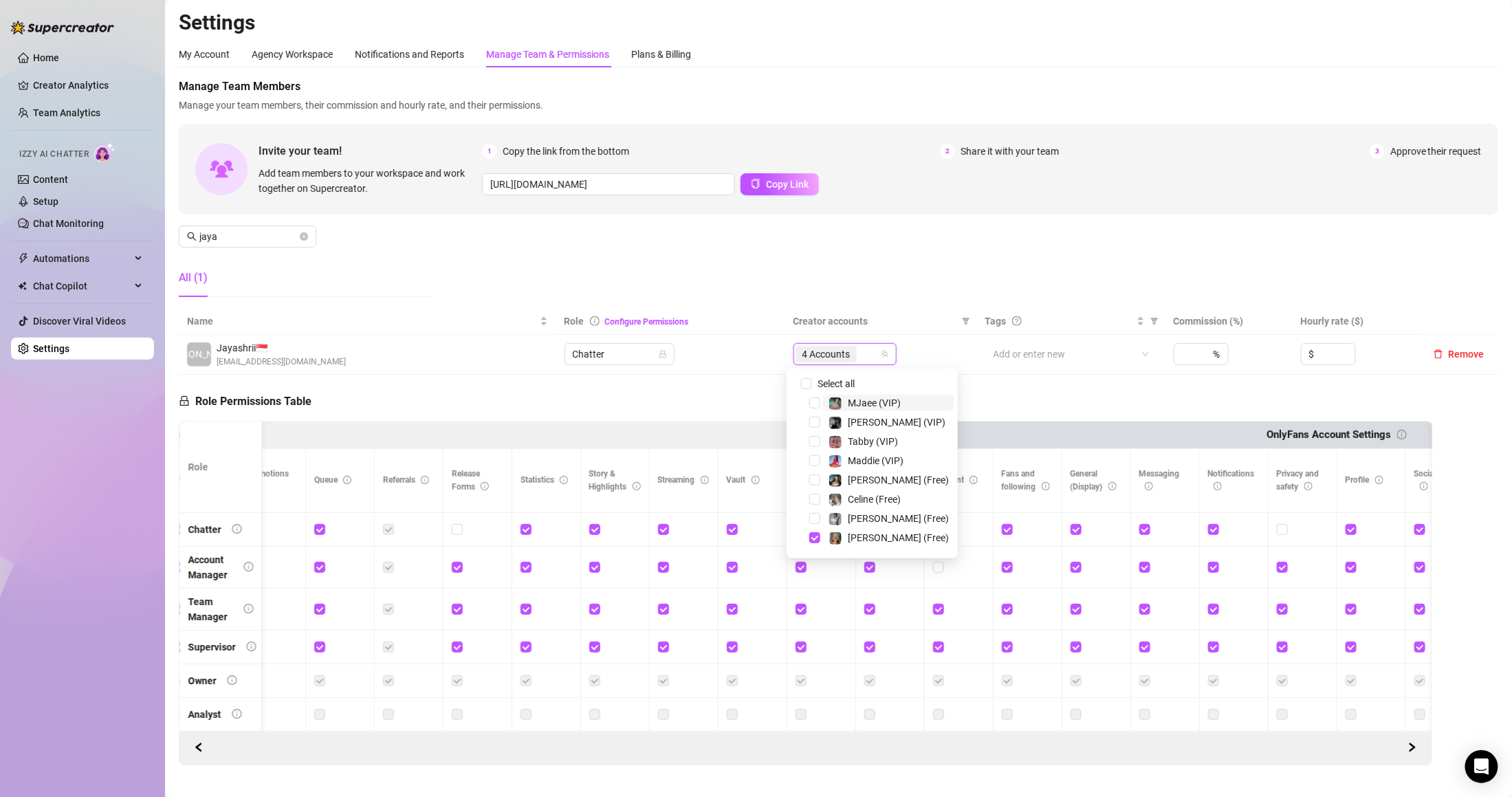
click at [795, 264] on div "Manage Team Members Manage your team members, their commission and hourly rate,…" at bounding box center [838, 192] width 1320 height 229
